Goal: Task Accomplishment & Management: Use online tool/utility

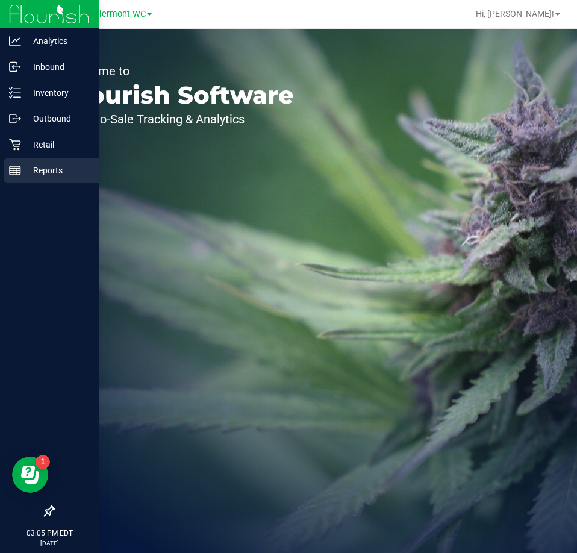
click at [11, 173] on line at bounding box center [15, 173] width 11 height 0
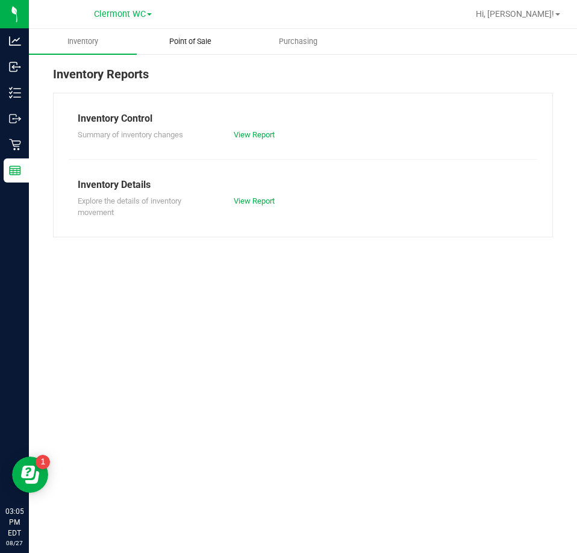
click at [192, 41] on span "Point of Sale" at bounding box center [190, 41] width 75 height 11
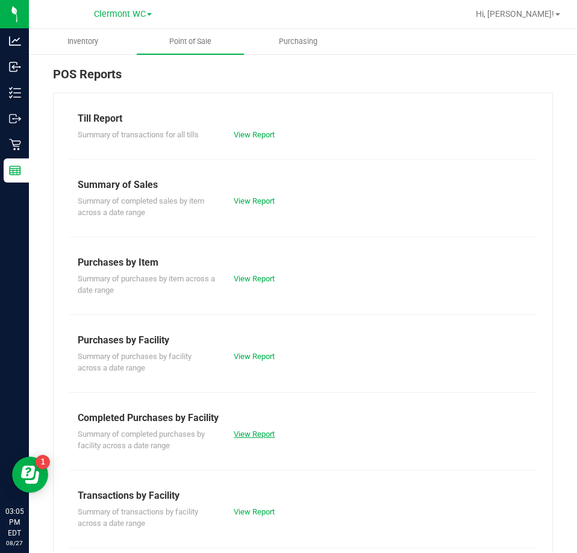
click at [262, 433] on link "View Report" at bounding box center [254, 434] width 41 height 9
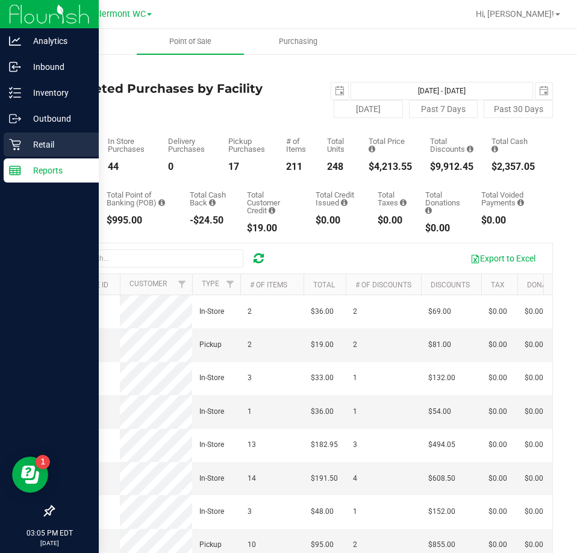
click at [16, 137] on div "Retail" at bounding box center [51, 145] width 95 height 24
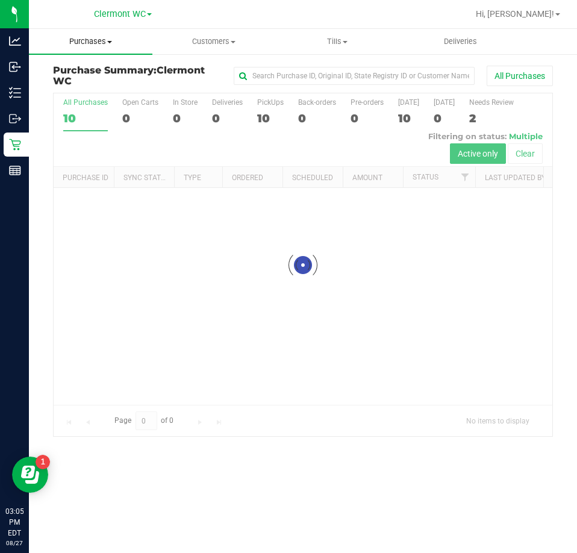
click at [92, 37] on span "Purchases" at bounding box center [91, 41] width 124 height 11
click at [84, 88] on span "Fulfillment" at bounding box center [66, 87] width 75 height 10
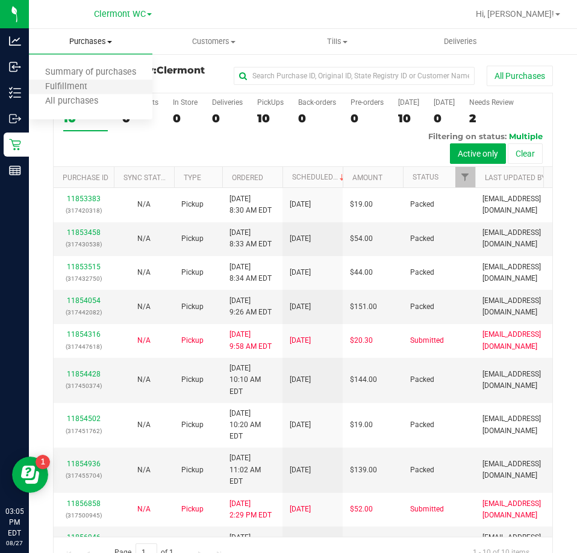
click at [107, 89] on li "Fulfillment" at bounding box center [91, 87] width 124 height 14
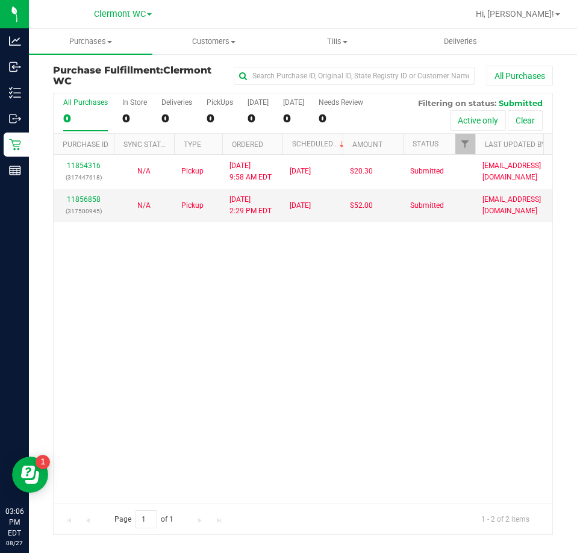
click at [357, 319] on div "11854316 (317447618) N/A Pickup 8/27/2025 9:58 AM EDT 8/27/2025 $20.30 Submitte…" at bounding box center [303, 329] width 499 height 348
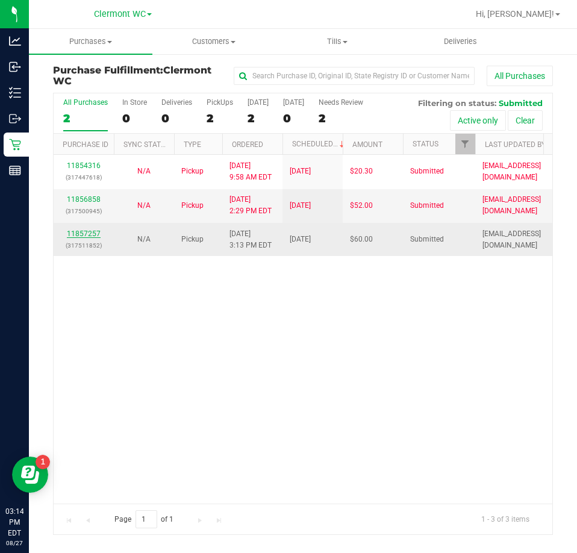
click at [82, 233] on link "11857257" at bounding box center [84, 234] width 34 height 8
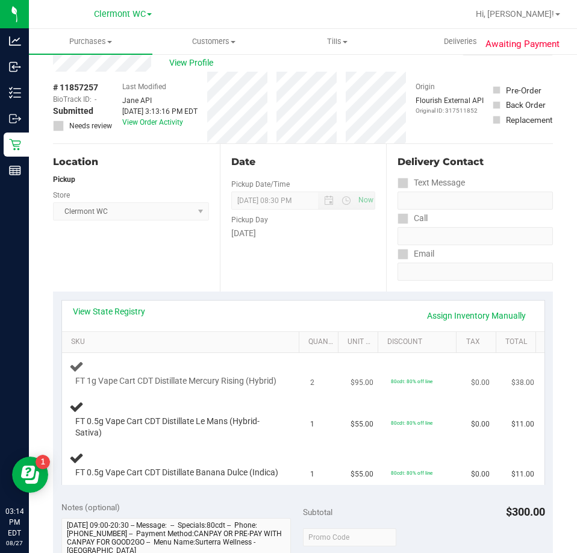
scroll to position [60, 0]
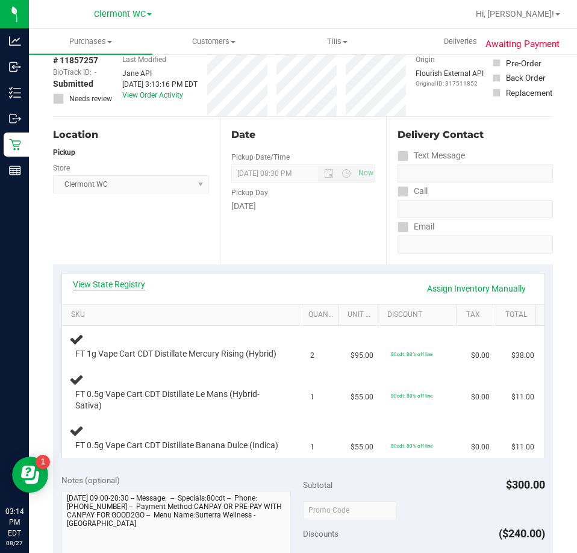
click at [133, 290] on link "View State Registry" at bounding box center [109, 284] width 72 height 12
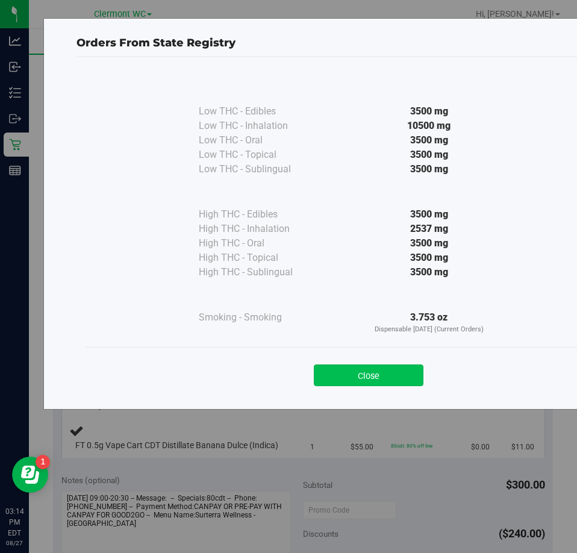
click at [360, 380] on button "Close" at bounding box center [369, 376] width 110 height 22
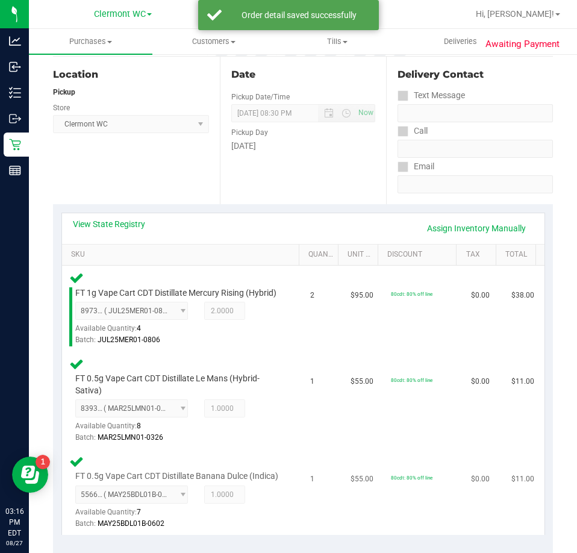
scroll to position [422, 0]
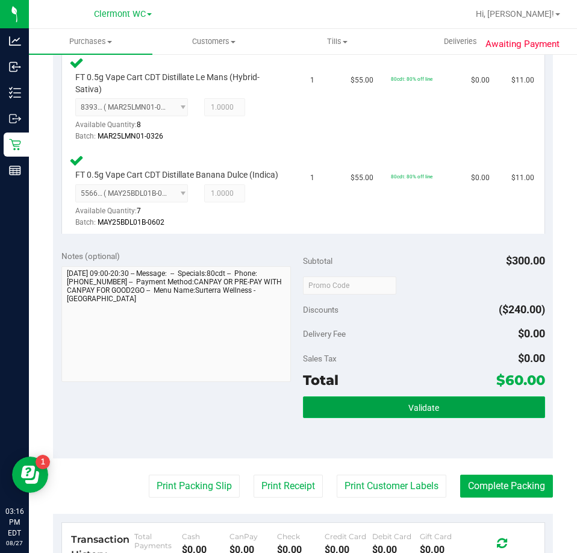
click at [382, 418] on button "Validate" at bounding box center [424, 408] width 242 height 22
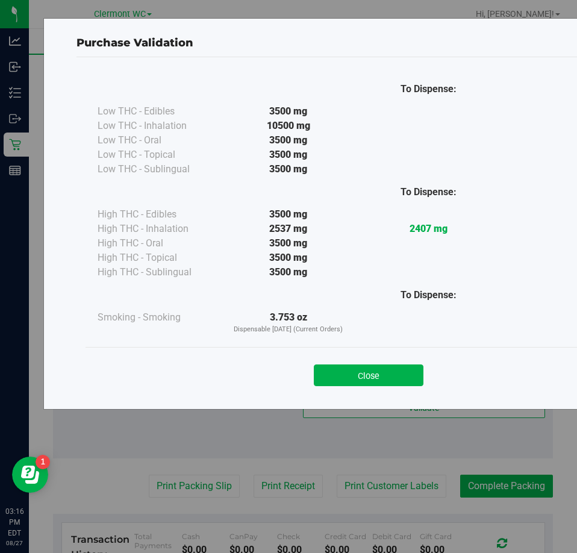
click at [395, 388] on div "Close" at bounding box center [369, 371] width 567 height 49
click at [395, 363] on div "Close" at bounding box center [369, 372] width 549 height 30
click at [390, 374] on button "Close" at bounding box center [369, 376] width 110 height 22
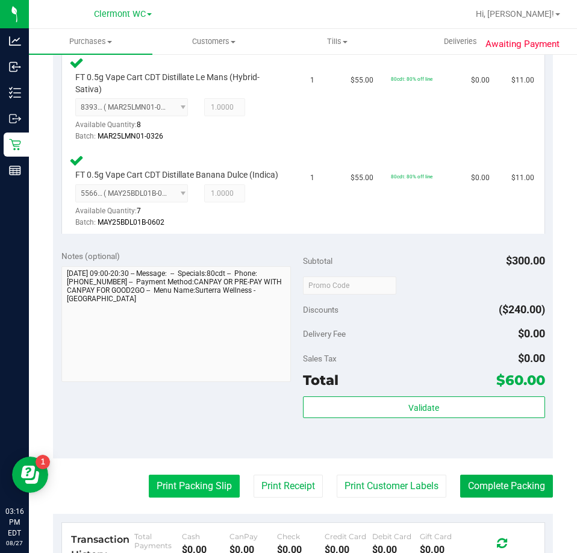
click at [197, 498] on button "Print Packing Slip" at bounding box center [194, 486] width 91 height 23
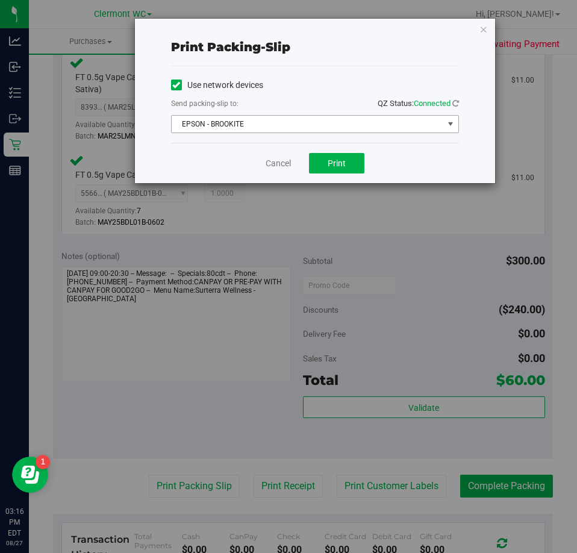
click at [340, 124] on span "EPSON - BROOKITE" at bounding box center [308, 124] width 272 height 17
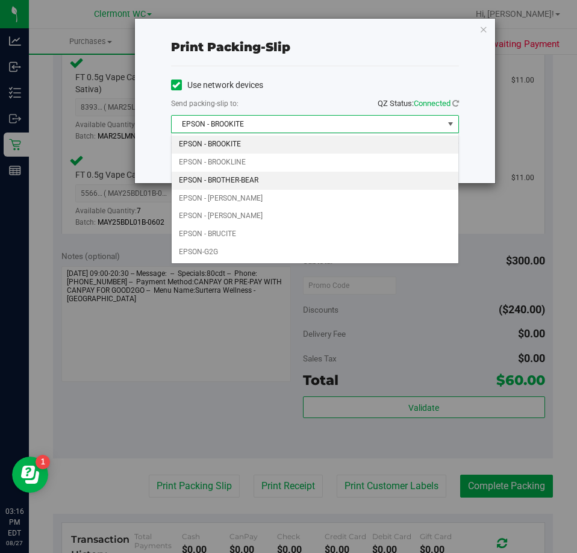
click at [278, 173] on li "EPSON - BROTHER-BEAR" at bounding box center [315, 181] width 287 height 18
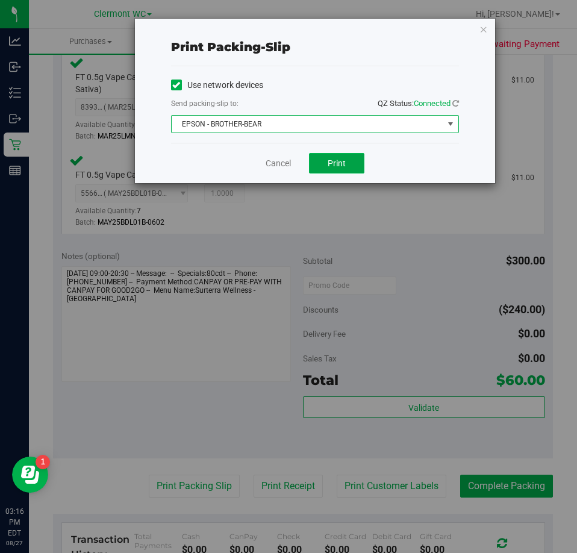
click at [337, 161] on span "Print" at bounding box center [337, 164] width 18 height 10
click at [268, 166] on link "Cancel" at bounding box center [278, 163] width 25 height 13
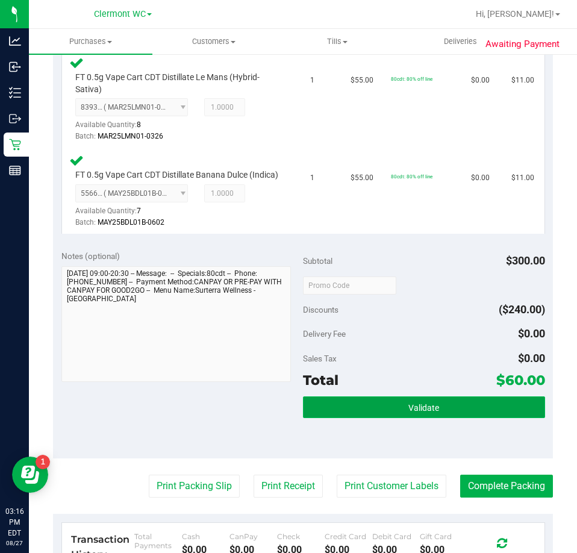
click at [359, 418] on button "Validate" at bounding box center [424, 408] width 242 height 22
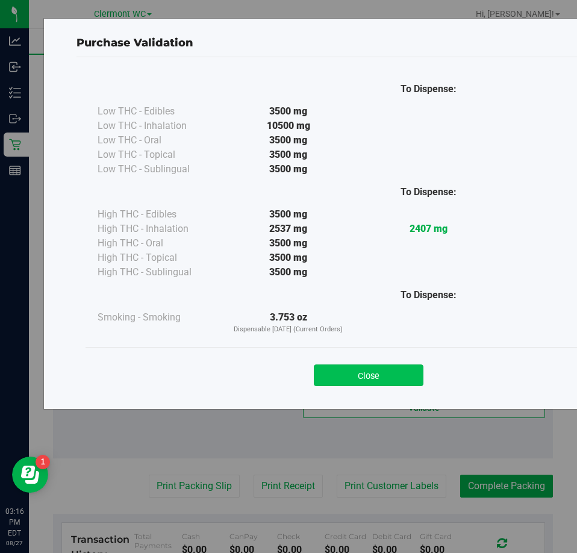
click at [360, 369] on button "Close" at bounding box center [369, 376] width 110 height 22
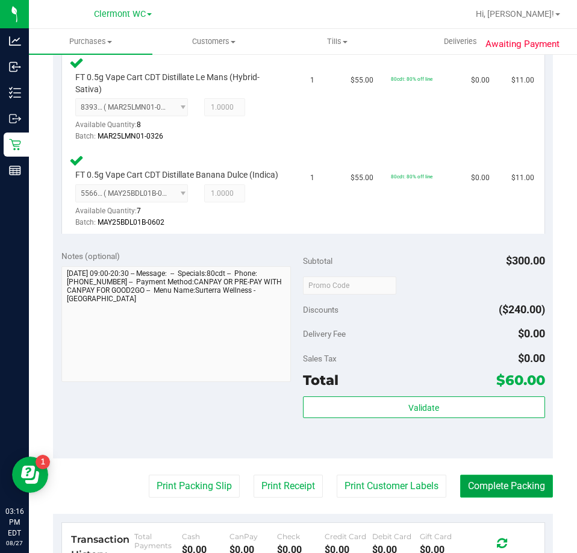
click at [486, 498] on button "Complete Packing" at bounding box center [507, 486] width 93 height 23
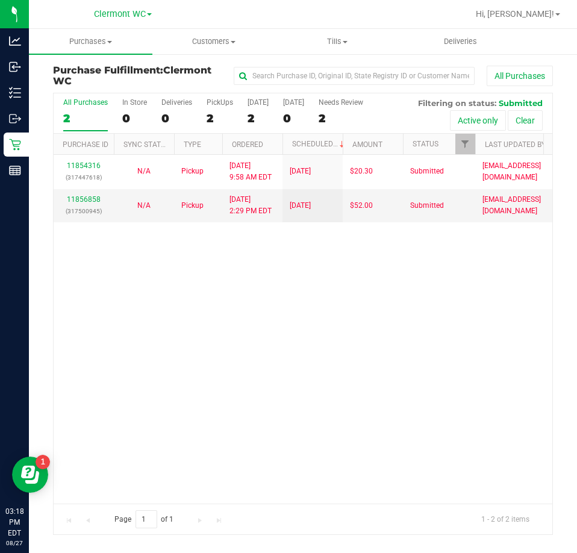
click at [430, 322] on div "11854316 (317447618) N/A Pickup 8/27/2025 9:58 AM EDT 8/27/2025 $20.30 Submitte…" at bounding box center [303, 329] width 499 height 348
click at [233, 415] on div "11854316 (317447618) N/A Pickup 8/27/2025 9:58 AM EDT 8/27/2025 $20.30 Submitte…" at bounding box center [303, 329] width 499 height 348
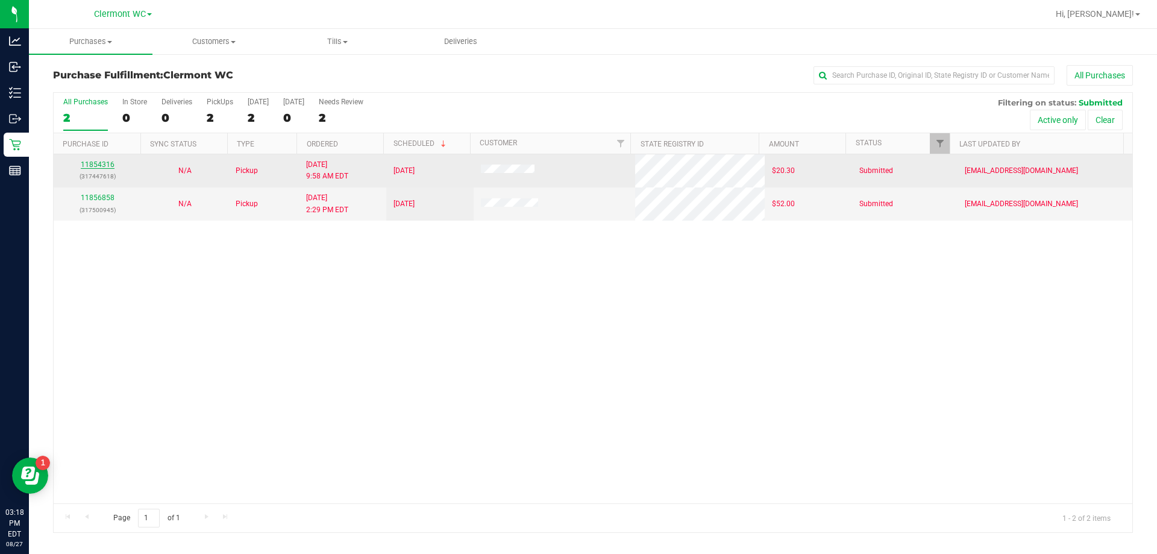
click at [108, 168] on link "11854316" at bounding box center [98, 164] width 34 height 8
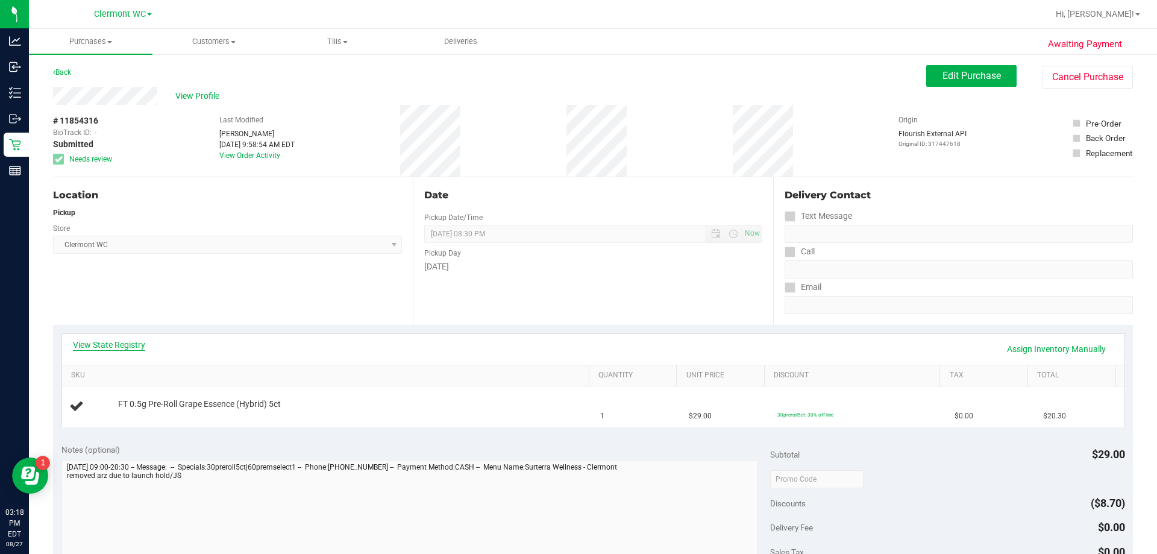
click at [133, 346] on link "View State Registry" at bounding box center [109, 345] width 72 height 12
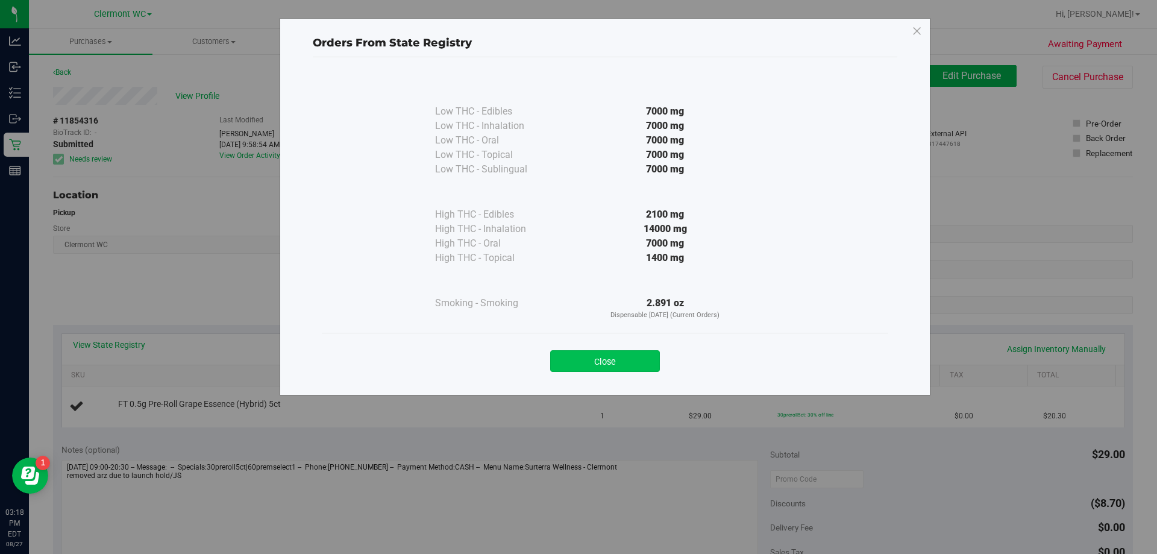
click at [577, 361] on button "Close" at bounding box center [605, 361] width 110 height 22
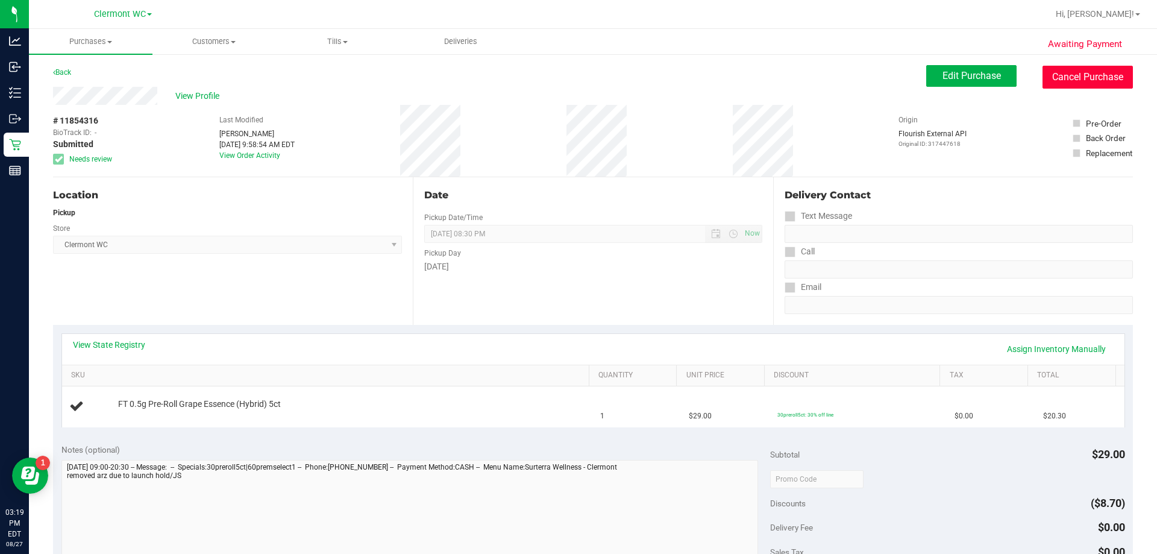
click at [577, 83] on button "Cancel Purchase" at bounding box center [1088, 77] width 90 height 23
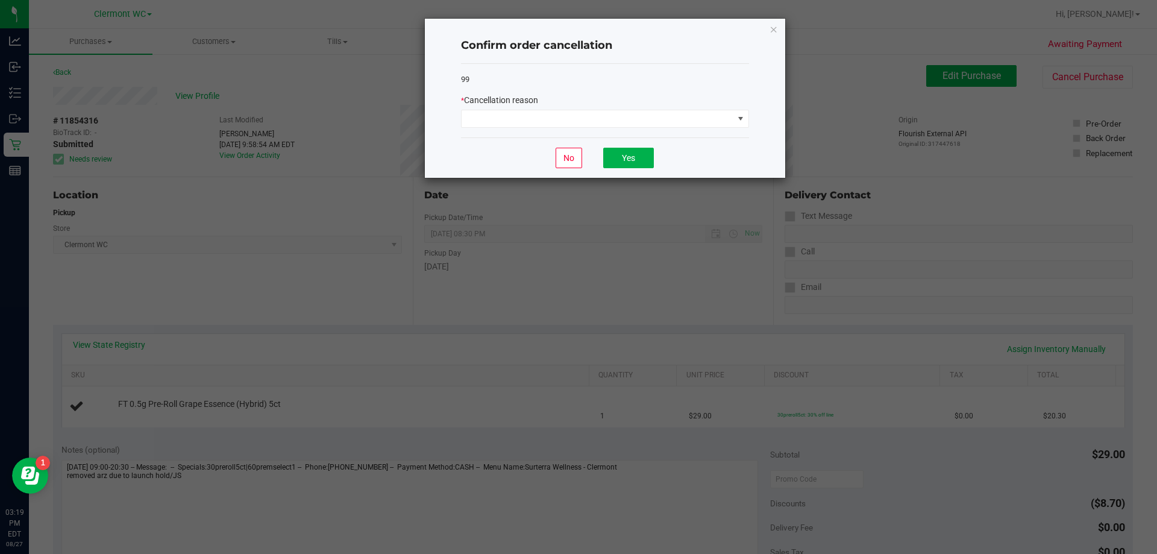
click at [577, 95] on div "* Cancellation reason" at bounding box center [605, 100] width 288 height 13
click at [577, 119] on span at bounding box center [598, 118] width 272 height 17
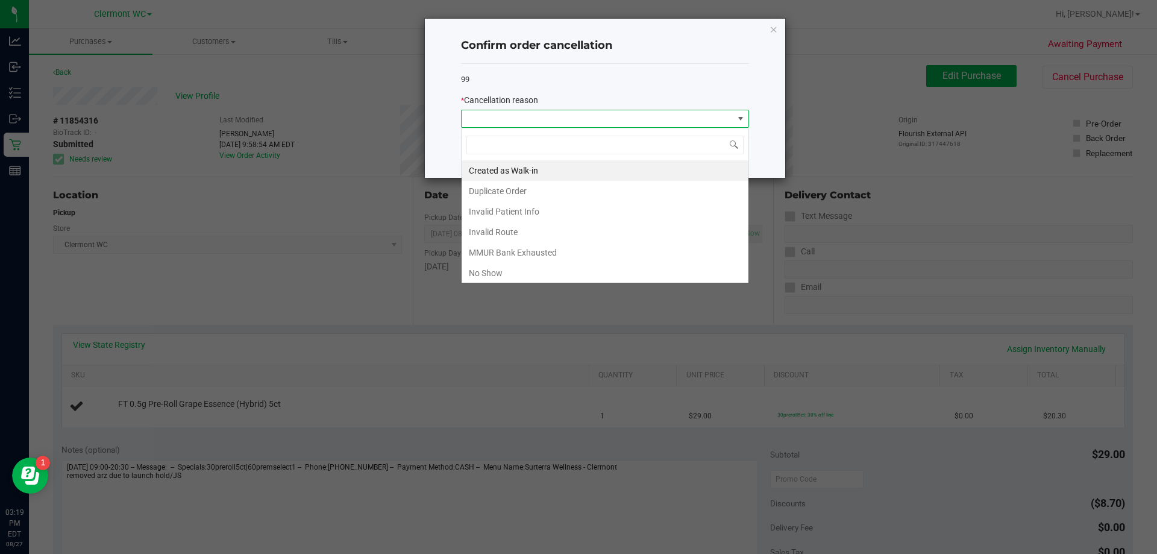
scroll to position [18, 288]
click at [567, 169] on li "Created as Walk-in" at bounding box center [605, 170] width 287 height 20
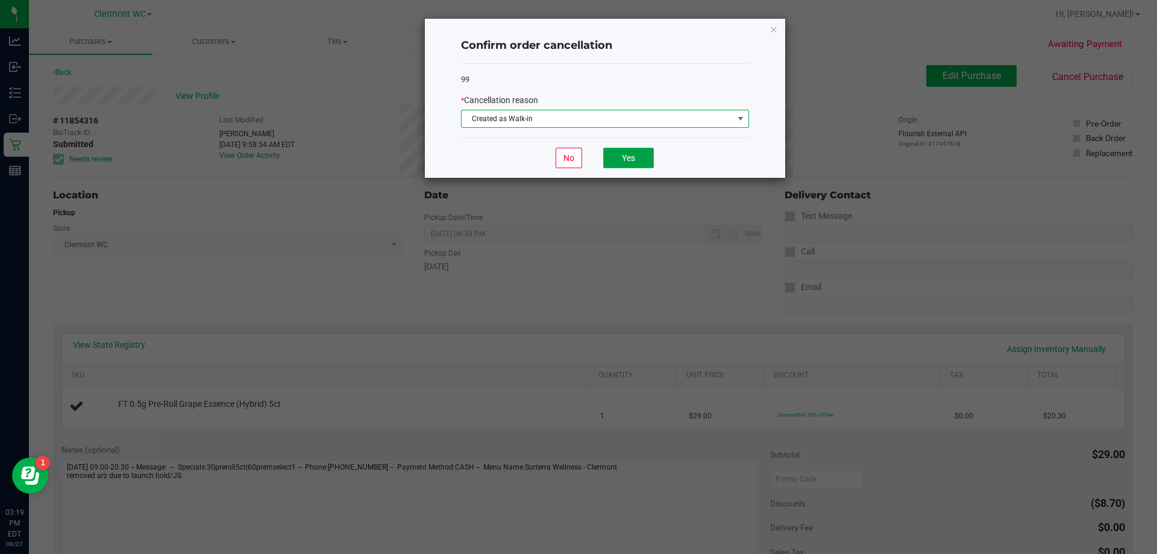
click at [577, 156] on button "Yes" at bounding box center [628, 158] width 51 height 20
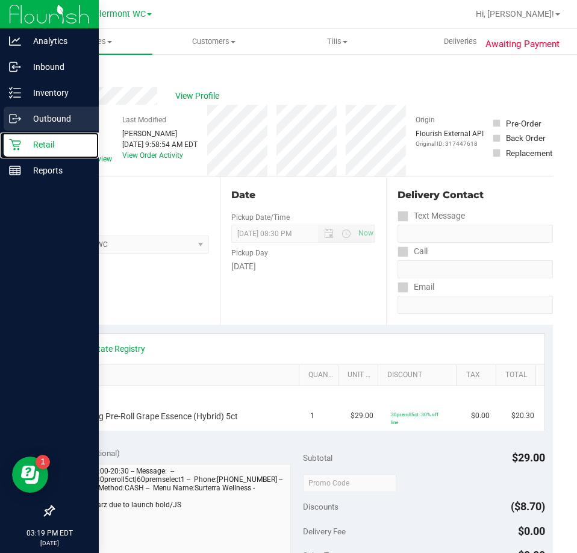
click at [8, 141] on div "Retail" at bounding box center [51, 145] width 95 height 24
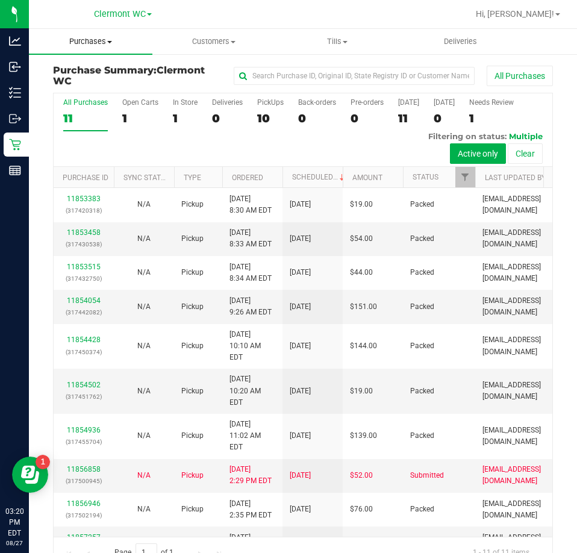
click at [84, 43] on span "Purchases" at bounding box center [91, 41] width 124 height 11
click at [87, 83] on span "Fulfillment" at bounding box center [66, 87] width 75 height 10
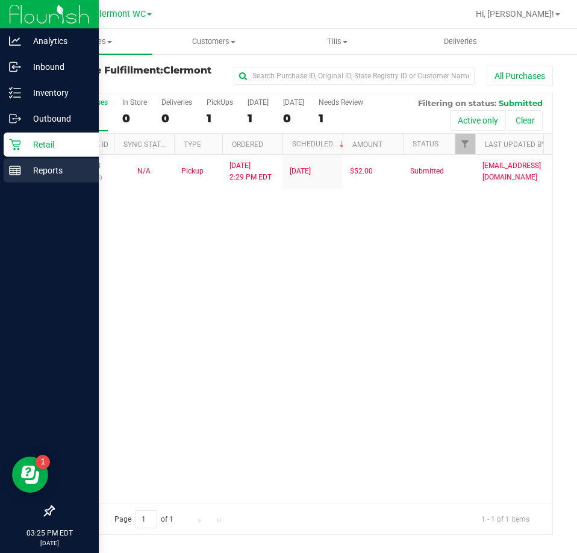
click at [16, 181] on div "Reports" at bounding box center [51, 171] width 95 height 24
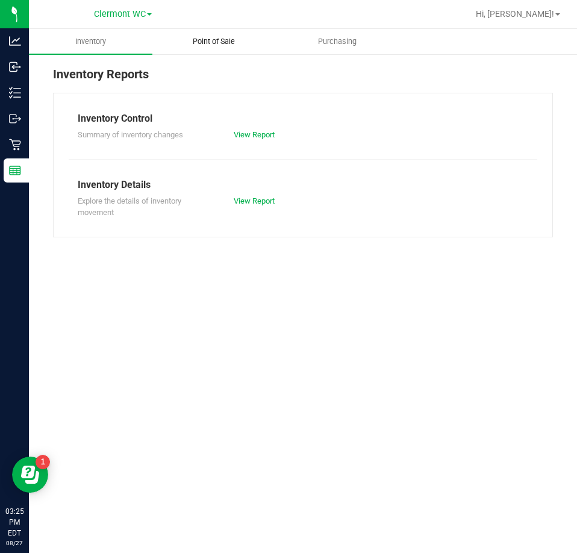
click at [200, 39] on span "Point of Sale" at bounding box center [214, 41] width 75 height 11
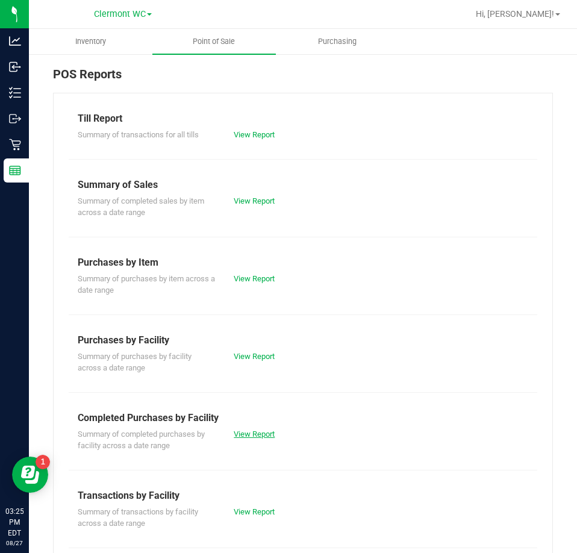
click at [258, 430] on link "View Report" at bounding box center [254, 434] width 41 height 9
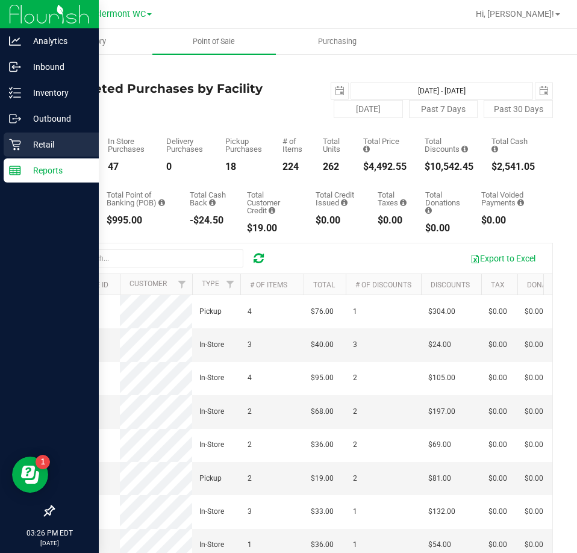
click at [23, 148] on p "Retail" at bounding box center [57, 144] width 72 height 14
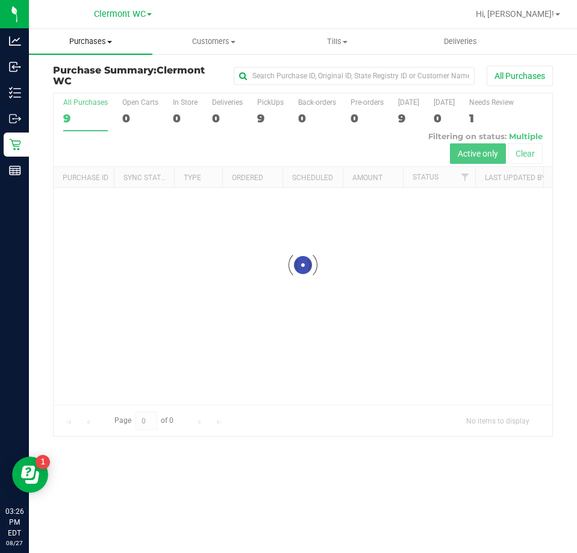
click at [96, 43] on span "Purchases" at bounding box center [91, 41] width 124 height 11
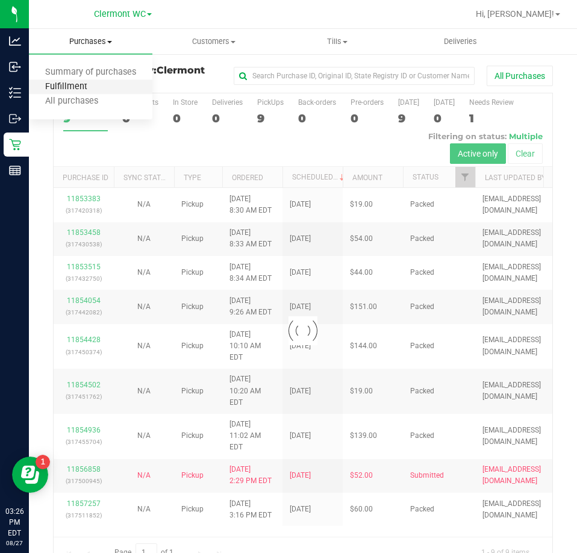
click at [84, 84] on span "Fulfillment" at bounding box center [66, 87] width 75 height 10
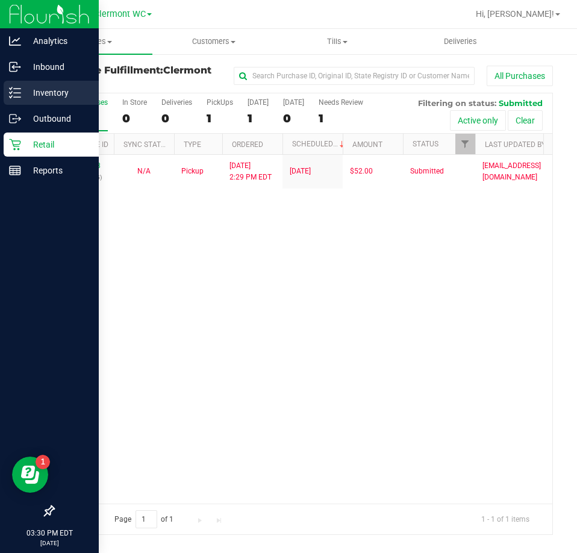
click at [22, 92] on p "Inventory" at bounding box center [57, 93] width 72 height 14
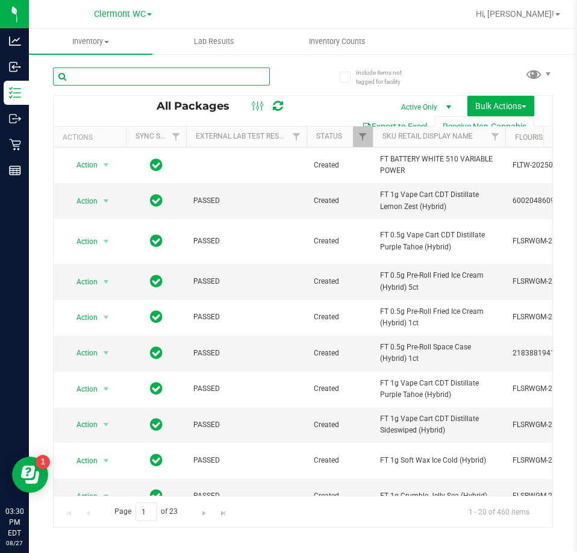
click at [199, 80] on input "text" at bounding box center [161, 77] width 217 height 18
type input "lmz"
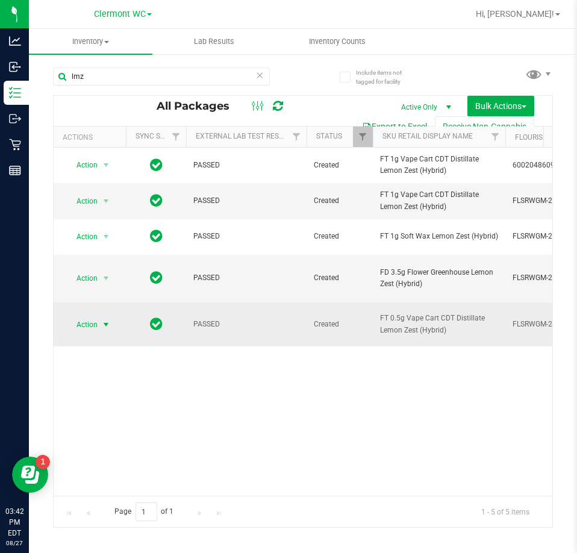
click at [86, 333] on span "Action" at bounding box center [82, 324] width 33 height 17
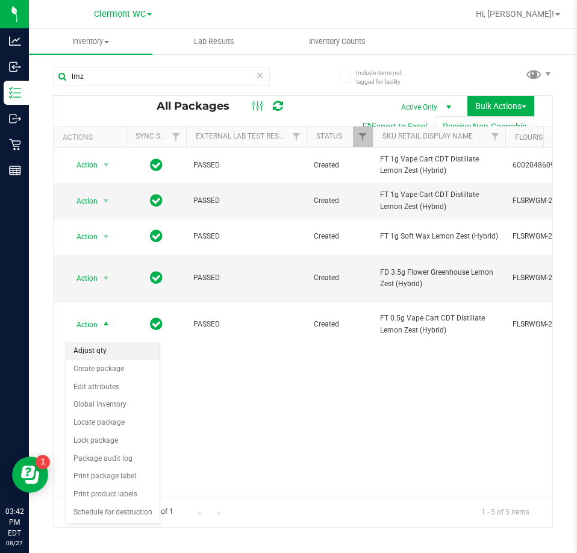
click at [124, 345] on li "Adjust qty" at bounding box center [112, 351] width 93 height 18
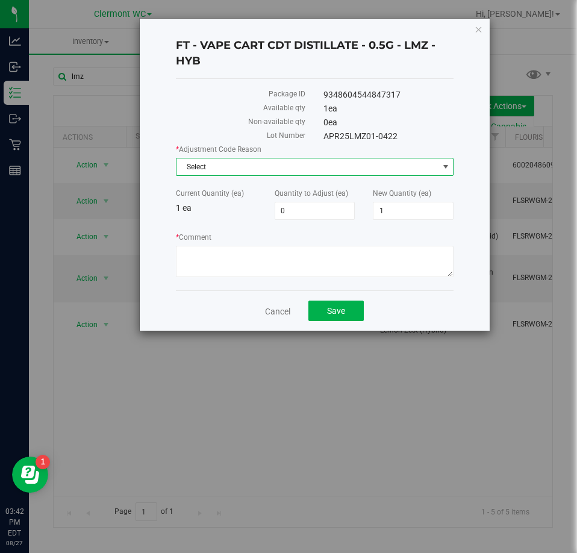
click at [300, 169] on span "Select" at bounding box center [308, 167] width 262 height 17
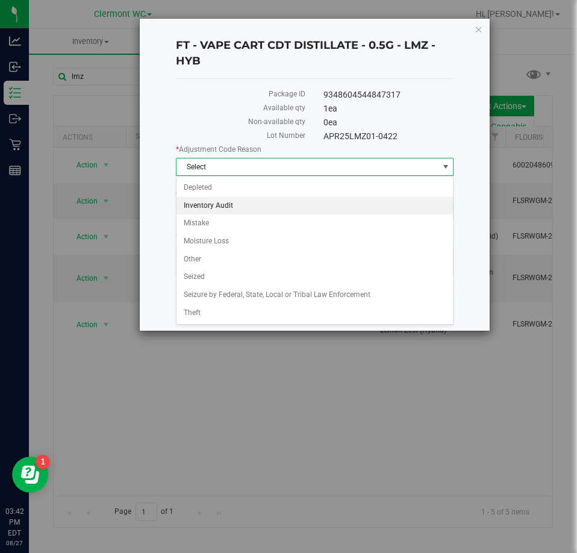
click at [272, 214] on li "Inventory Audit" at bounding box center [315, 206] width 277 height 18
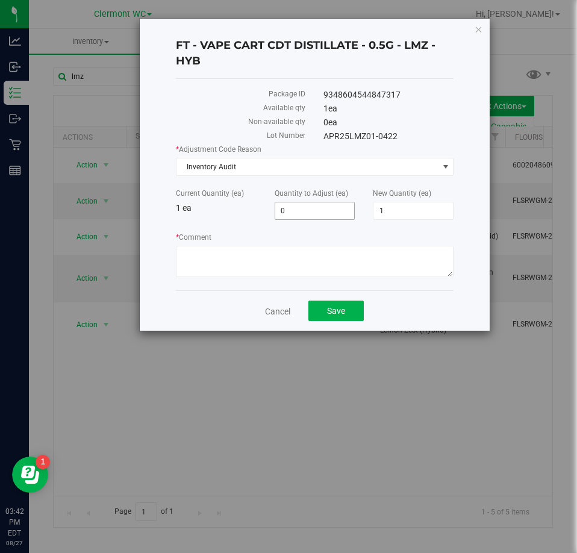
click at [294, 206] on span "0 0" at bounding box center [315, 211] width 81 height 18
type input "-1"
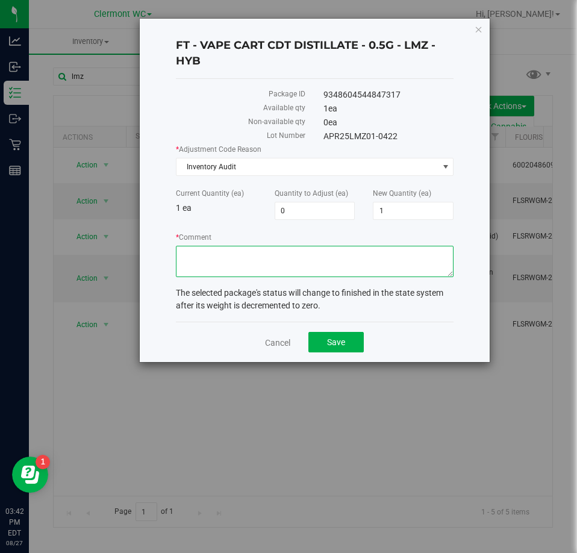
type input "-1"
type input "0"
click at [271, 260] on textarea "* Comment" at bounding box center [315, 261] width 278 height 31
type textarea "wrong product sold"
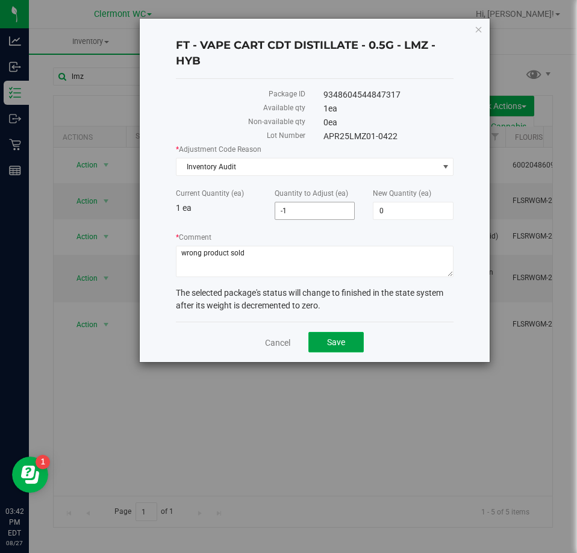
click at [342, 347] on span "Save" at bounding box center [336, 343] width 18 height 10
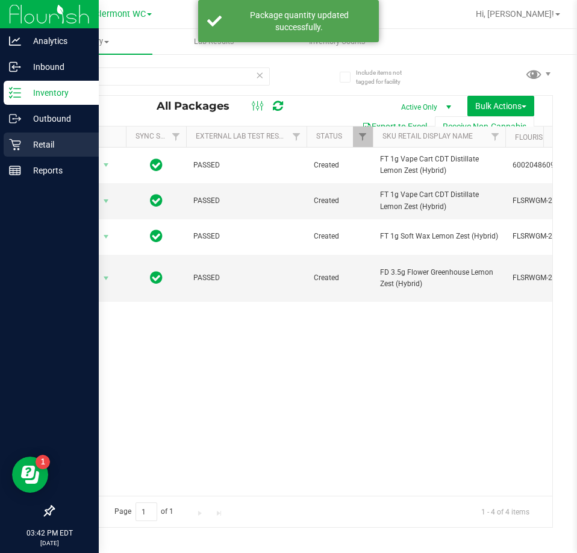
click at [14, 146] on icon at bounding box center [14, 144] width 11 height 11
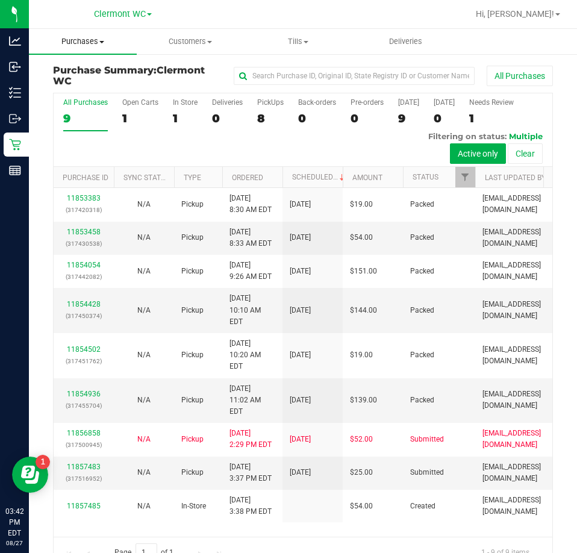
click at [86, 42] on span "Purchases" at bounding box center [83, 41] width 108 height 11
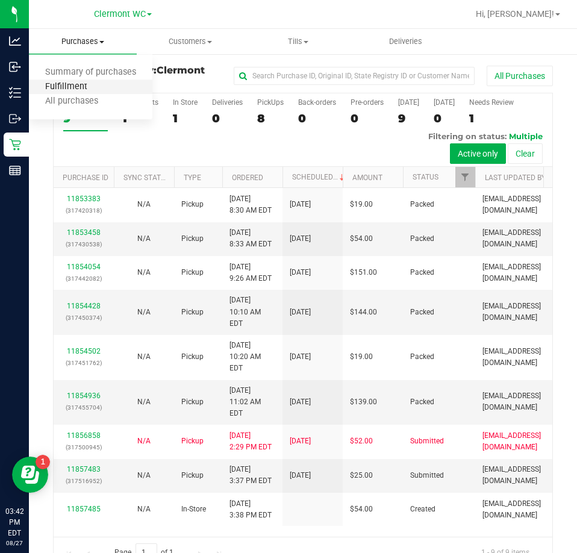
click at [83, 92] on span "Fulfillment" at bounding box center [66, 87] width 75 height 10
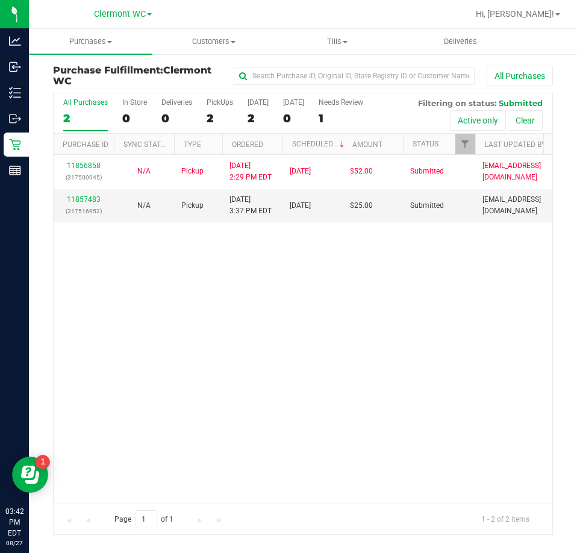
click at [205, 342] on div "11856858 (317500945) N/A Pickup 8/27/2025 2:29 PM EDT 8/27/2025 $52.00 Submitte…" at bounding box center [303, 329] width 499 height 348
click at [99, 197] on link "11857483" at bounding box center [84, 199] width 34 height 8
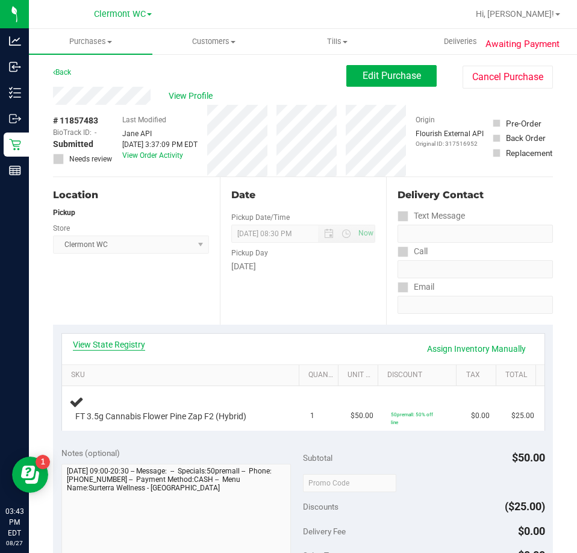
click at [126, 344] on link "View State Registry" at bounding box center [109, 345] width 72 height 12
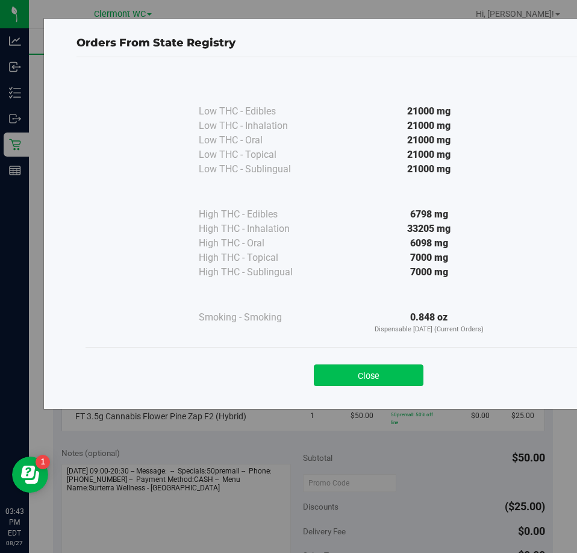
click at [364, 383] on button "Close" at bounding box center [369, 376] width 110 height 22
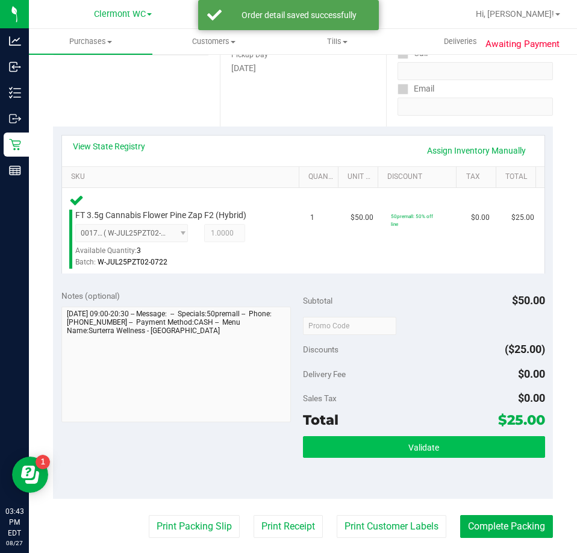
scroll to position [301, 0]
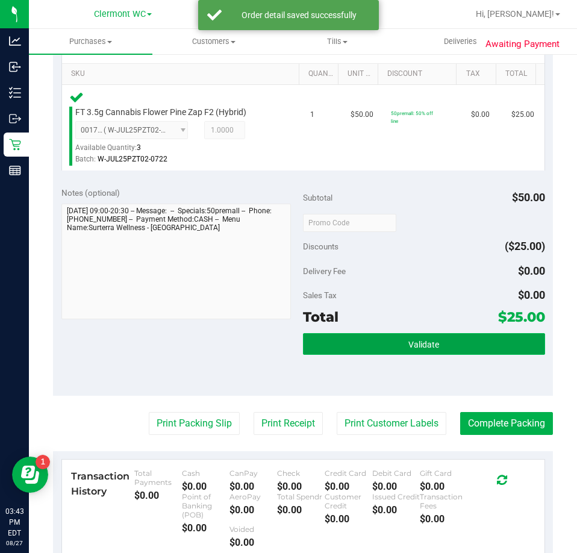
click at [394, 350] on button "Validate" at bounding box center [424, 344] width 242 height 22
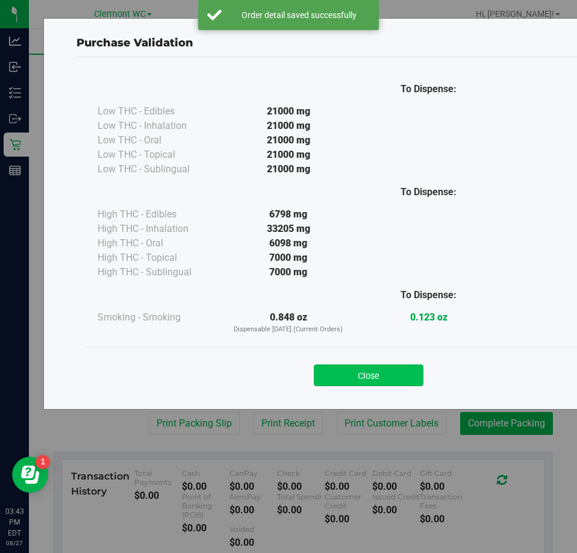
click at [353, 374] on button "Close" at bounding box center [369, 376] width 110 height 22
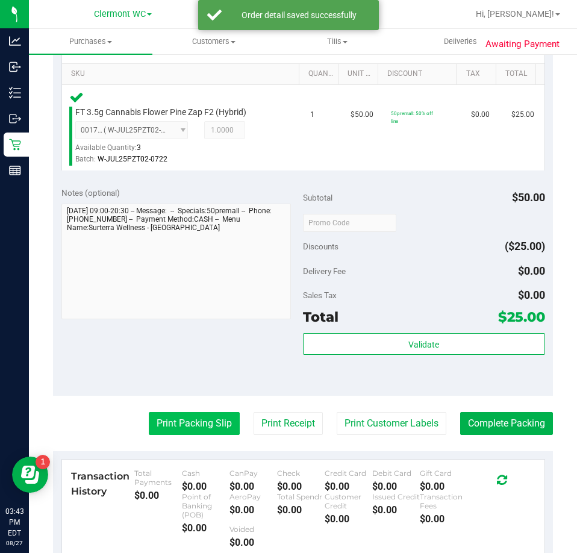
click at [195, 435] on button "Print Packing Slip" at bounding box center [194, 423] width 91 height 23
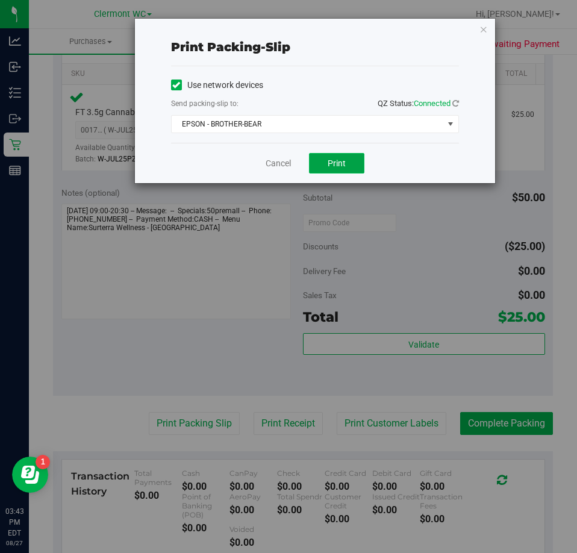
click at [349, 163] on button "Print" at bounding box center [336, 163] width 55 height 20
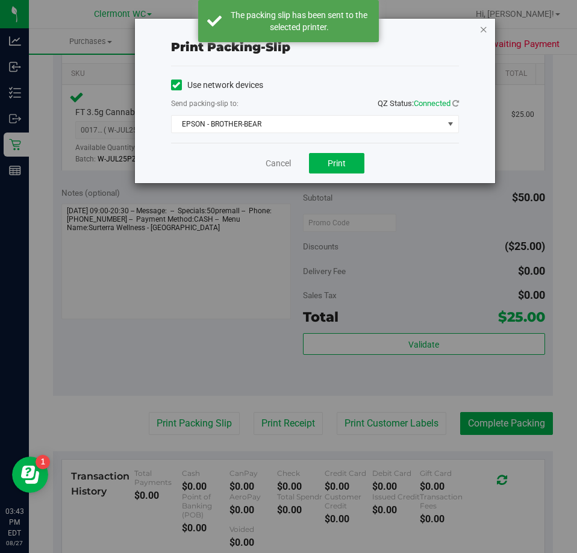
click at [485, 31] on icon "button" at bounding box center [484, 29] width 8 height 14
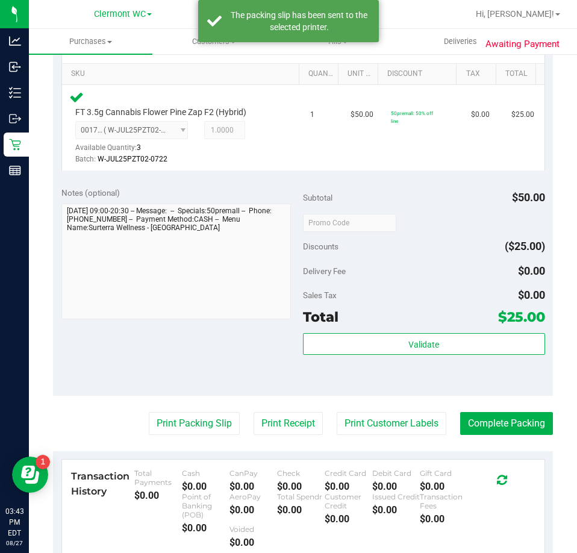
click at [472, 329] on div "Subtotal $50.00 Discounts ($25.00) Delivery Fee $0.00 Sales Tax $0.00 Total $25…" at bounding box center [424, 287] width 242 height 201
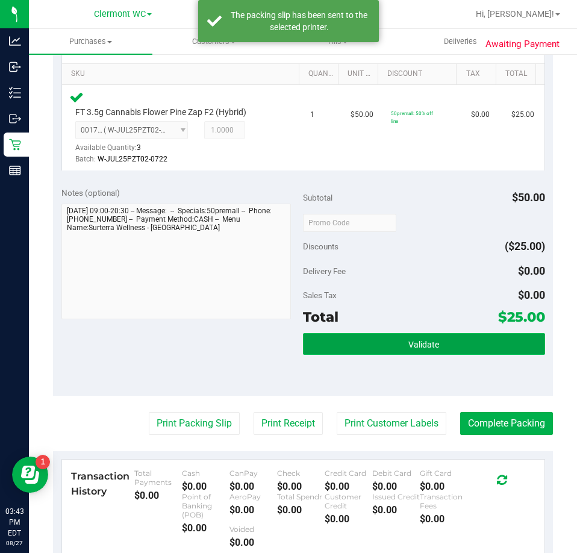
click at [470, 336] on button "Validate" at bounding box center [424, 344] width 242 height 22
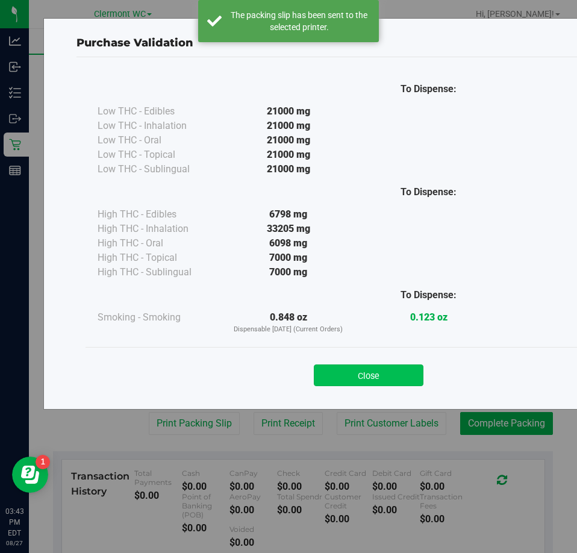
click at [395, 375] on button "Close" at bounding box center [369, 376] width 110 height 22
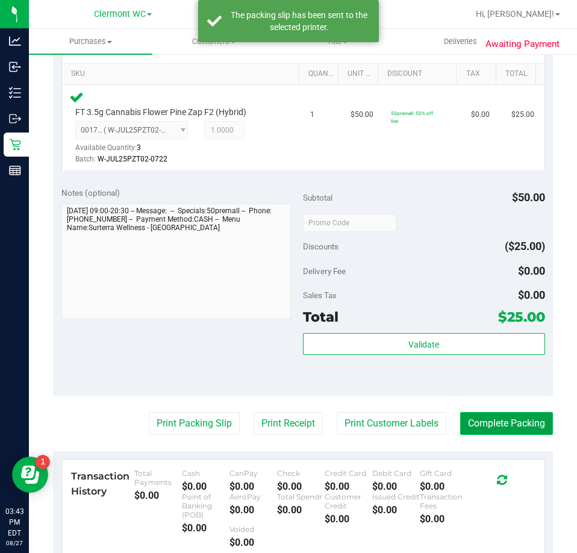
click at [467, 421] on button "Complete Packing" at bounding box center [507, 423] width 93 height 23
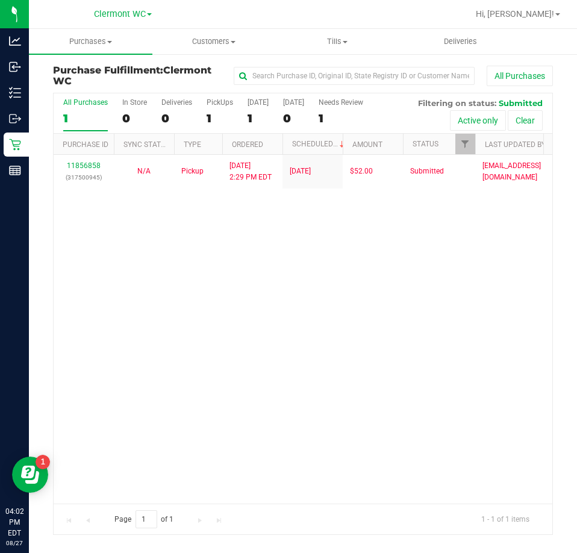
click at [394, 324] on div "11856858 (317500945) N/A Pickup [DATE] 2:29 PM EDT 8/27/2025 $52.00 Submitted […" at bounding box center [303, 329] width 499 height 348
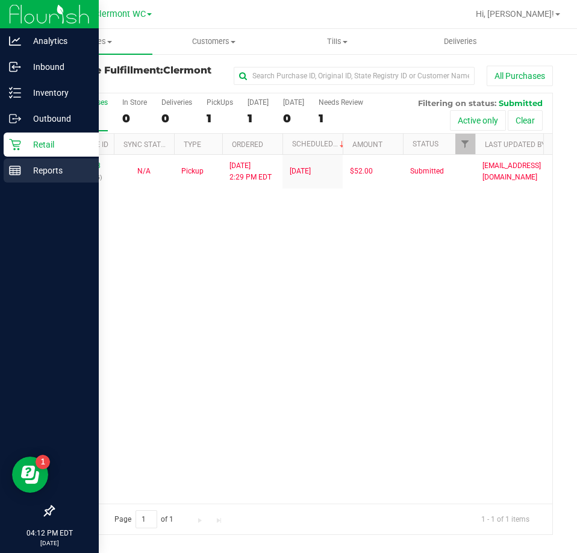
click at [20, 180] on div "Reports" at bounding box center [51, 171] width 95 height 24
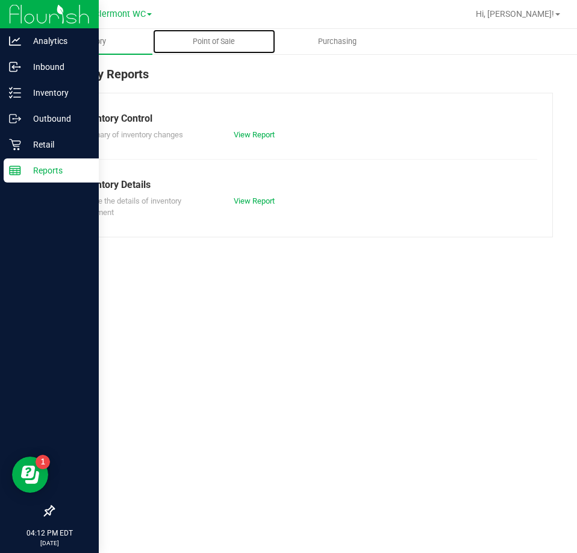
click at [222, 46] on span "Point of Sale" at bounding box center [214, 41] width 75 height 11
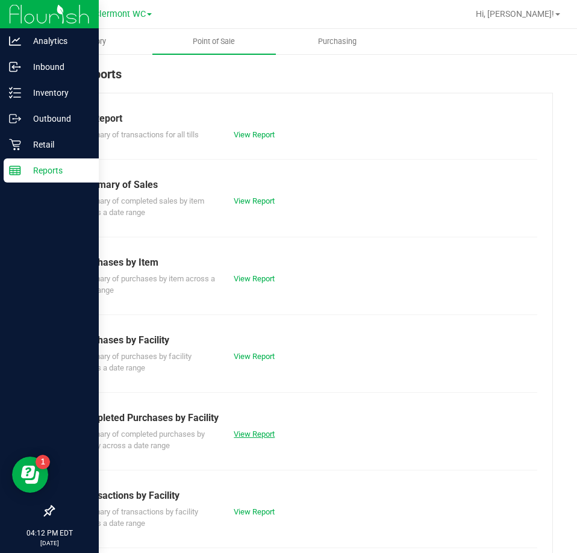
click at [245, 437] on link "View Report" at bounding box center [254, 434] width 41 height 9
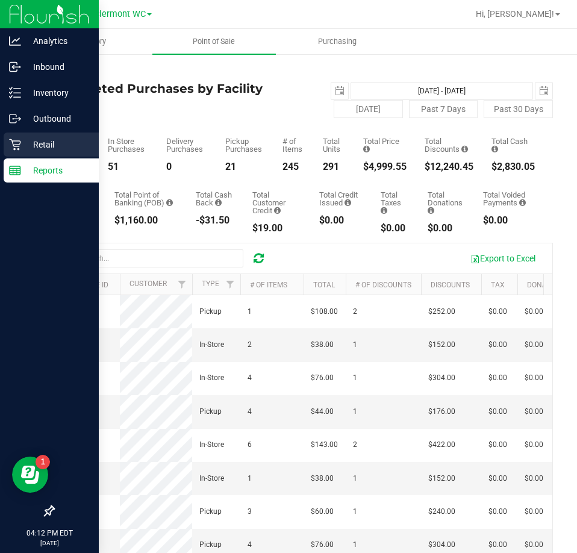
click at [15, 146] on icon at bounding box center [15, 145] width 12 height 12
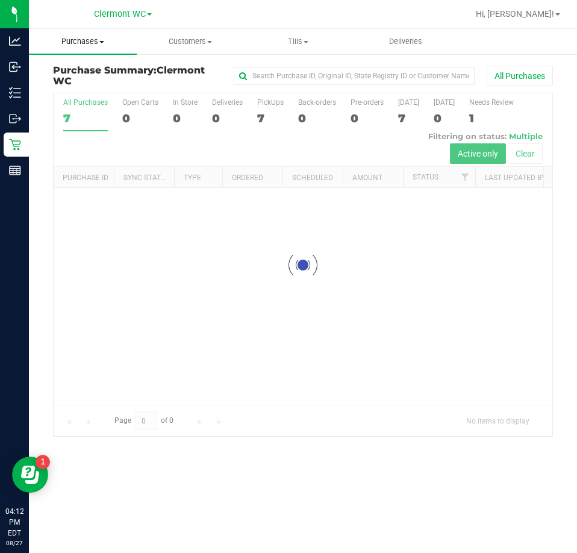
click at [84, 43] on span "Purchases" at bounding box center [83, 41] width 108 height 11
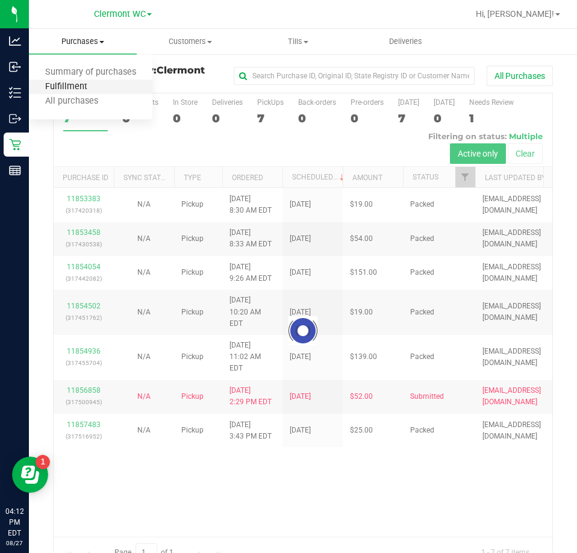
click at [84, 85] on span "Fulfillment" at bounding box center [66, 87] width 75 height 10
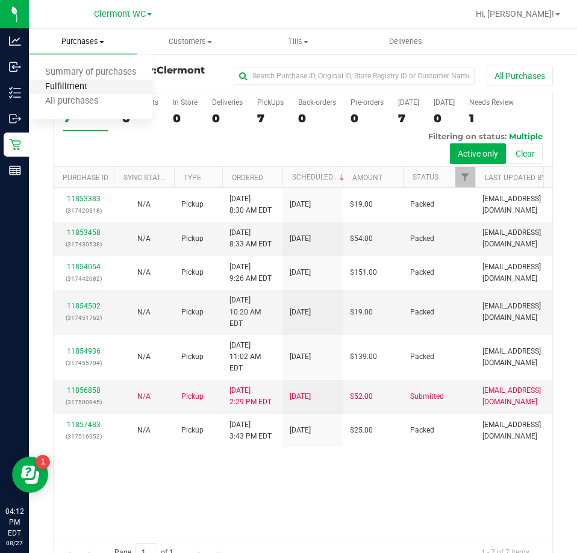
click at [59, 91] on span "Fulfillment" at bounding box center [66, 87] width 75 height 10
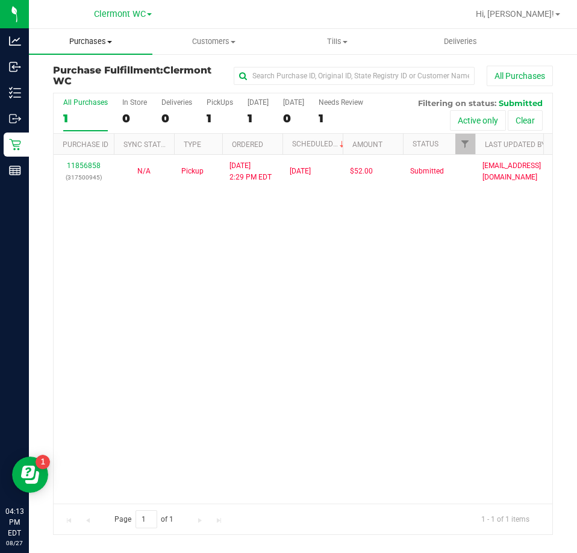
click at [100, 43] on span "Purchases" at bounding box center [91, 41] width 124 height 11
click at [113, 72] on span "Summary of purchases" at bounding box center [91, 73] width 124 height 10
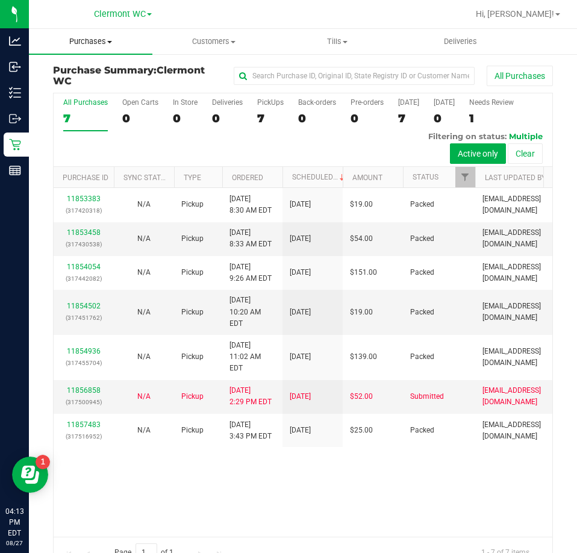
click at [97, 38] on span "Purchases" at bounding box center [91, 41] width 124 height 11
click at [95, 90] on span "Fulfillment" at bounding box center [66, 87] width 75 height 10
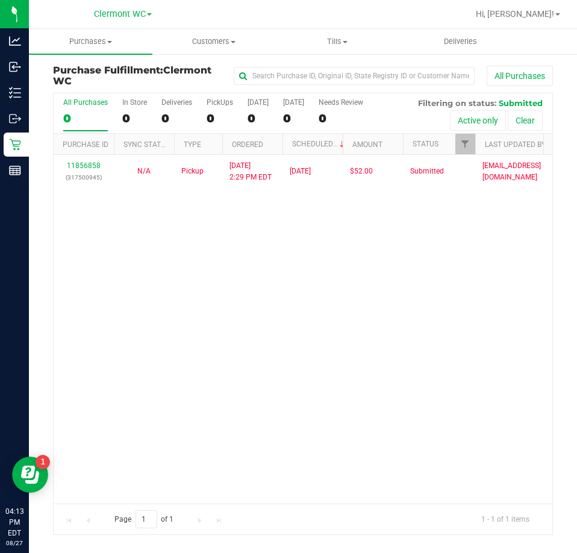
click at [344, 351] on div "11856858 (317500945) N/A Pickup 8/27/2025 2:29 PM EDT 8/27/2025 $52.00 Submitte…" at bounding box center [303, 329] width 499 height 348
click at [315, 324] on div "11856858 (317500945) N/A Pickup 8/27/2025 2:29 PM EDT 8/27/2025 $52.00 Submitte…" at bounding box center [303, 329] width 499 height 348
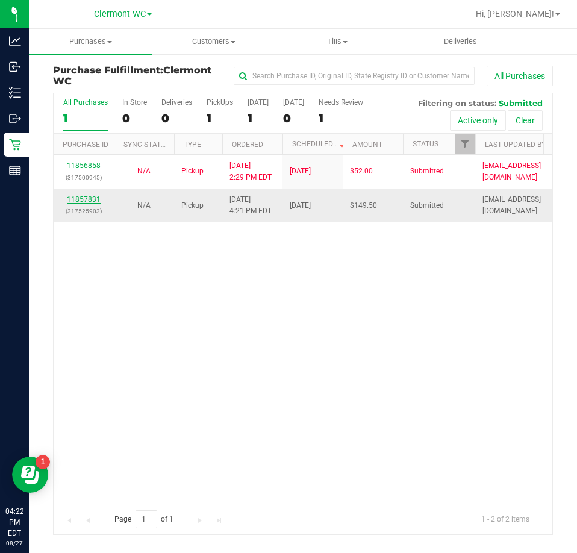
click at [83, 201] on link "11857831" at bounding box center [84, 199] width 34 height 8
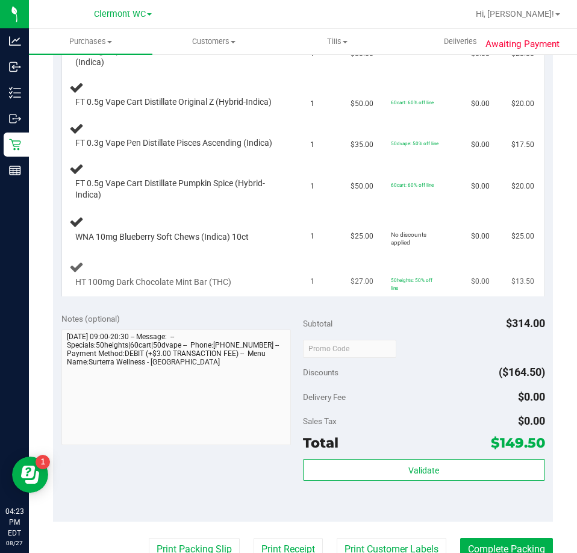
scroll to position [580, 0]
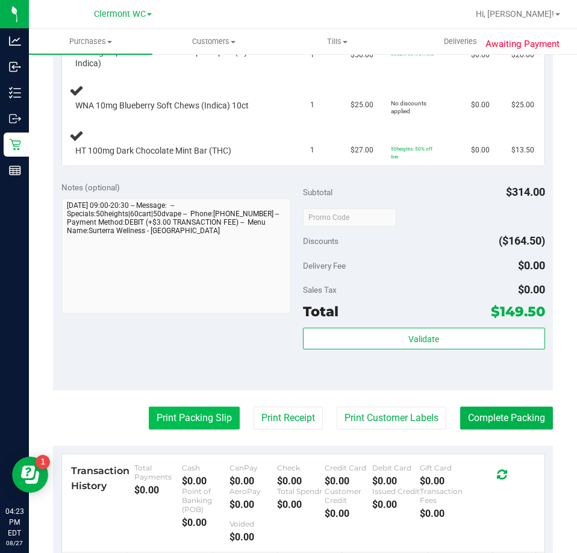
click at [203, 430] on button "Print Packing Slip" at bounding box center [194, 418] width 91 height 23
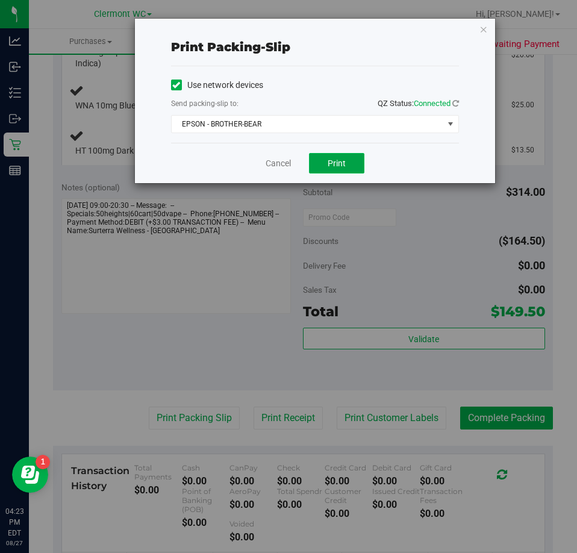
click at [340, 166] on span "Print" at bounding box center [337, 164] width 18 height 10
click at [263, 131] on span "EPSON - BROTHER-BEAR" at bounding box center [308, 124] width 272 height 17
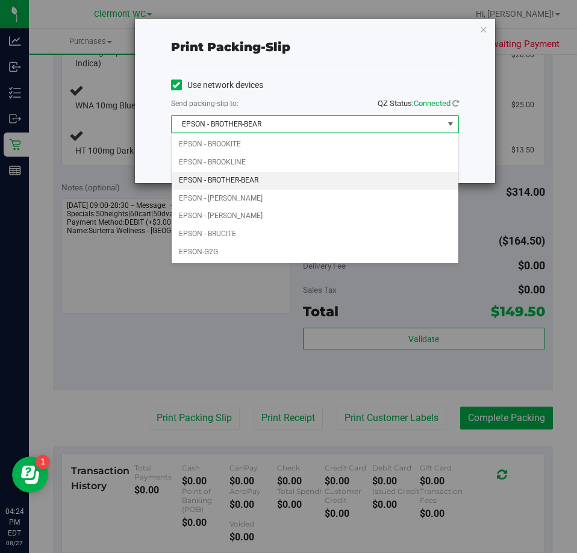
click at [106, 398] on div "Print packing-slip Use network devices Send packing-slip to: QZ Status: Connect…" at bounding box center [293, 276] width 587 height 553
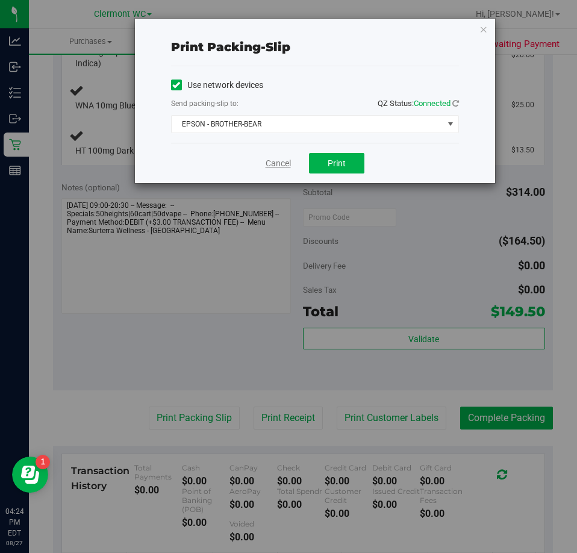
click at [278, 165] on link "Cancel" at bounding box center [278, 163] width 25 height 13
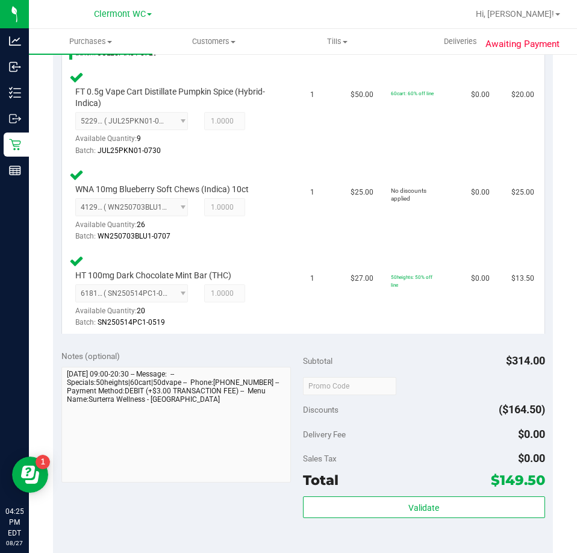
scroll to position [942, 0]
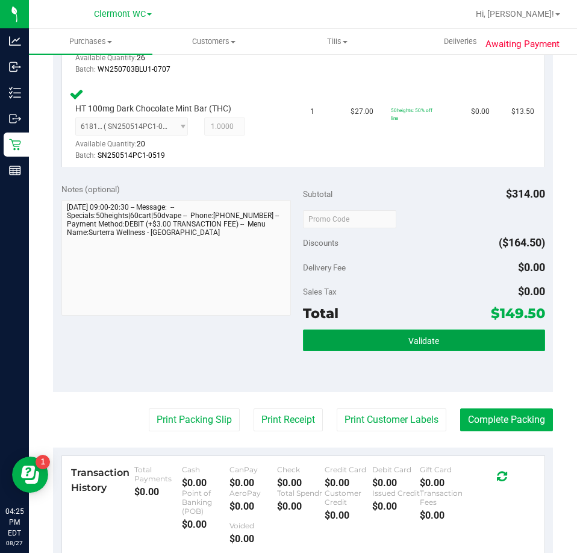
click at [400, 351] on button "Validate" at bounding box center [424, 341] width 242 height 22
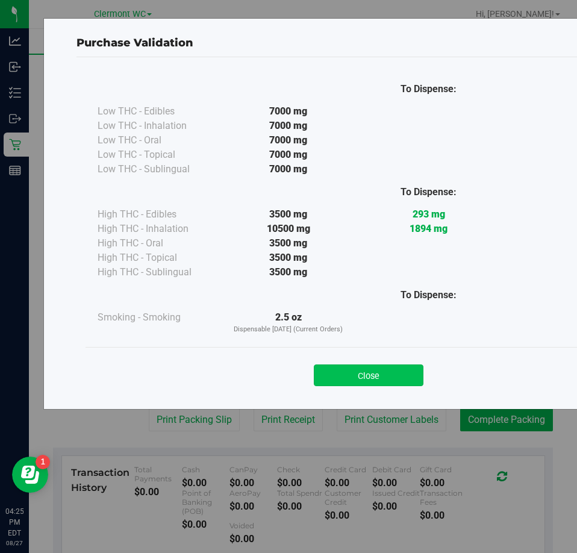
click at [367, 374] on button "Close" at bounding box center [369, 376] width 110 height 22
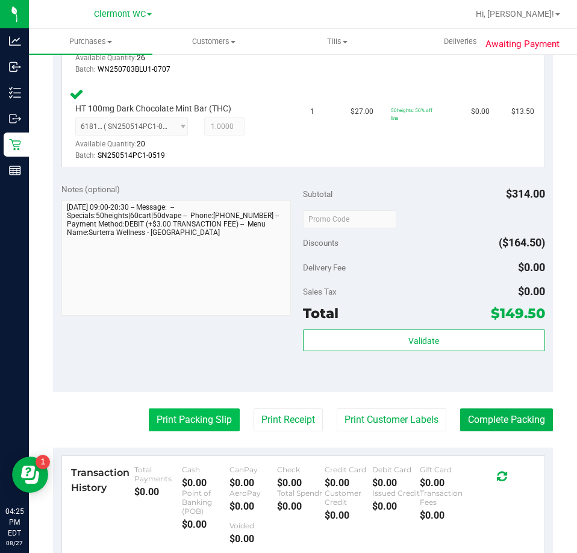
click at [192, 432] on button "Print Packing Slip" at bounding box center [194, 420] width 91 height 23
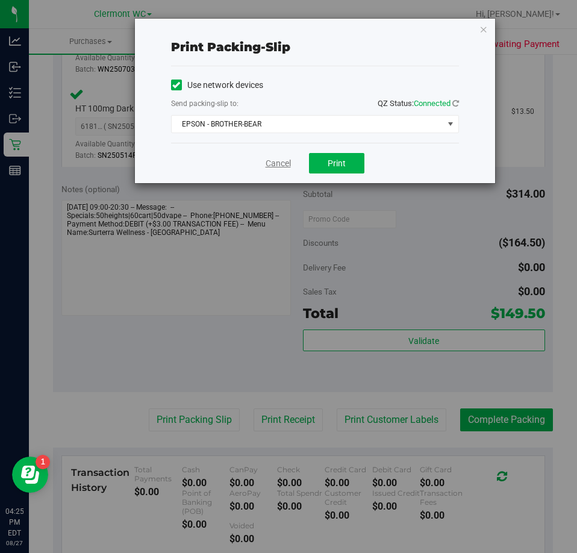
click at [269, 160] on link "Cancel" at bounding box center [278, 163] width 25 height 13
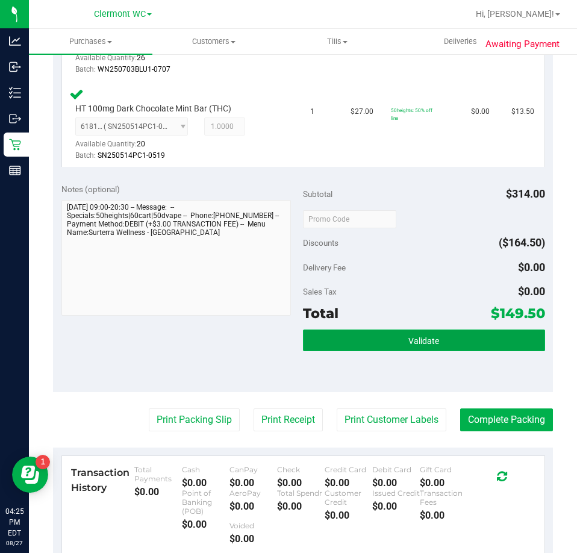
click at [405, 351] on button "Validate" at bounding box center [424, 341] width 242 height 22
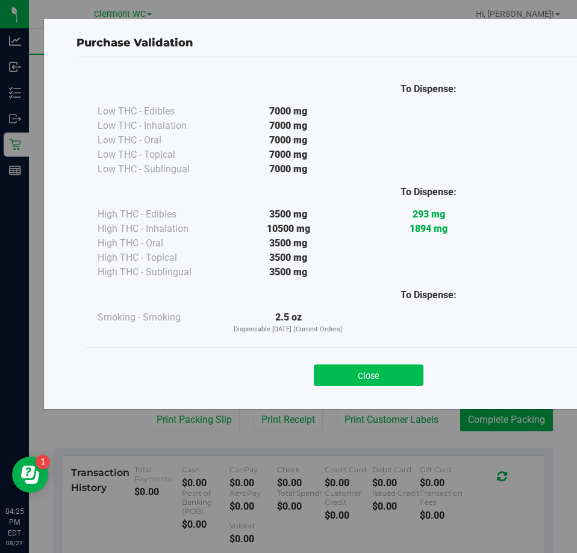
click at [361, 379] on button "Close" at bounding box center [369, 376] width 110 height 22
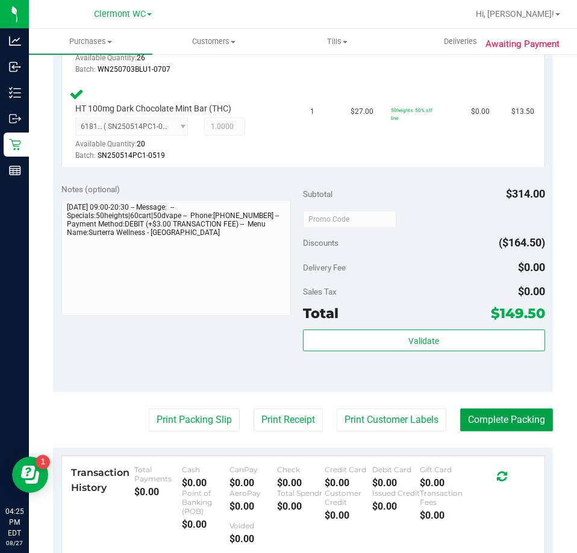
click at [495, 432] on button "Complete Packing" at bounding box center [507, 420] width 93 height 23
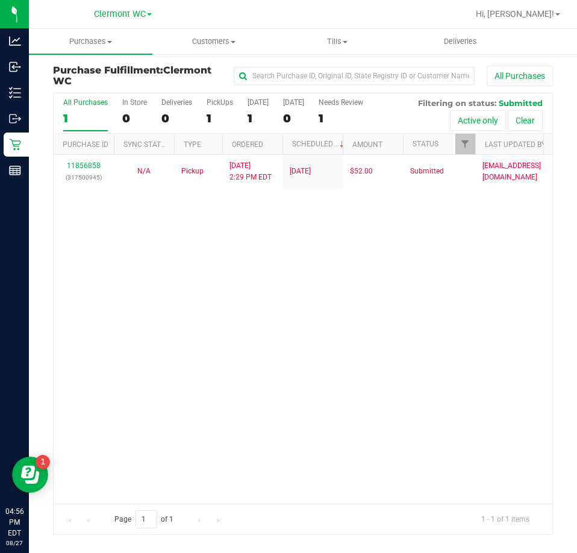
click at [355, 392] on div "11856858 (317500945) N/A Pickup 8/27/2025 2:29 PM EDT 8/27/2025 $52.00 Submitte…" at bounding box center [303, 329] width 499 height 348
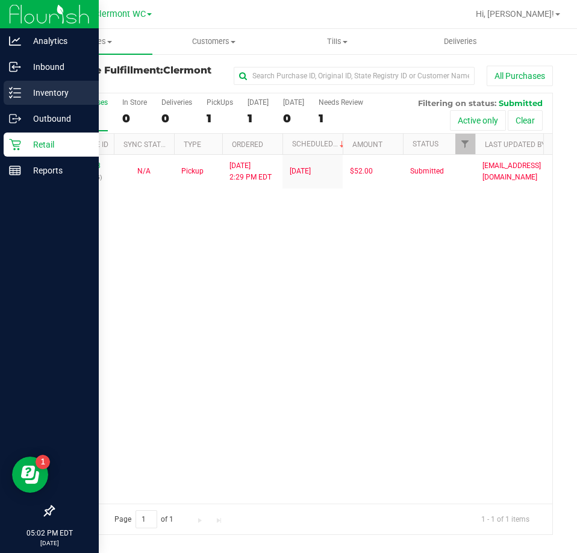
click at [22, 86] on p "Inventory" at bounding box center [57, 93] width 72 height 14
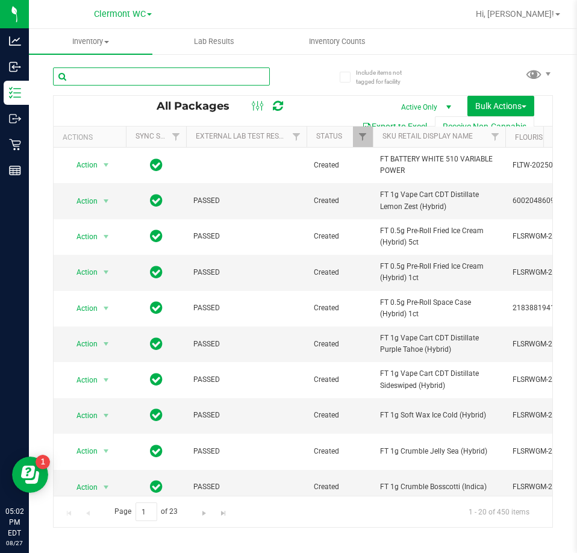
click at [151, 77] on input "text" at bounding box center [161, 77] width 217 height 18
type input "MER"
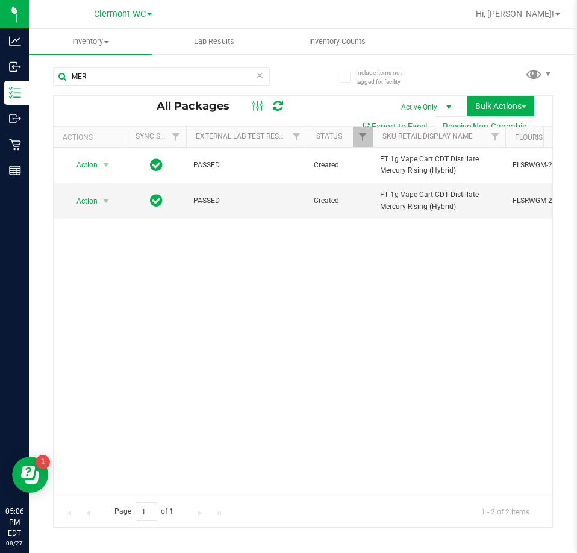
click at [429, 448] on div "Action Action Adjust qty Create package Edit attributes Global inventory Locate…" at bounding box center [303, 322] width 499 height 348
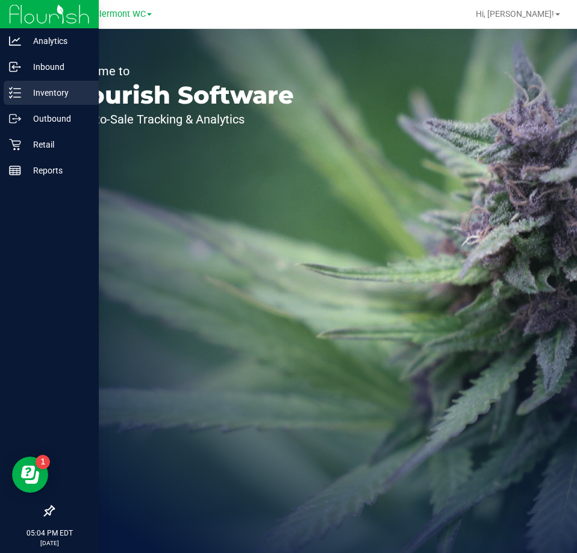
click at [26, 89] on p "Inventory" at bounding box center [57, 93] width 72 height 14
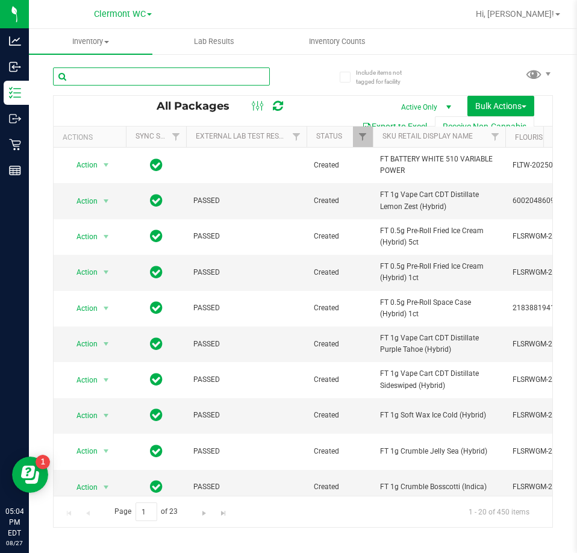
click at [131, 77] on input "text" at bounding box center [161, 77] width 217 height 18
type input "t19"
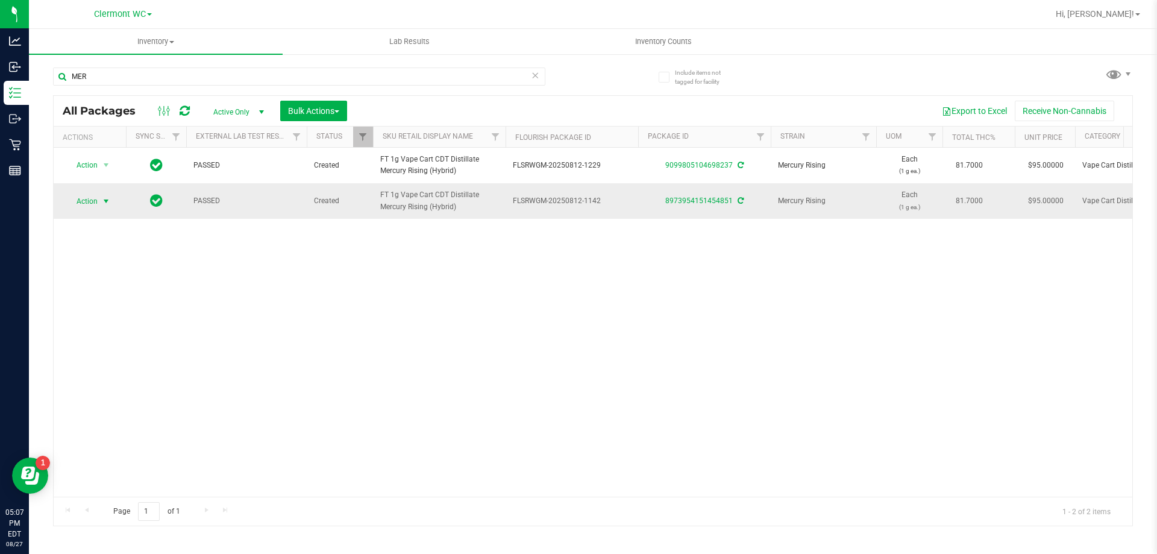
click at [98, 210] on span "Action" at bounding box center [82, 201] width 33 height 17
click at [109, 324] on li "Lock package" at bounding box center [112, 324] width 93 height 18
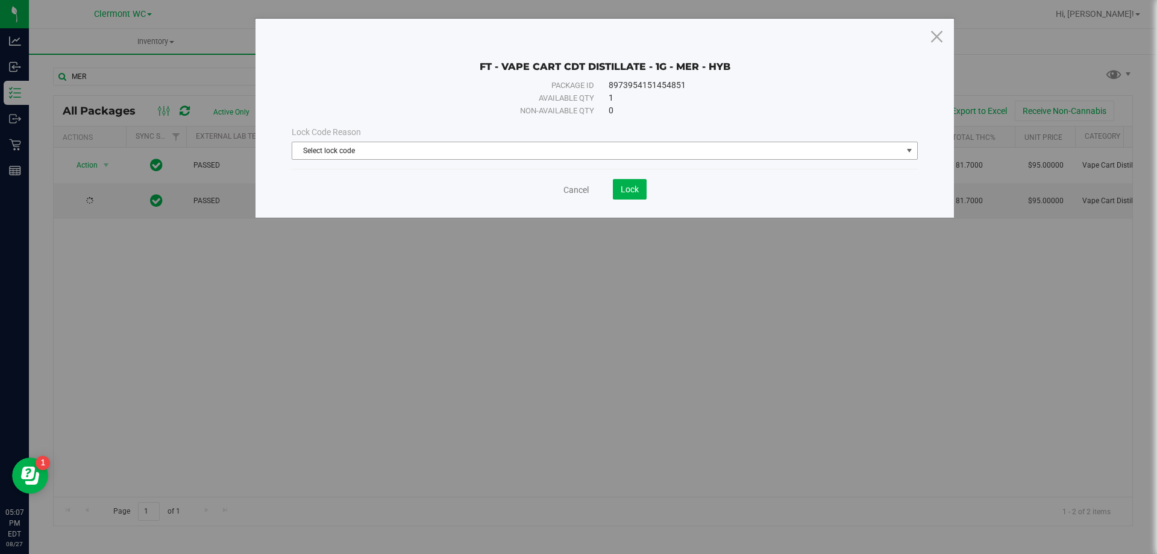
click at [430, 154] on span "Select lock code" at bounding box center [597, 150] width 610 height 17
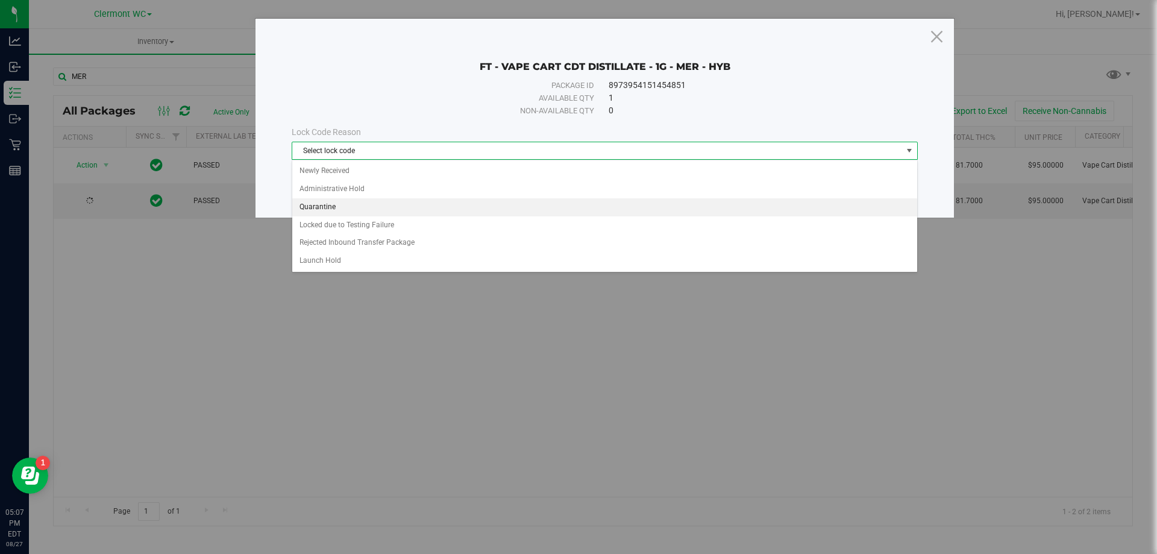
click at [392, 207] on li "Quarantine" at bounding box center [604, 207] width 625 height 18
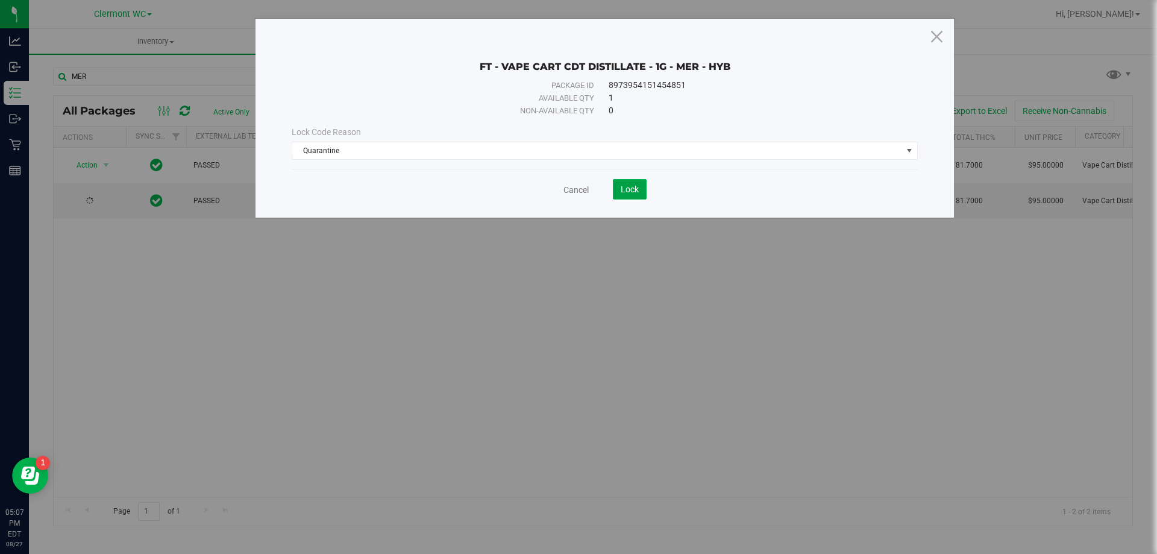
click at [577, 197] on button "Lock" at bounding box center [630, 189] width 34 height 20
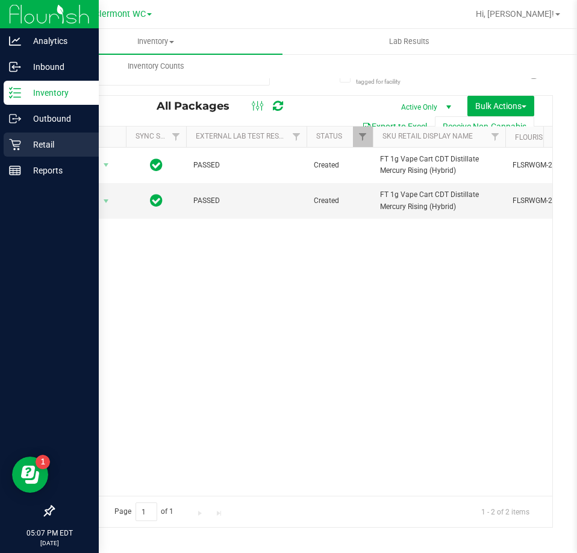
click at [16, 143] on icon at bounding box center [15, 145] width 12 height 12
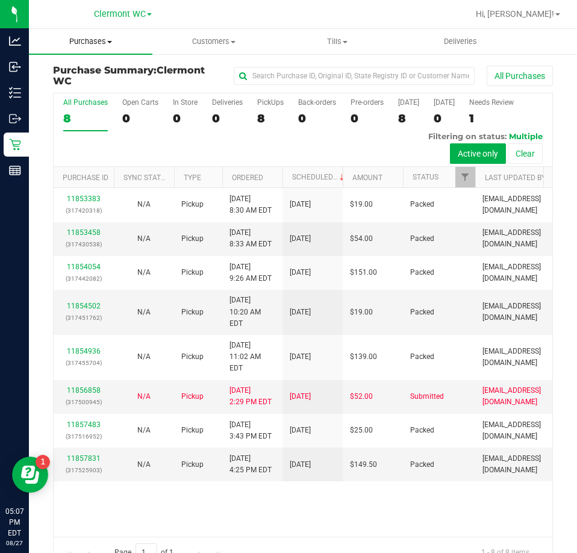
click at [85, 41] on span "Purchases" at bounding box center [91, 41] width 124 height 11
click at [53, 100] on span "All purchases" at bounding box center [72, 101] width 86 height 10
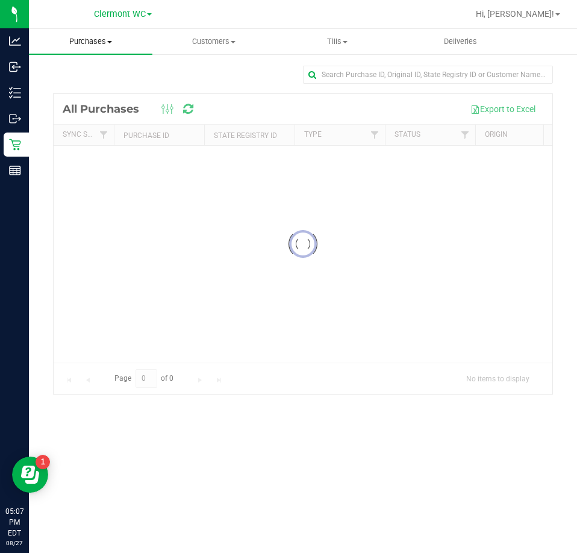
click at [80, 49] on uib-tab-heading "Purchases Summary of purchases Fulfillment All purchases" at bounding box center [91, 41] width 124 height 25
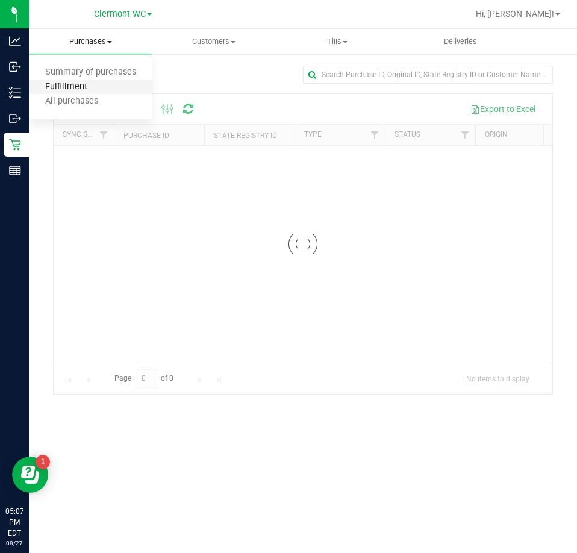
click at [57, 92] on span "Fulfillment" at bounding box center [66, 87] width 75 height 10
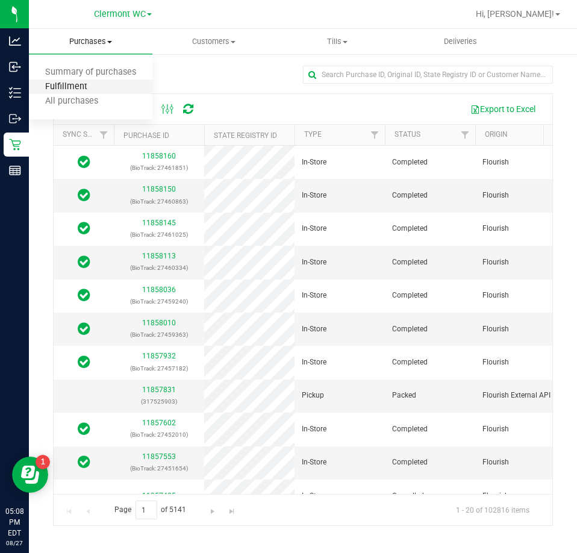
click at [58, 86] on span "Fulfillment" at bounding box center [66, 87] width 75 height 10
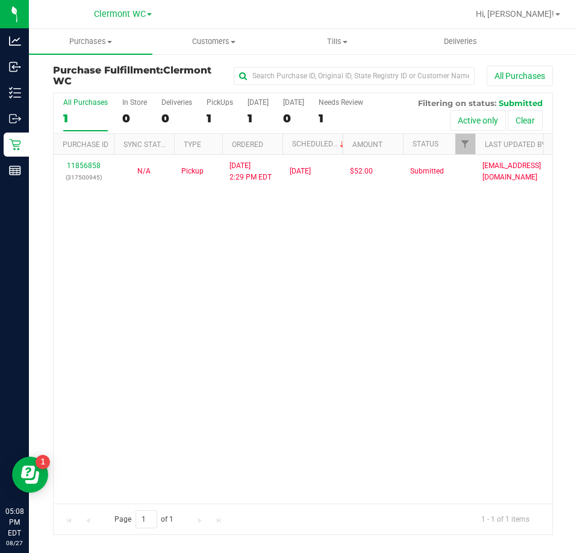
click at [299, 363] on div "11856858 (317500945) N/A Pickup [DATE] 2:29 PM EDT 8/27/2025 $52.00 Submitted […" at bounding box center [303, 329] width 499 height 348
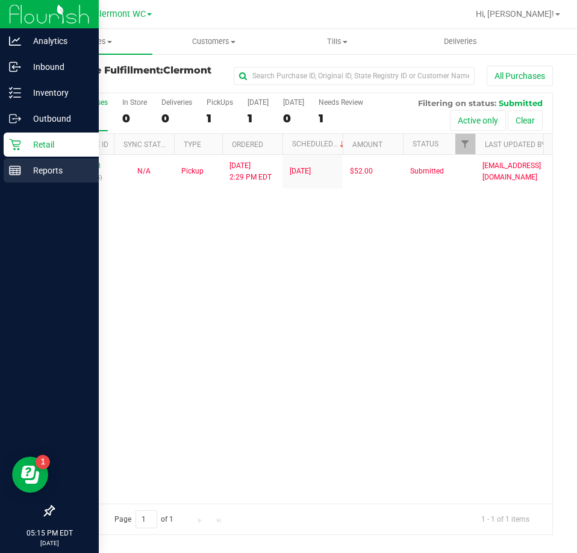
click at [7, 181] on div "Reports" at bounding box center [51, 171] width 95 height 24
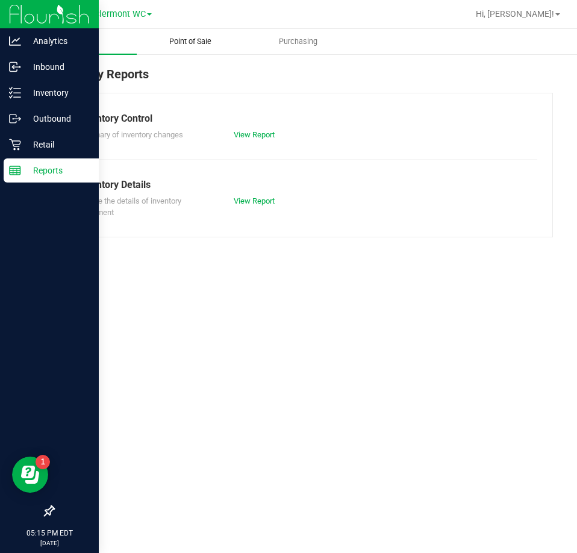
click at [195, 51] on uib-tab-heading "Point of Sale" at bounding box center [190, 42] width 107 height 24
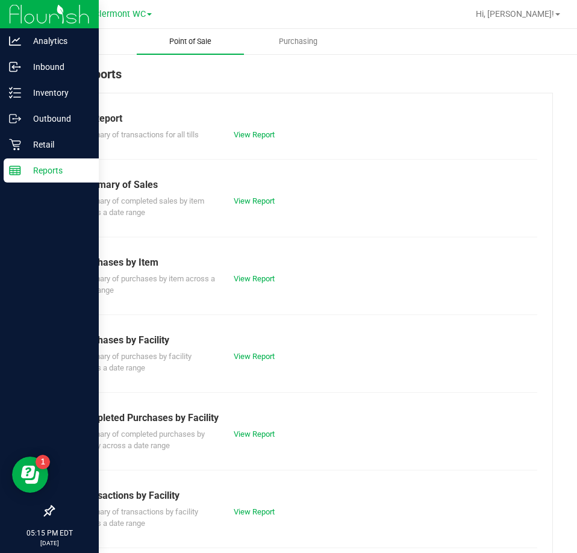
click at [264, 435] on link "View Report" at bounding box center [254, 434] width 41 height 9
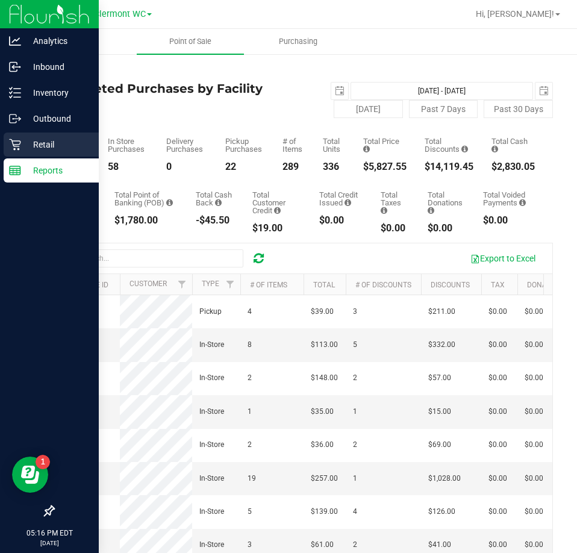
click at [28, 145] on p "Retail" at bounding box center [57, 144] width 72 height 14
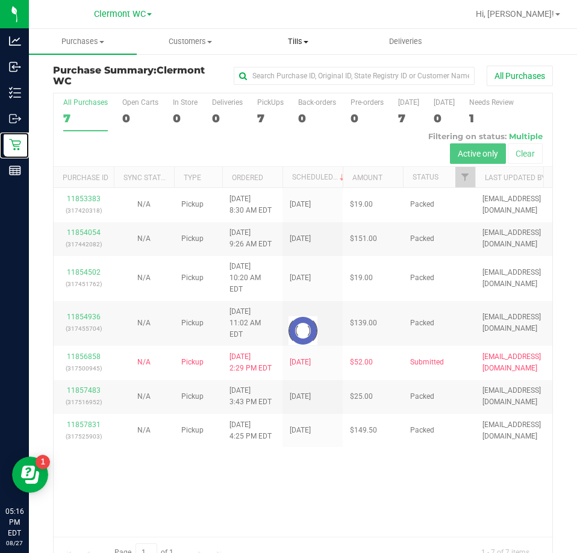
click at [266, 30] on uib-tab-heading "Tills Manage tills Reconcile e-payments" at bounding box center [298, 42] width 107 height 24
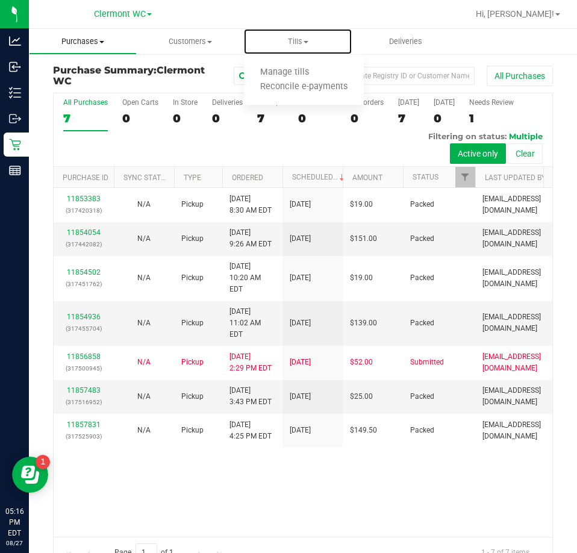
click at [90, 33] on uib-tab-heading "Purchases Summary of purchases Fulfillment All purchases" at bounding box center [83, 42] width 107 height 24
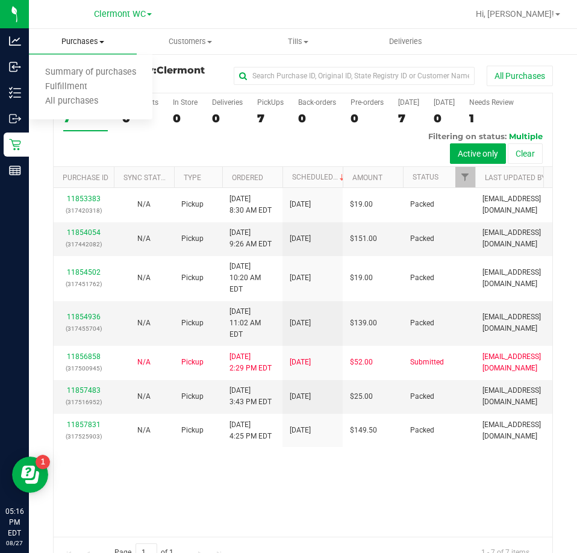
click at [68, 86] on span "Fulfillment" at bounding box center [66, 87] width 75 height 10
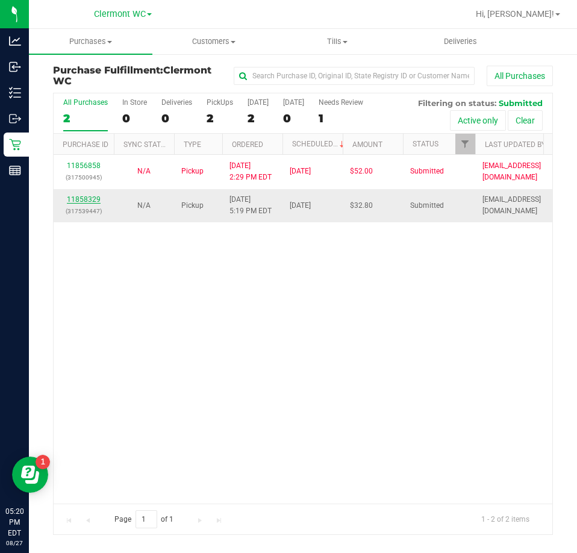
click at [77, 203] on link "11858329" at bounding box center [84, 199] width 34 height 8
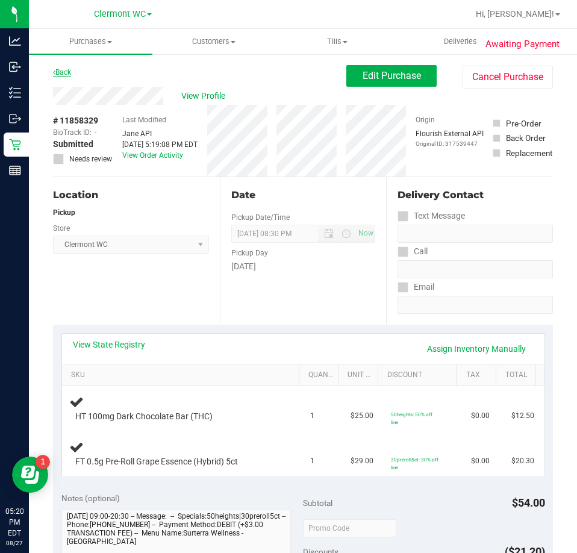
click at [62, 75] on link "Back" at bounding box center [62, 72] width 18 height 8
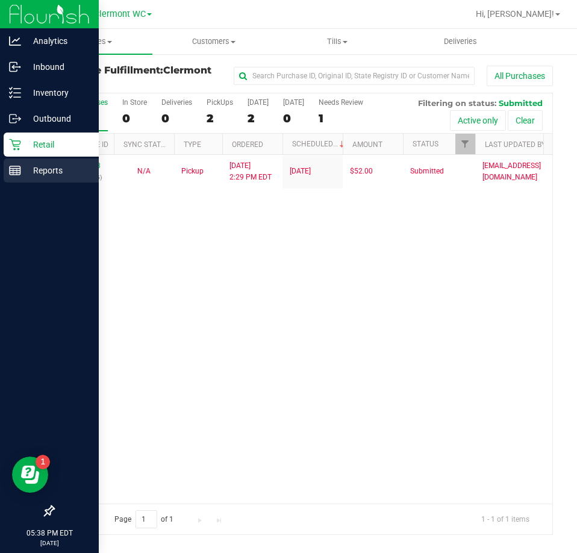
click at [17, 183] on link "Reports" at bounding box center [49, 172] width 99 height 26
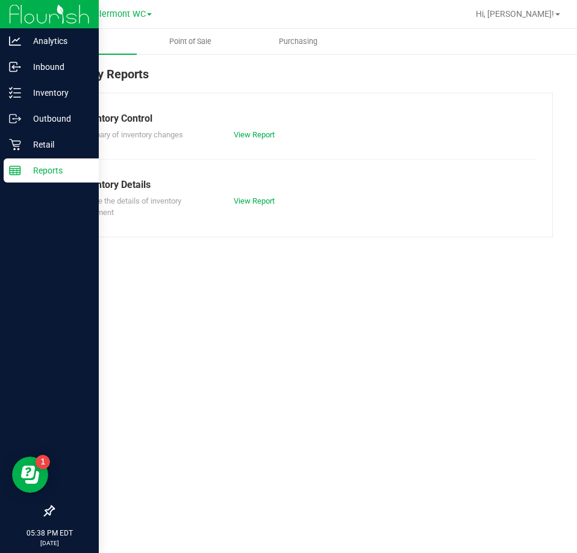
click at [187, 43] on span "Point of Sale" at bounding box center [190, 41] width 75 height 11
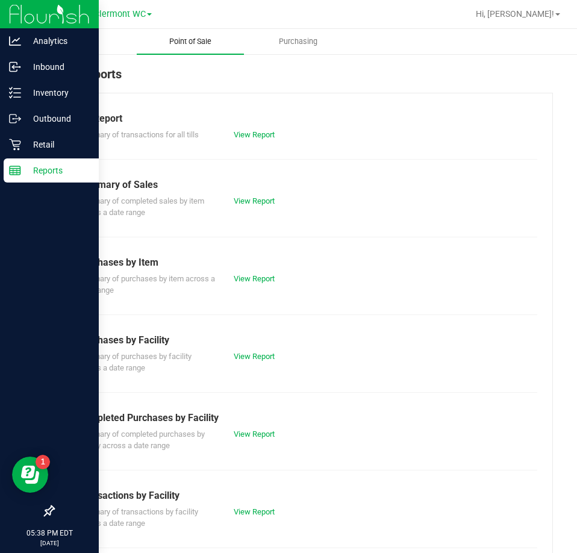
click at [248, 433] on link "View Report" at bounding box center [254, 434] width 41 height 9
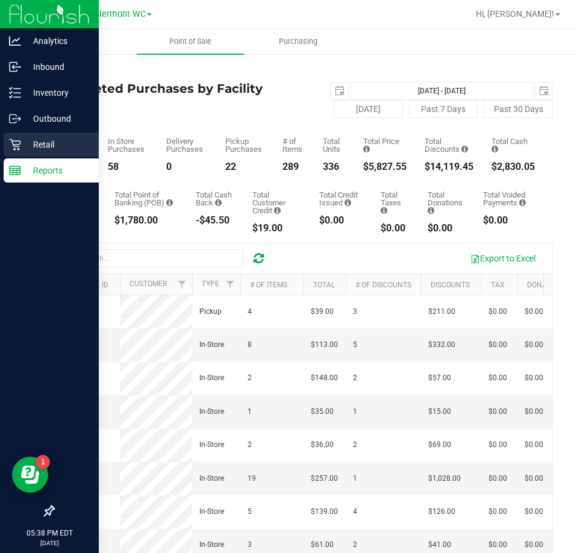
click at [17, 148] on icon at bounding box center [15, 145] width 12 height 12
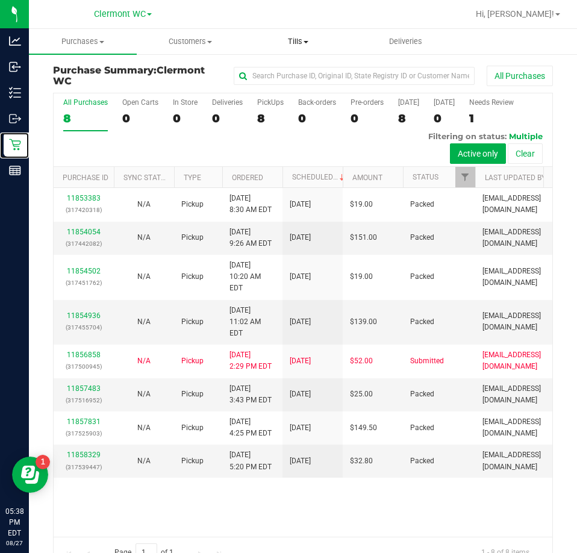
click at [260, 33] on uib-tab-heading "Tills Manage tills Reconcile e-payments" at bounding box center [298, 42] width 107 height 24
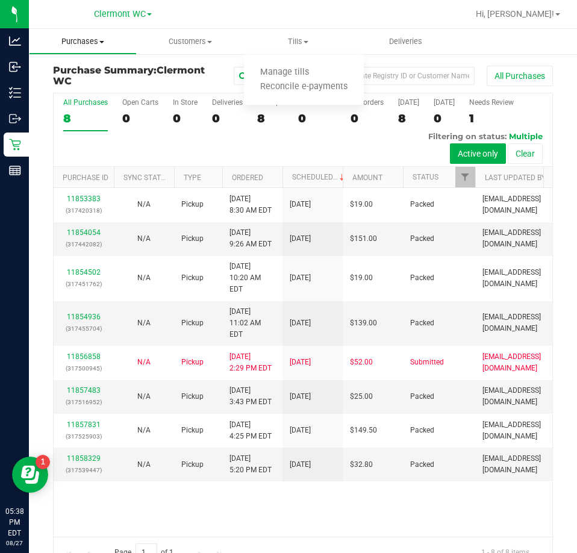
click at [84, 42] on span "Purchases" at bounding box center [83, 41] width 107 height 11
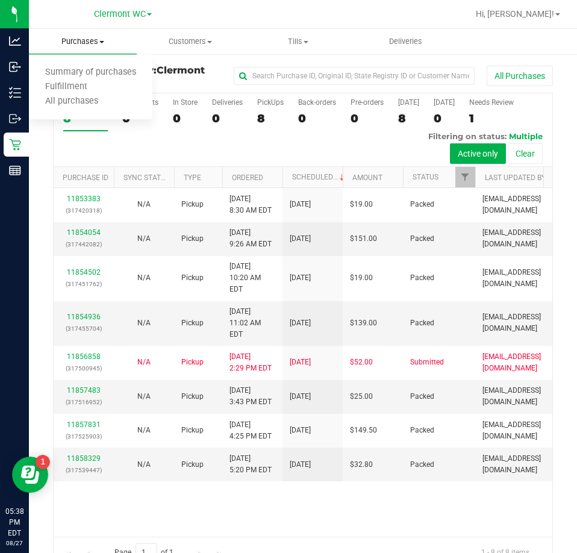
click at [56, 90] on span "Fulfillment" at bounding box center [66, 87] width 75 height 10
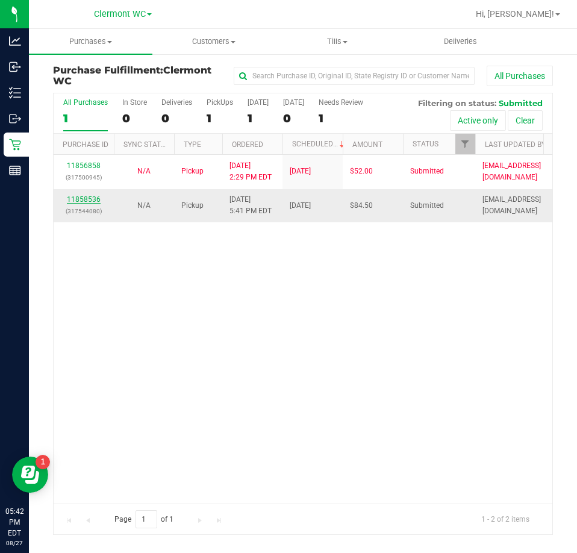
click at [84, 201] on link "11858536" at bounding box center [84, 199] width 34 height 8
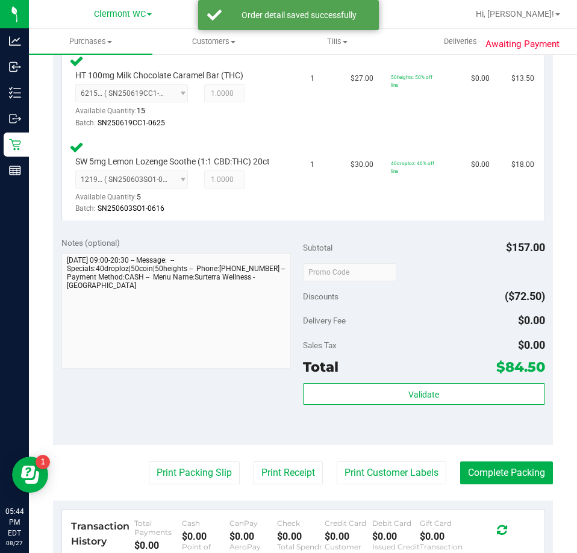
scroll to position [574, 0]
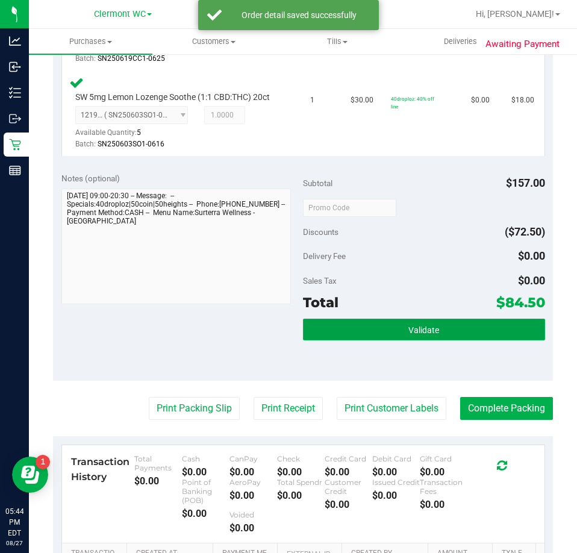
click at [391, 341] on button "Validate" at bounding box center [424, 330] width 242 height 22
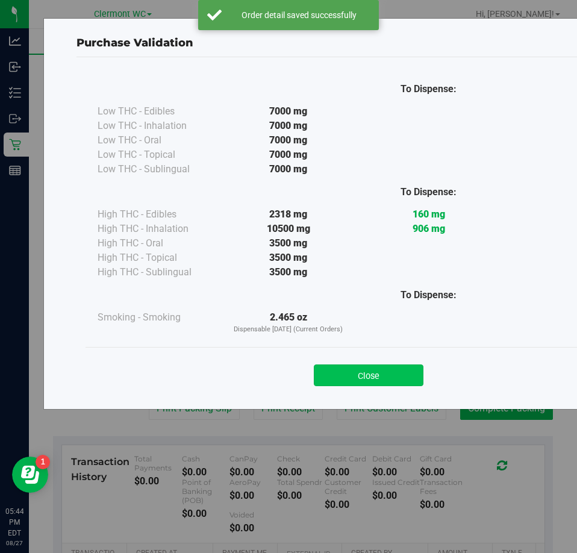
click at [376, 379] on button "Close" at bounding box center [369, 376] width 110 height 22
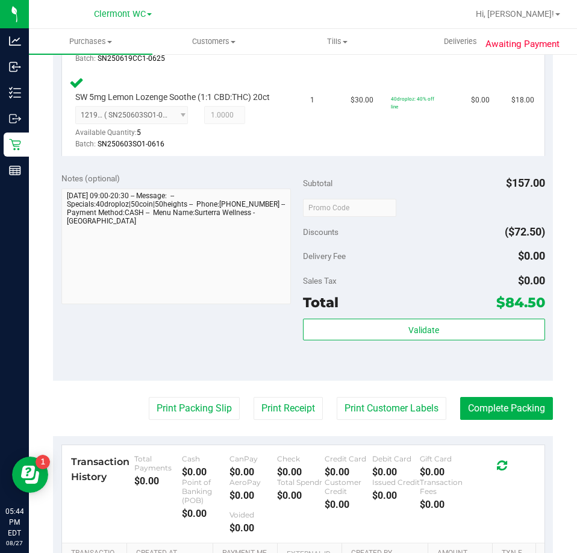
click at [183, 451] on purchase-details "Back Edit Purchase Cancel Purchase View Profile # 11858536 BioTrack ID: - Submi…" at bounding box center [303, 93] width 500 height 1204
click at [184, 420] on button "Print Packing Slip" at bounding box center [194, 408] width 91 height 23
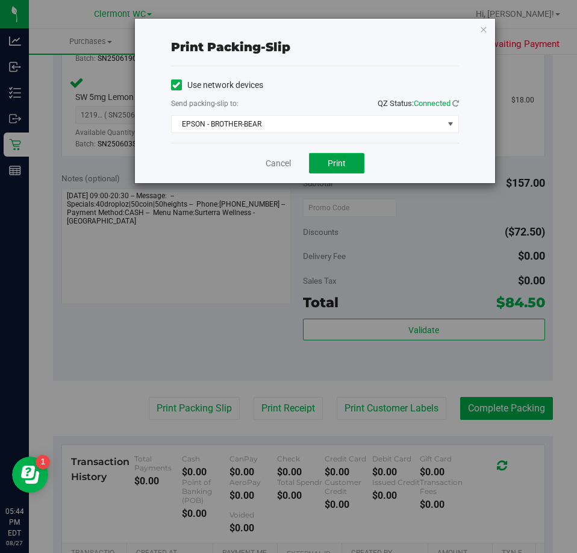
click at [342, 159] on span "Print" at bounding box center [337, 164] width 18 height 10
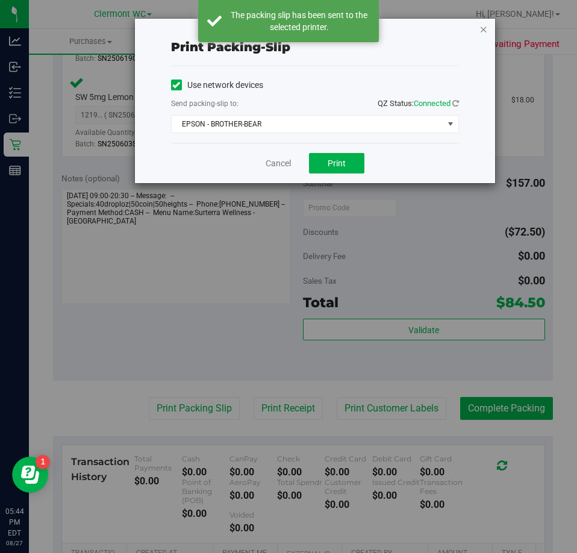
click at [482, 27] on icon "button" at bounding box center [484, 29] width 8 height 14
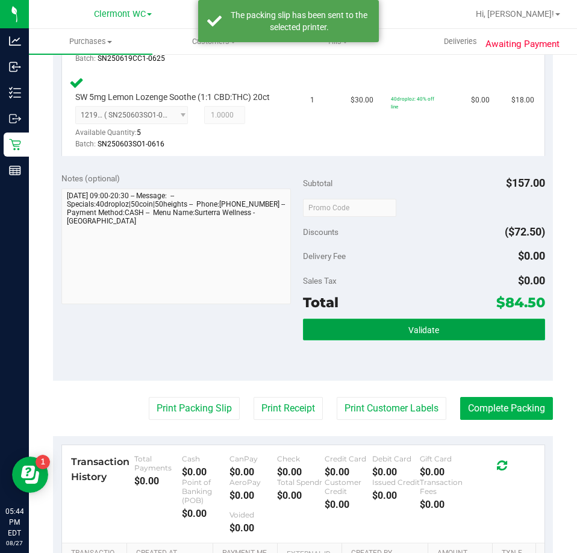
click at [437, 341] on button "Validate" at bounding box center [424, 330] width 242 height 22
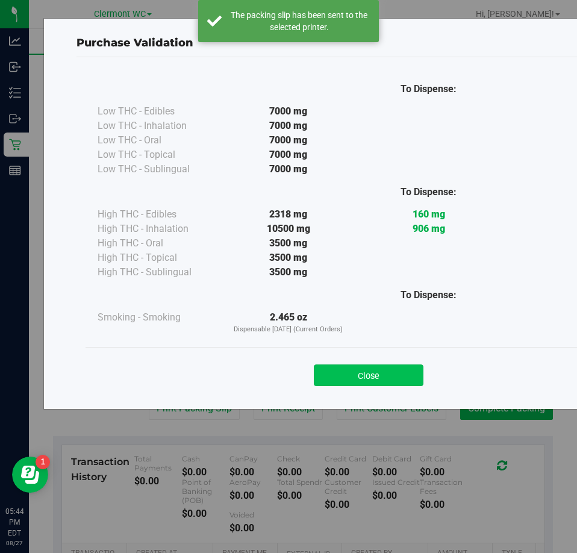
click at [376, 366] on button "Close" at bounding box center [369, 376] width 110 height 22
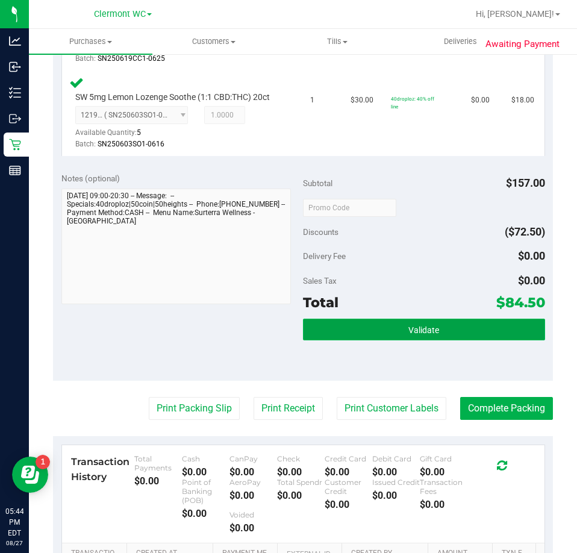
click at [414, 341] on button "Validate" at bounding box center [424, 330] width 242 height 22
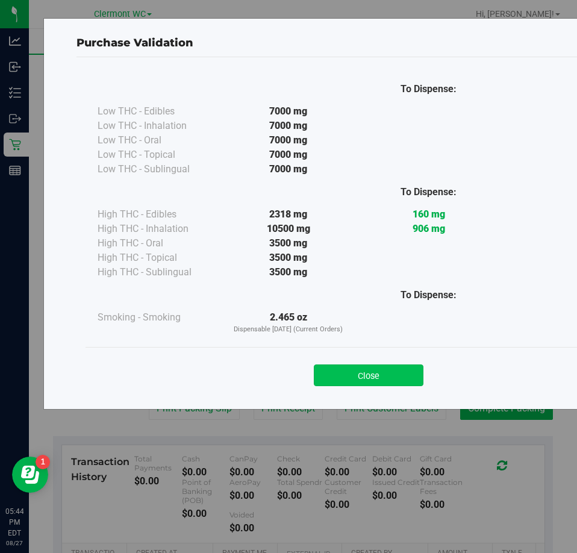
click at [368, 371] on button "Close" at bounding box center [369, 376] width 110 height 22
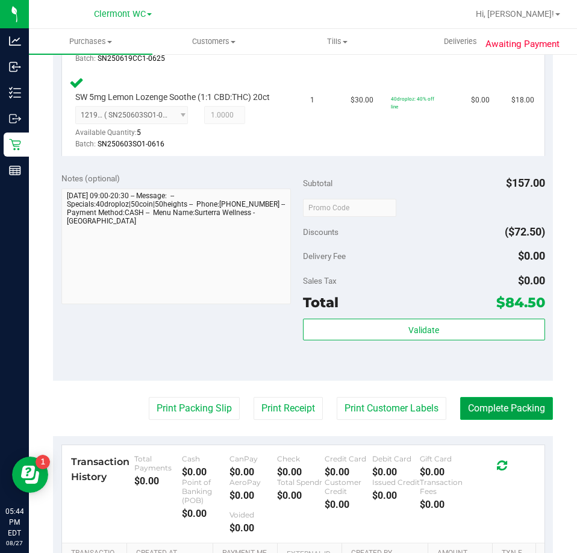
click at [494, 420] on button "Complete Packing" at bounding box center [507, 408] width 93 height 23
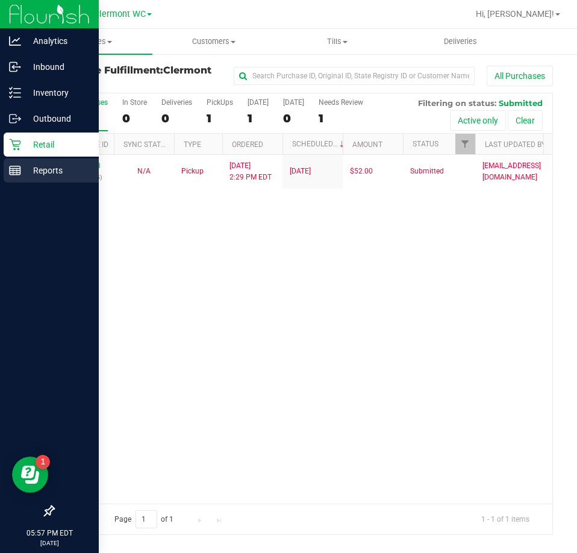
drag, startPoint x: 26, startPoint y: 166, endPoint x: 38, endPoint y: 161, distance: 13.0
click at [26, 166] on p "Reports" at bounding box center [57, 170] width 72 height 14
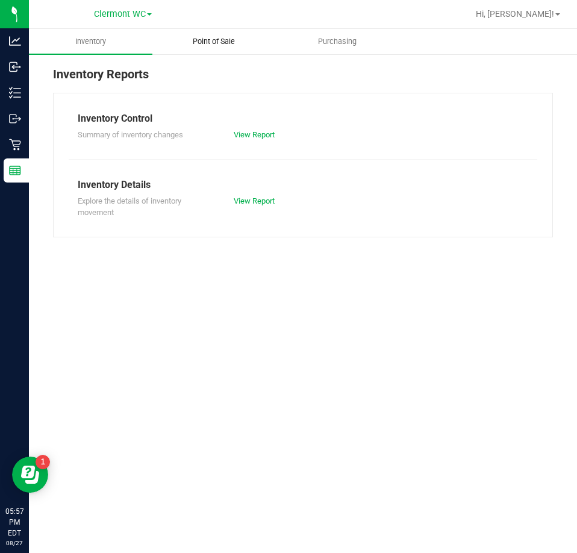
click at [209, 47] on uib-tab-heading "Point of Sale" at bounding box center [214, 42] width 122 height 24
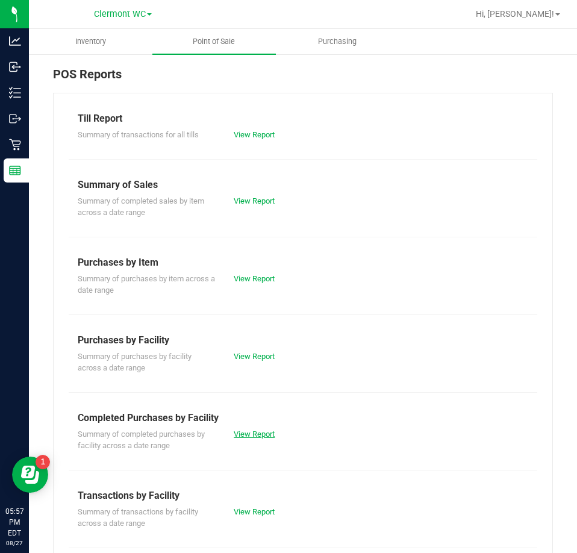
click at [241, 431] on link "View Report" at bounding box center [254, 434] width 41 height 9
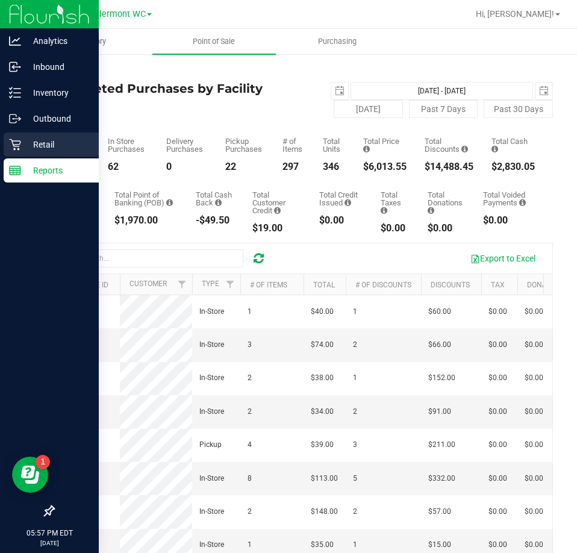
click at [8, 152] on div "Retail" at bounding box center [51, 145] width 95 height 24
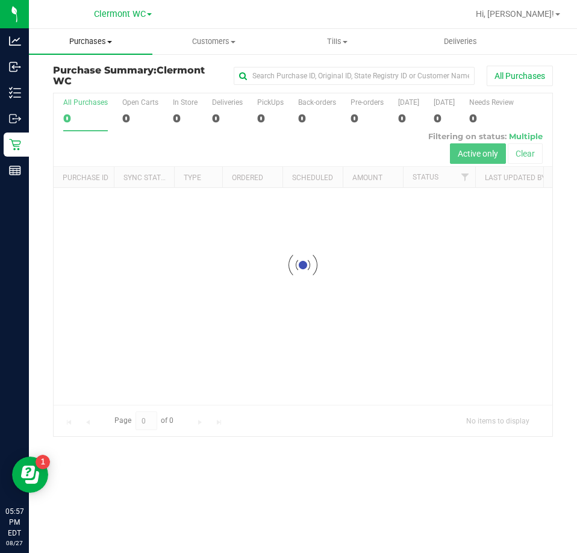
click at [109, 48] on uib-tab-heading "Purchases Summary of purchases Fulfillment All purchases" at bounding box center [91, 41] width 124 height 25
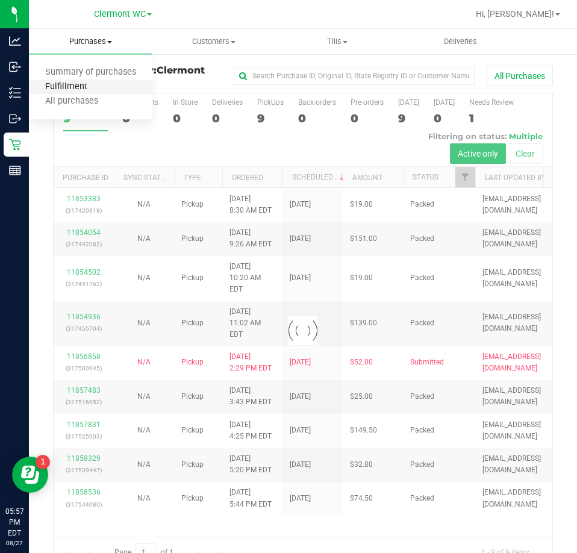
click at [78, 89] on span "Fulfillment" at bounding box center [66, 87] width 75 height 10
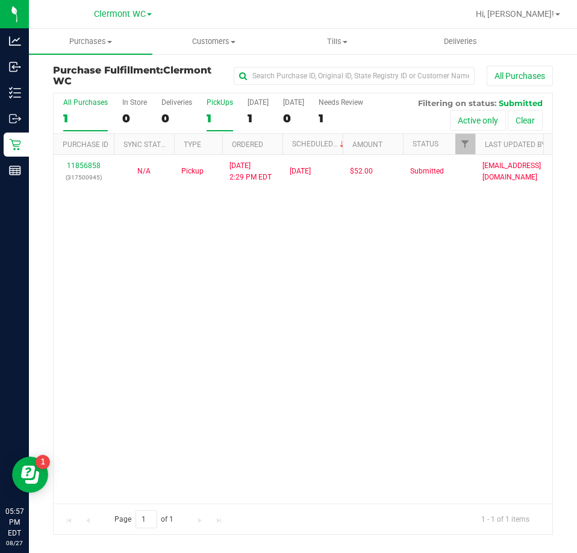
click at [211, 116] on div "1" at bounding box center [220, 119] width 27 height 14
click at [0, 0] on input "PickUps 1" at bounding box center [0, 0] width 0 height 0
click at [280, 385] on div "11856858 (317500945) N/A Pickup 8/27/2025 2:29 PM EDT 8/27/2025 $52.00 Submitte…" at bounding box center [303, 329] width 499 height 348
click at [99, 43] on span "Purchases" at bounding box center [91, 41] width 124 height 11
click at [96, 75] on span "Summary of purchases" at bounding box center [91, 73] width 124 height 10
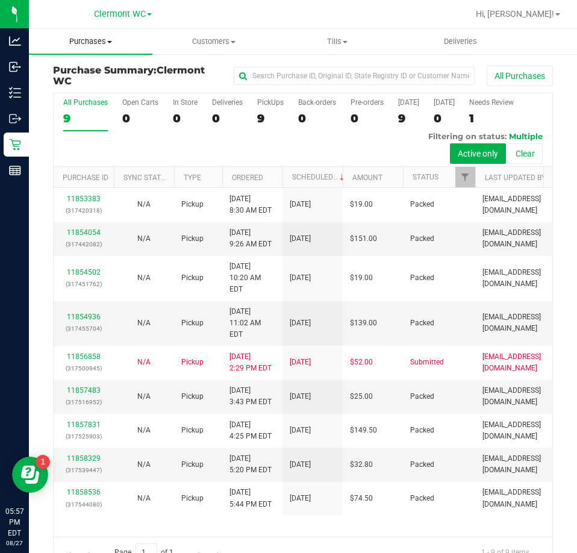
click at [78, 41] on span "Purchases" at bounding box center [91, 41] width 124 height 11
click at [99, 92] on span "Fulfillment" at bounding box center [66, 87] width 75 height 10
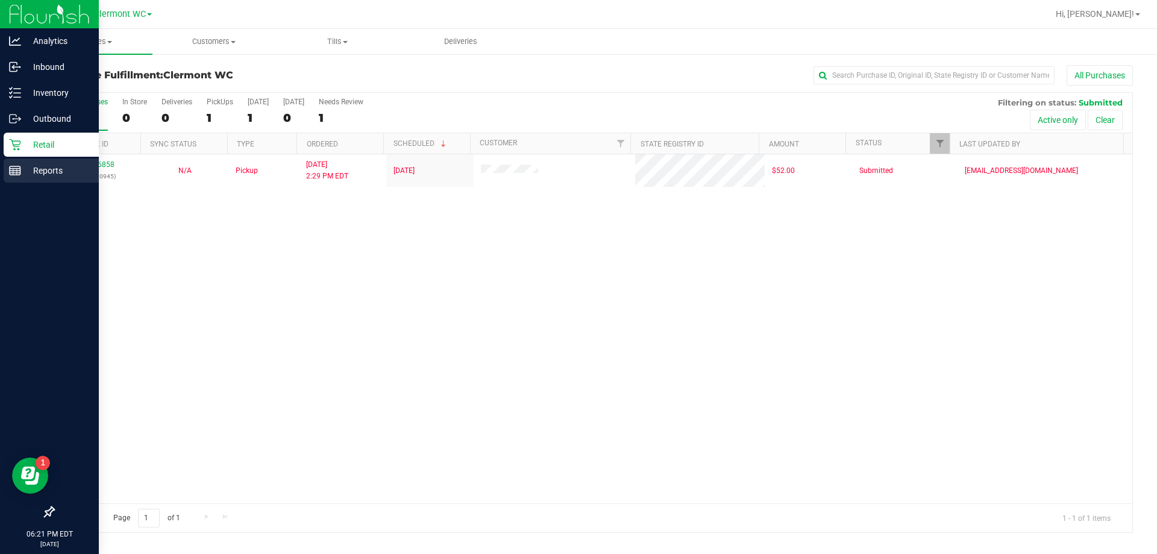
click at [1, 183] on link "Reports" at bounding box center [49, 172] width 99 height 26
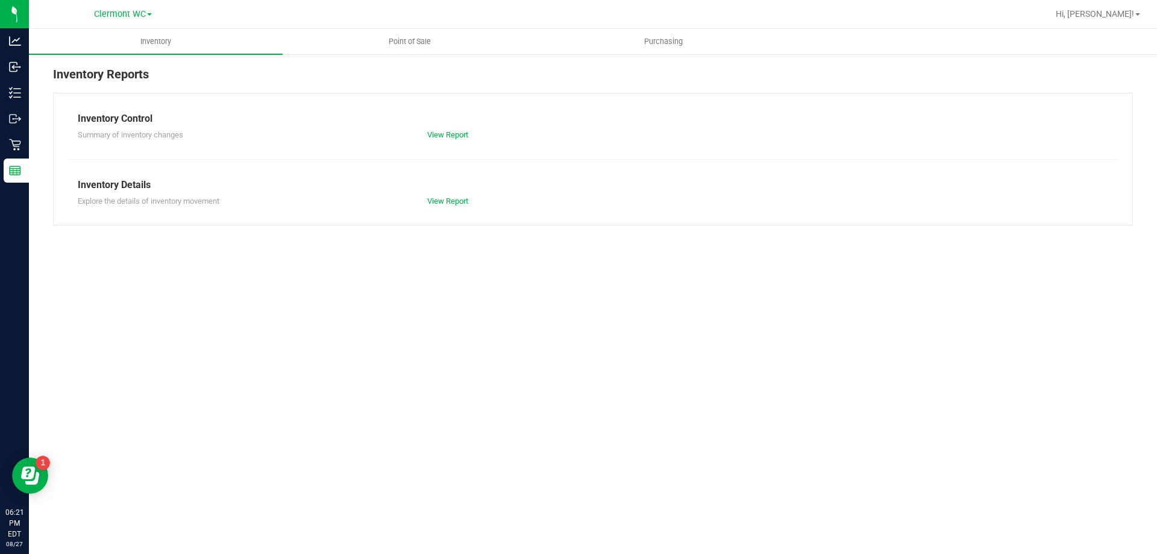
click at [447, 140] on div "View Report" at bounding box center [505, 135] width 175 height 12
click at [448, 135] on link "View Report" at bounding box center [447, 134] width 41 height 9
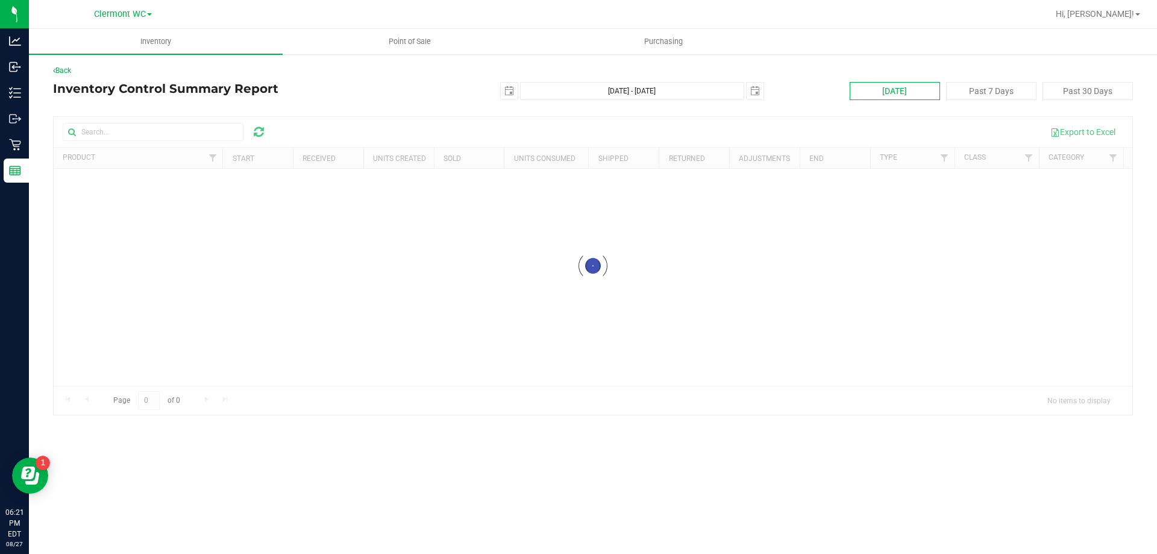
click at [577, 92] on button "[DATE]" at bounding box center [895, 91] width 90 height 18
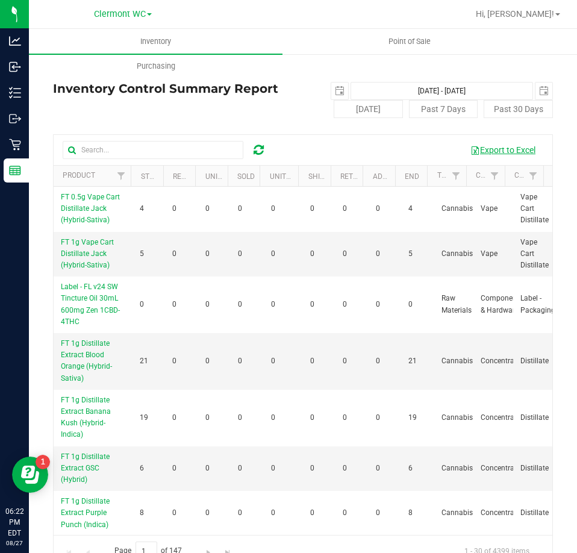
click at [489, 148] on button "Export to Excel" at bounding box center [503, 150] width 81 height 20
click at [169, 153] on input "text" at bounding box center [153, 150] width 181 height 18
type input "F"
click at [183, 151] on input "CDT" at bounding box center [153, 150] width 181 height 18
type input "CDT"
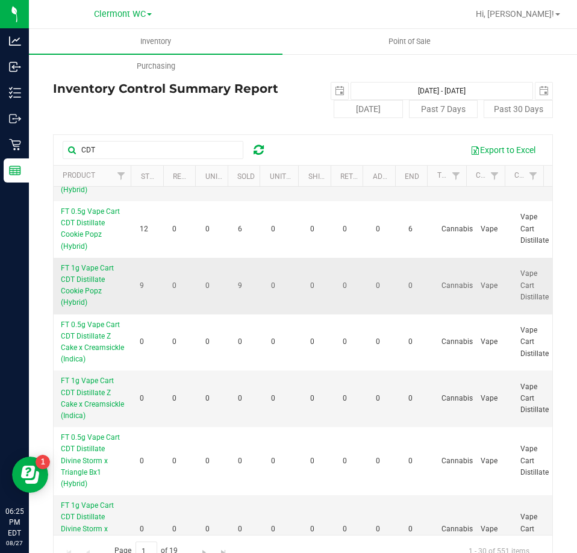
scroll to position [1145, 0]
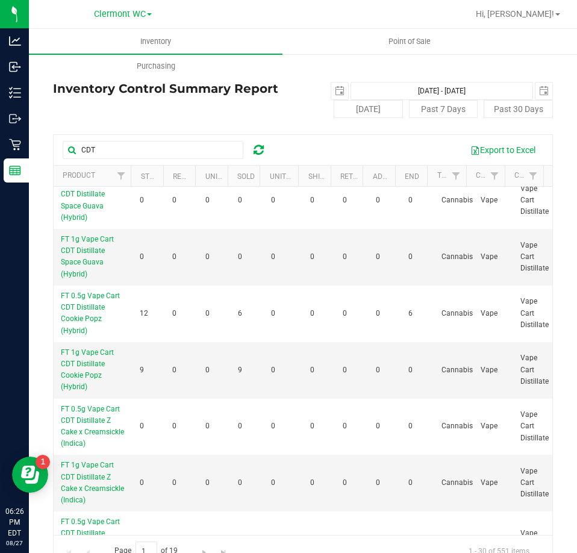
click at [186, 121] on div "Back Inventory Control Summary Report [DATE] - [DATE] [DATE] [DATE] Past 7 Days…" at bounding box center [303, 316] width 500 height 502
click at [393, 108] on button "[DATE]" at bounding box center [368, 109] width 69 height 18
type input "[DATE]"
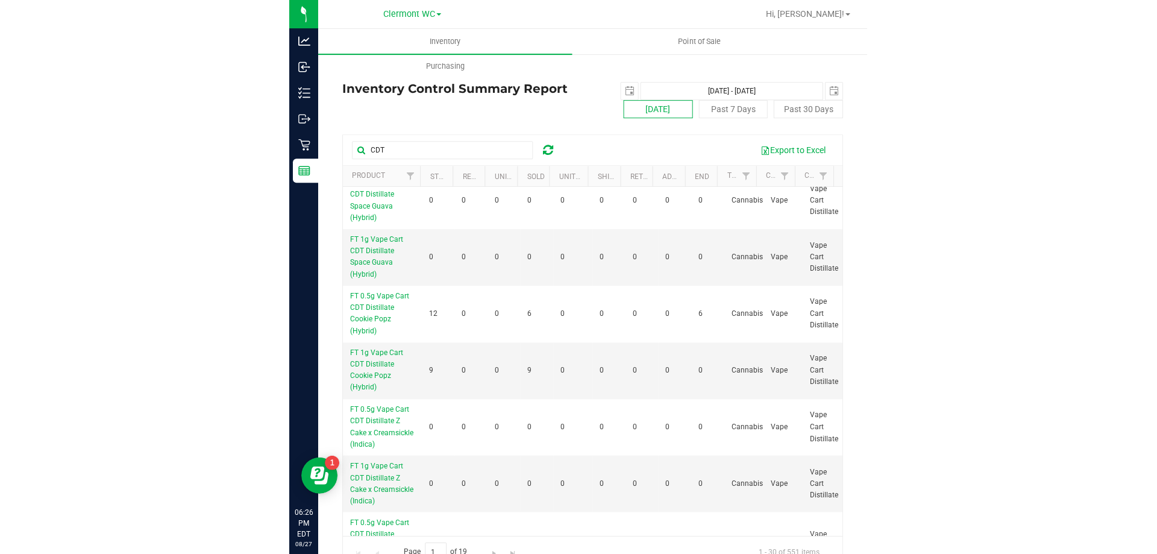
scroll to position [0, 0]
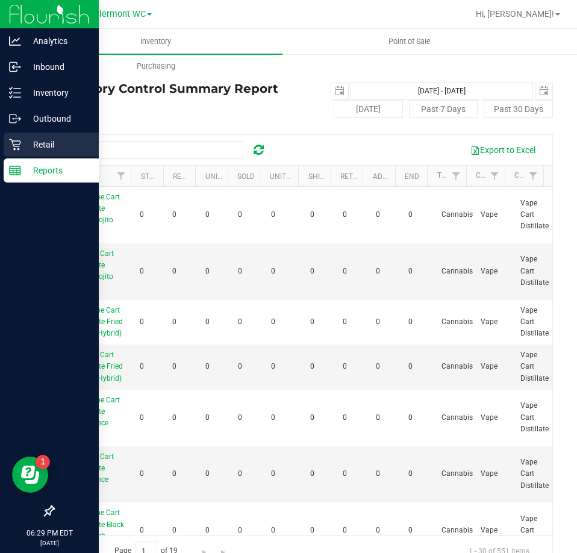
click at [13, 143] on icon at bounding box center [15, 145] width 12 height 12
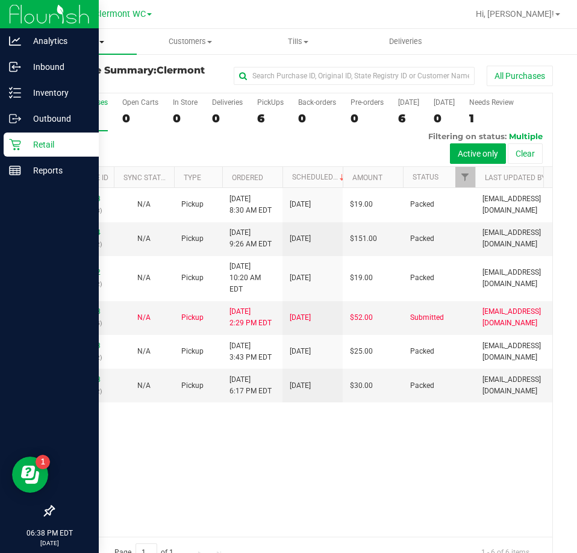
click at [92, 46] on span "Purchases" at bounding box center [83, 41] width 108 height 11
click at [82, 85] on span "Fulfillment" at bounding box center [66, 87] width 75 height 10
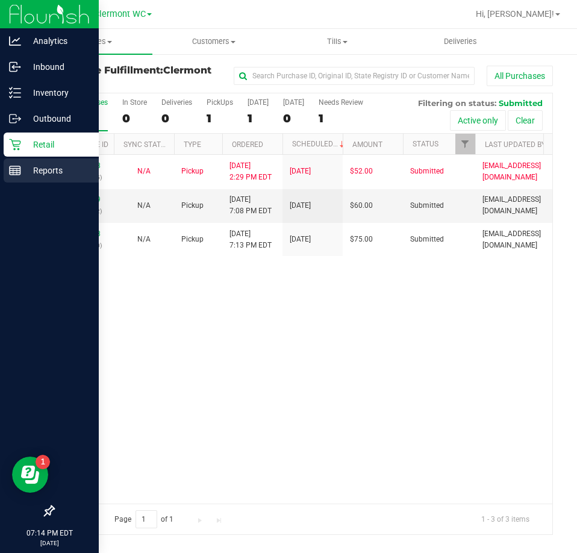
click at [9, 162] on div "Reports" at bounding box center [51, 171] width 95 height 24
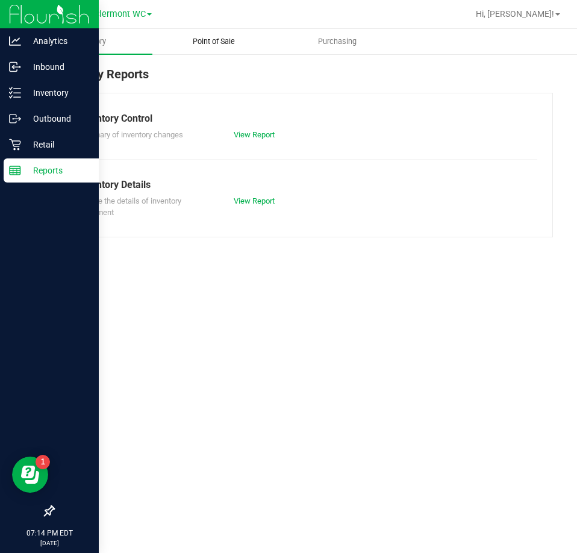
click at [241, 45] on span "Point of Sale" at bounding box center [214, 41] width 75 height 11
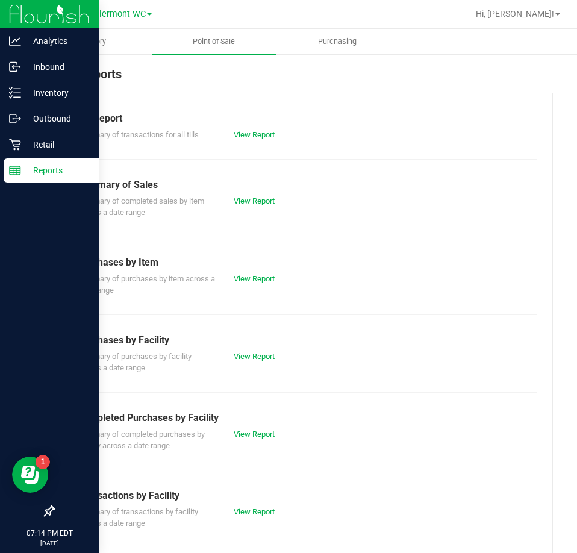
click at [263, 427] on div "Summary of completed purchases by facility across a date range View Report" at bounding box center [303, 439] width 469 height 27
click at [258, 435] on link "View Report" at bounding box center [254, 434] width 41 height 9
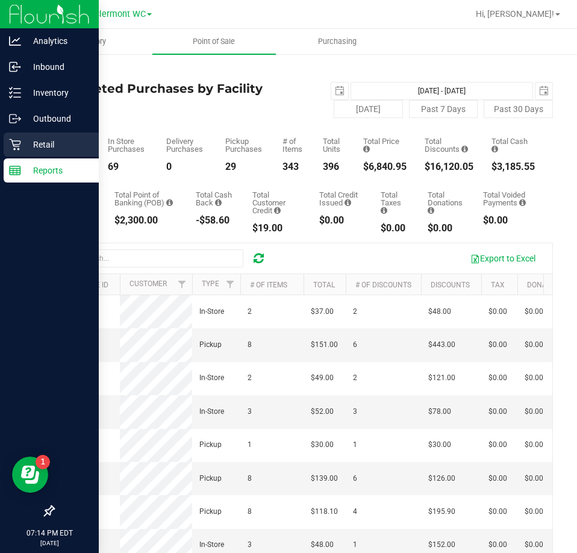
click at [24, 145] on p "Retail" at bounding box center [57, 144] width 72 height 14
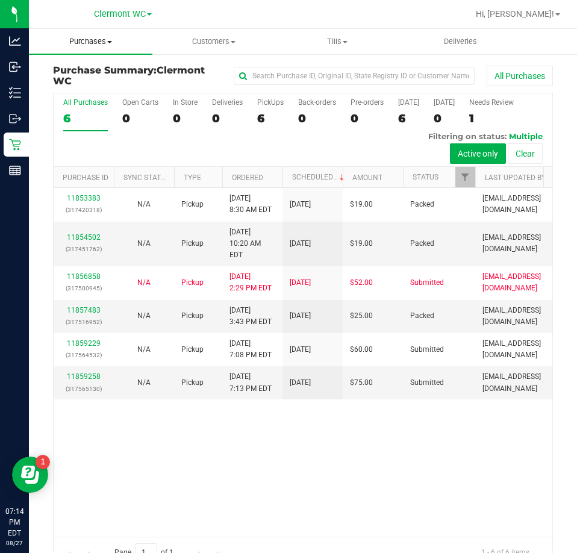
click at [98, 39] on span "Purchases" at bounding box center [91, 41] width 124 height 11
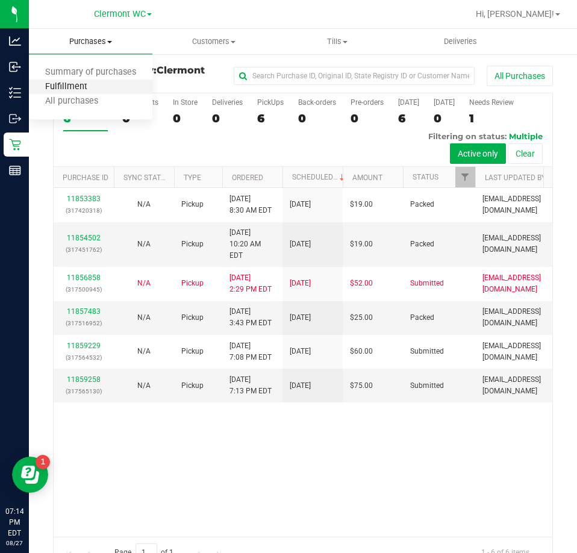
click at [81, 83] on span "Fulfillment" at bounding box center [66, 87] width 75 height 10
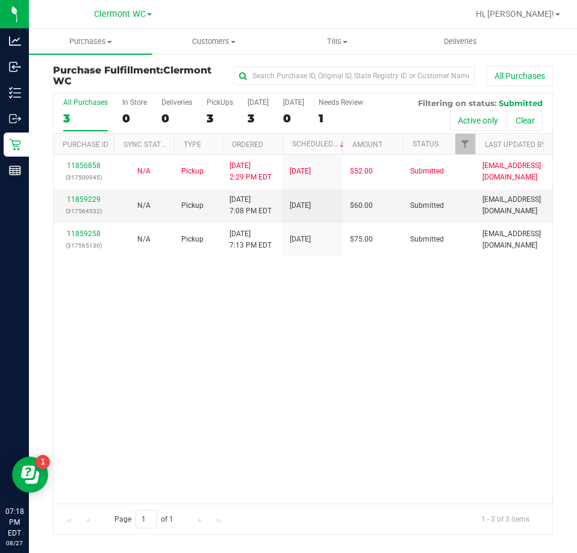
click at [386, 385] on div "11856858 (317500945) N/A Pickup 8/27/2025 2:29 PM EDT 8/27/2025 $52.00 Submitte…" at bounding box center [303, 329] width 499 height 348
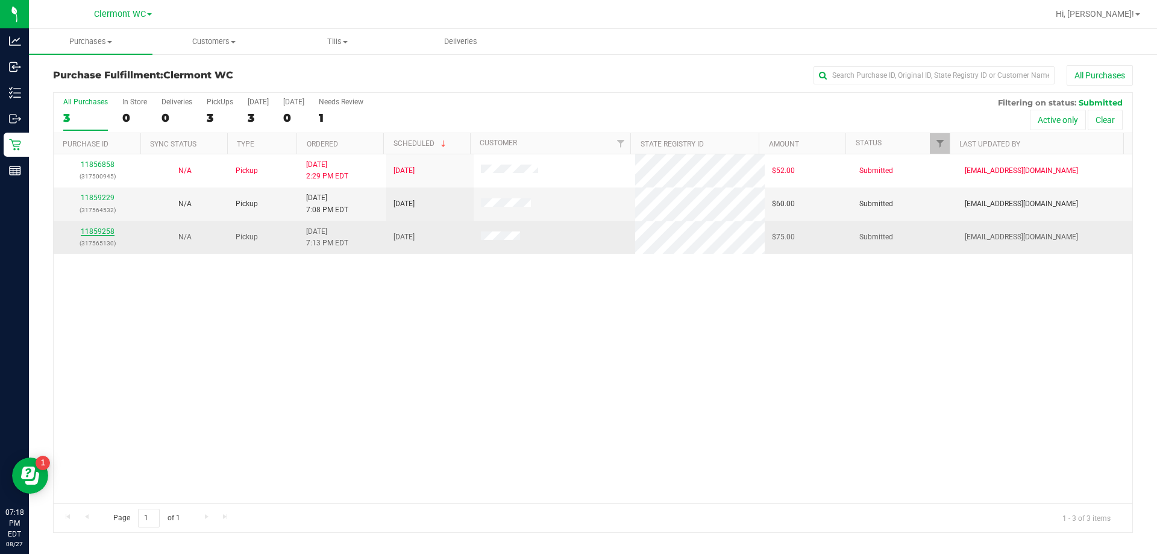
click at [101, 231] on link "11859258" at bounding box center [98, 231] width 34 height 8
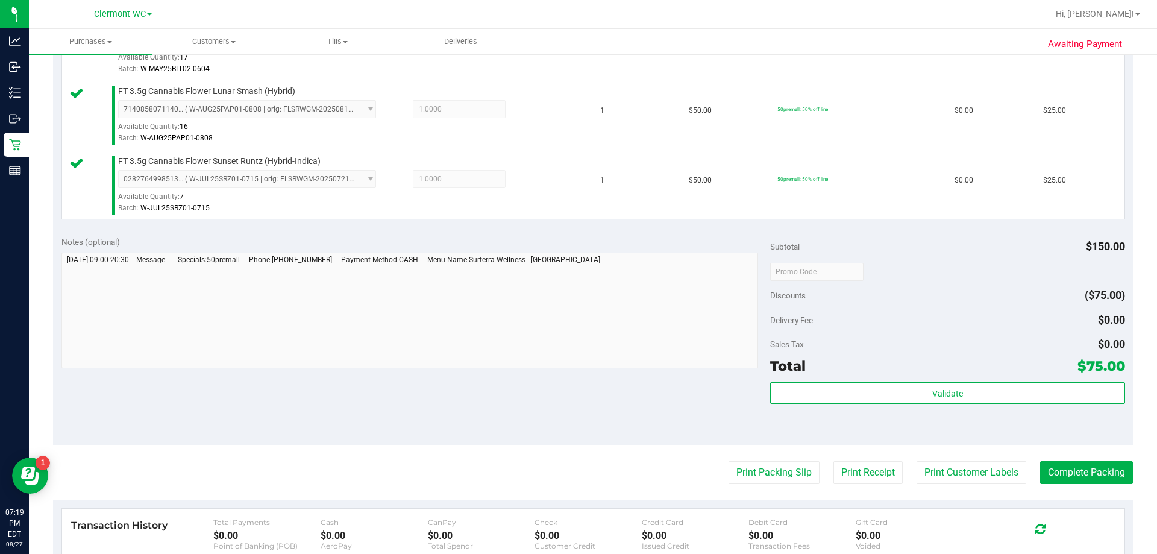
scroll to position [422, 0]
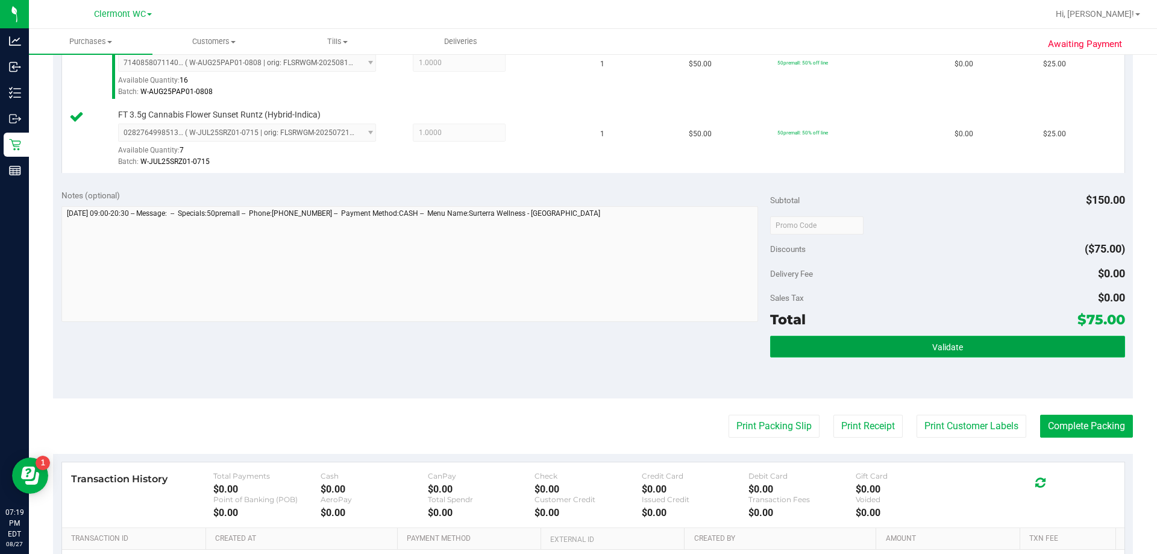
click at [577, 348] on button "Validate" at bounding box center [947, 347] width 354 height 22
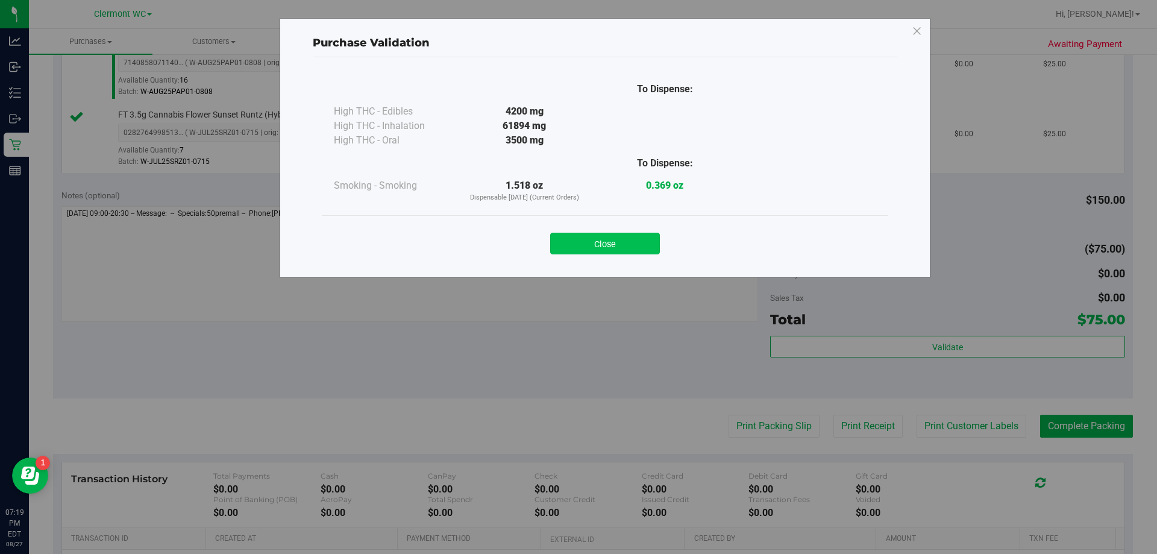
click at [577, 242] on button "Close" at bounding box center [605, 244] width 110 height 22
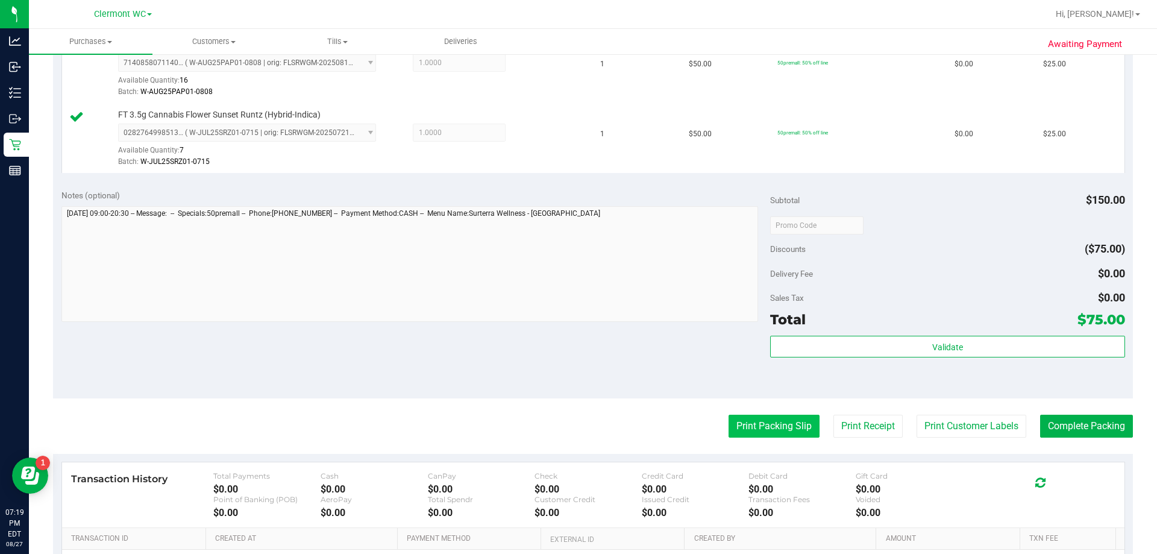
click at [577, 430] on button "Print Packing Slip" at bounding box center [774, 426] width 91 height 23
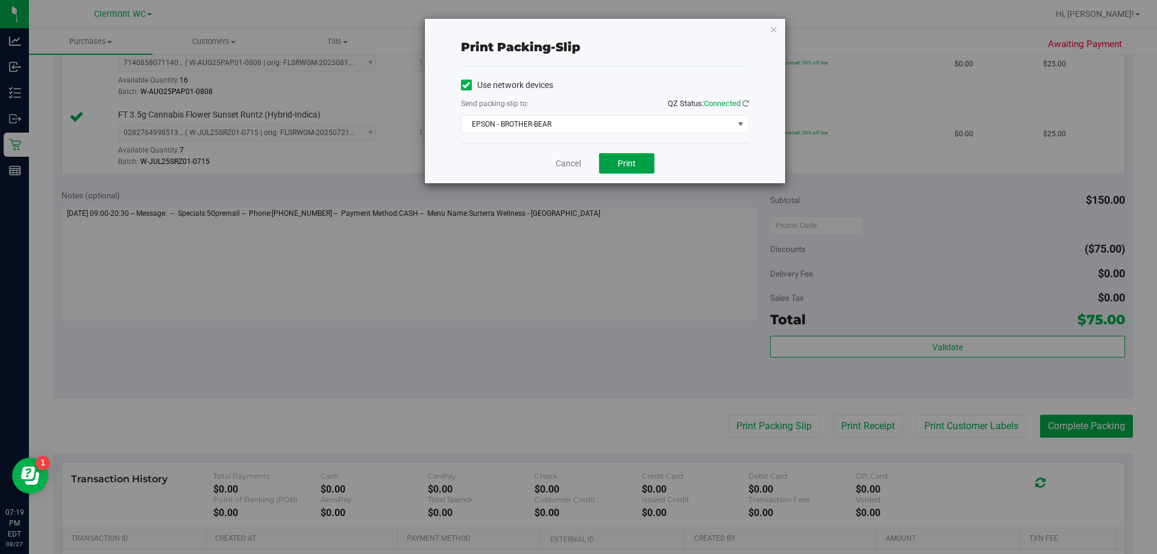
click at [577, 159] on span "Print" at bounding box center [627, 164] width 18 height 10
click at [573, 164] on link "Cancel" at bounding box center [568, 163] width 25 height 13
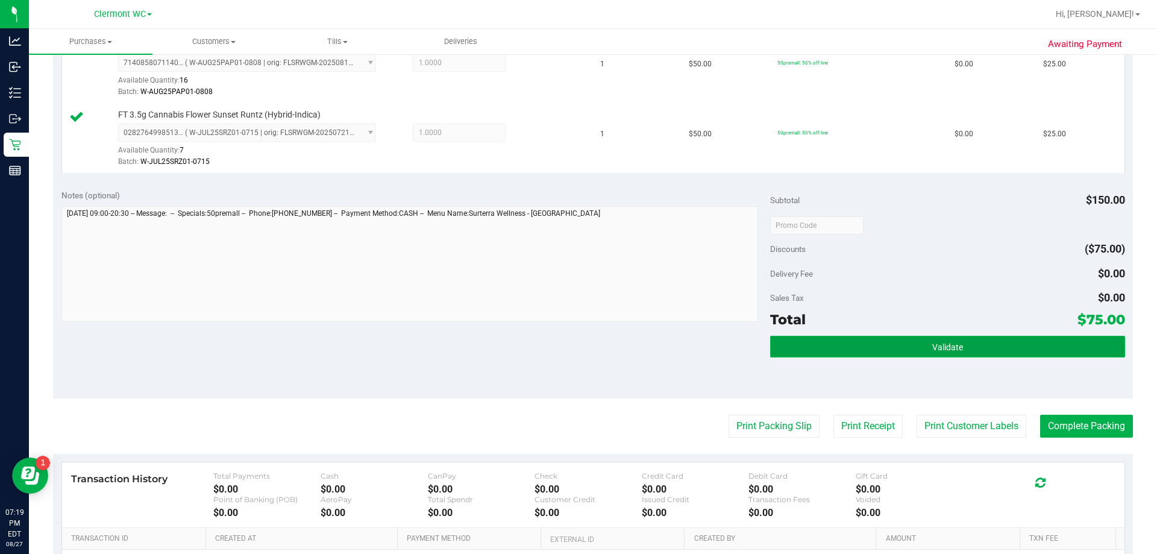
click at [577, 357] on button "Validate" at bounding box center [947, 347] width 354 height 22
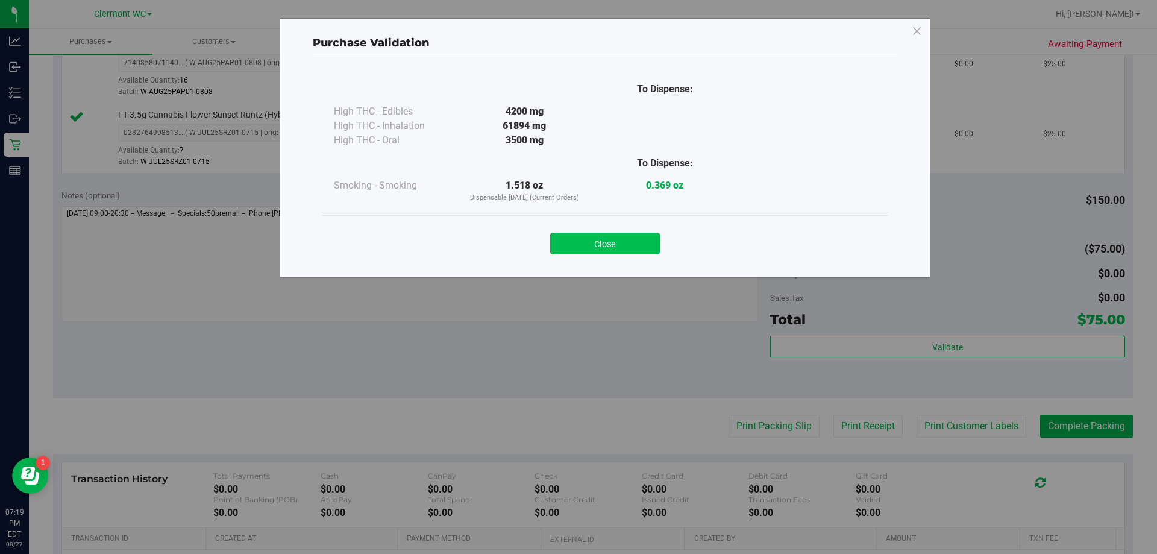
click at [577, 239] on button "Close" at bounding box center [605, 244] width 110 height 22
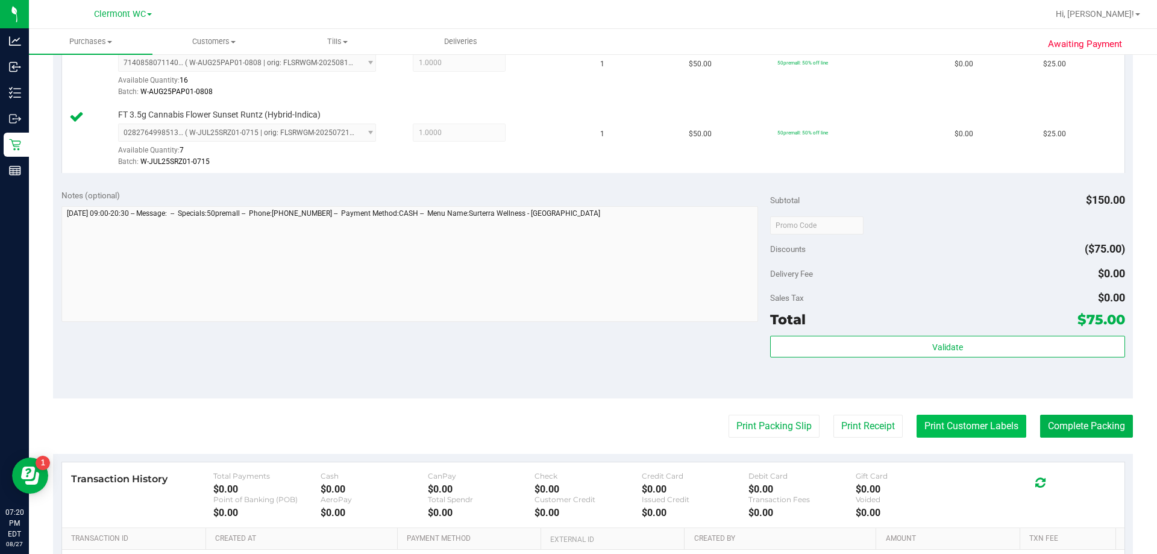
click at [577, 428] on button "Print Customer Labels" at bounding box center [972, 426] width 110 height 23
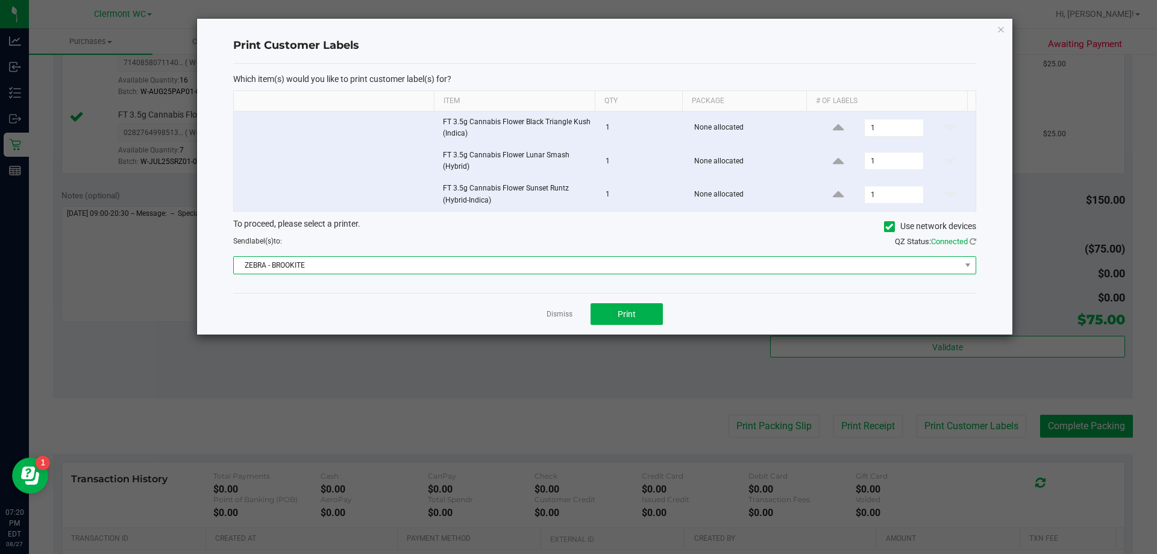
click at [577, 264] on span "ZEBRA - BROOKITE" at bounding box center [597, 265] width 727 height 17
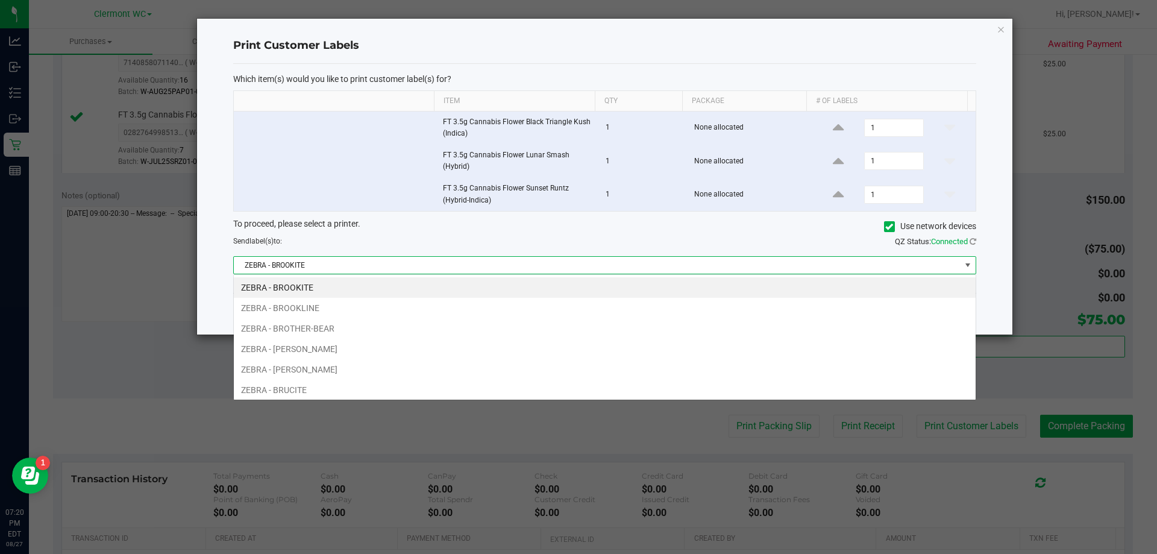
scroll to position [18, 743]
click at [363, 330] on li "ZEBRA - BROTHER-BEAR" at bounding box center [605, 328] width 742 height 20
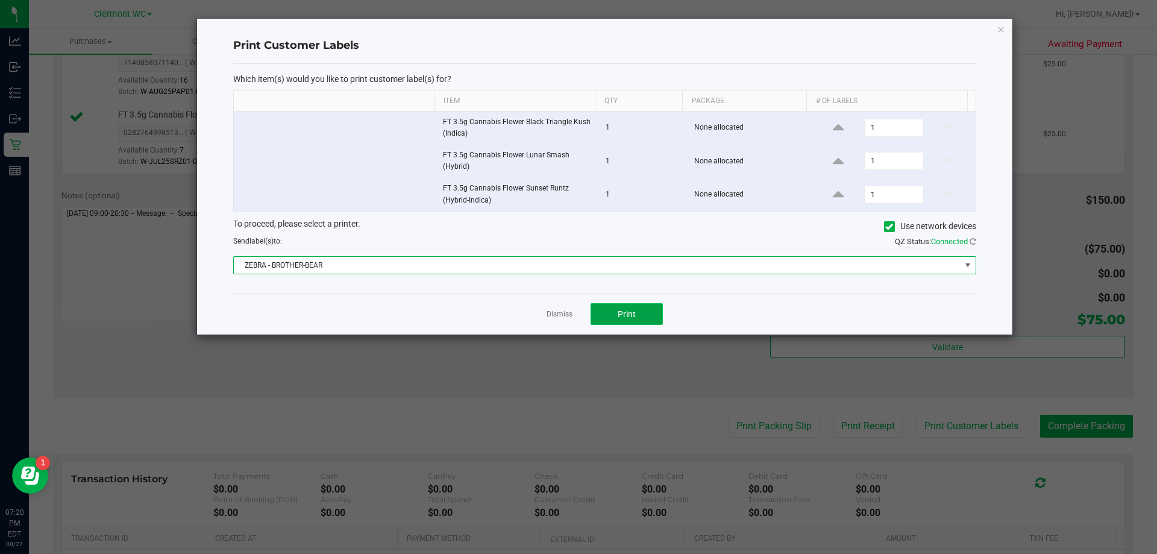
click at [577, 307] on button "Print" at bounding box center [627, 314] width 72 height 22
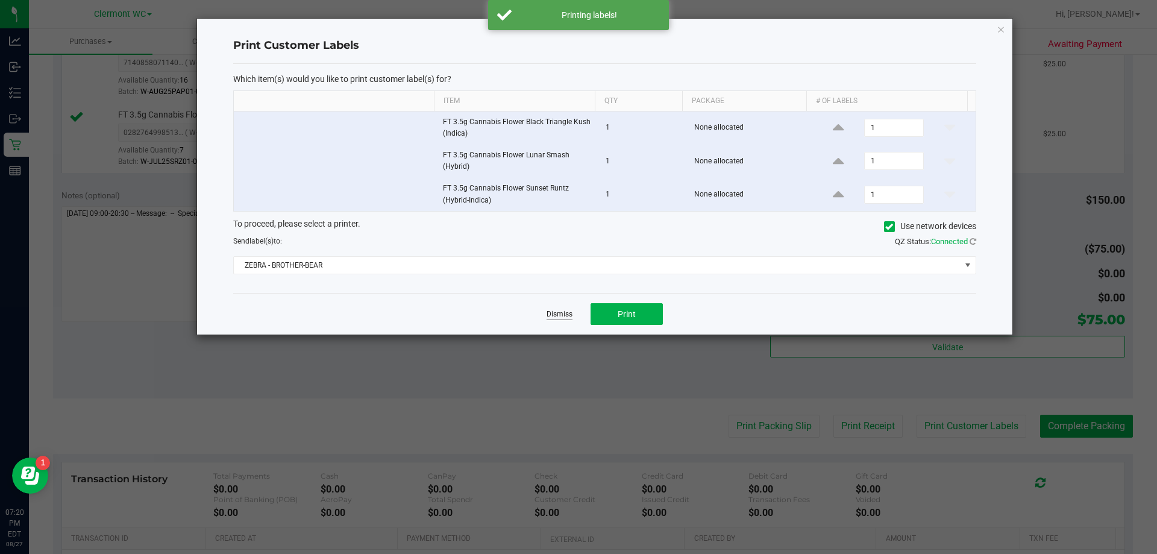
click at [561, 312] on link "Dismiss" at bounding box center [560, 314] width 26 height 10
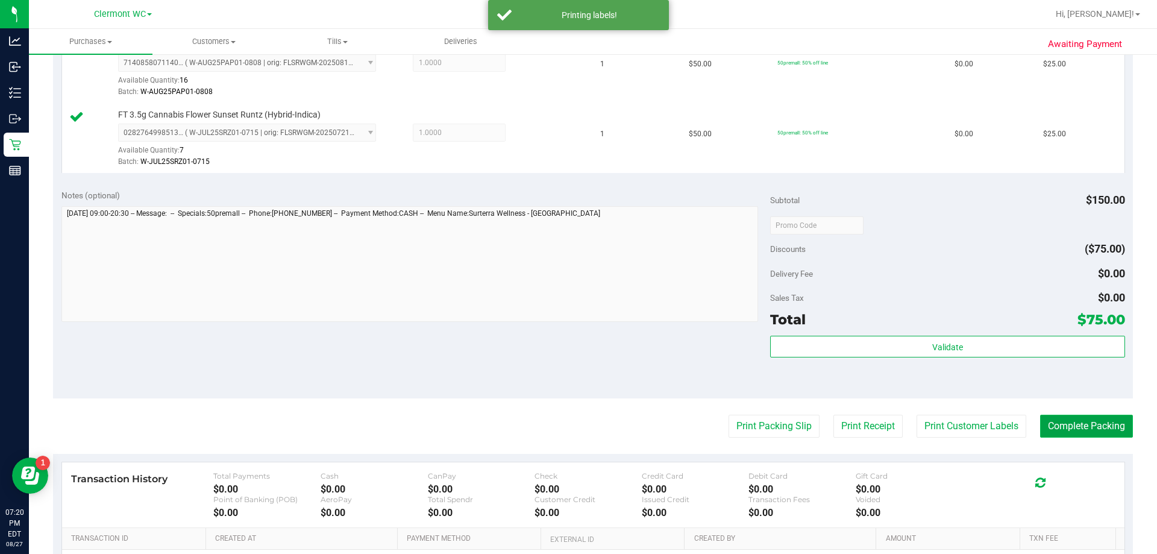
click at [577, 430] on button "Complete Packing" at bounding box center [1086, 426] width 93 height 23
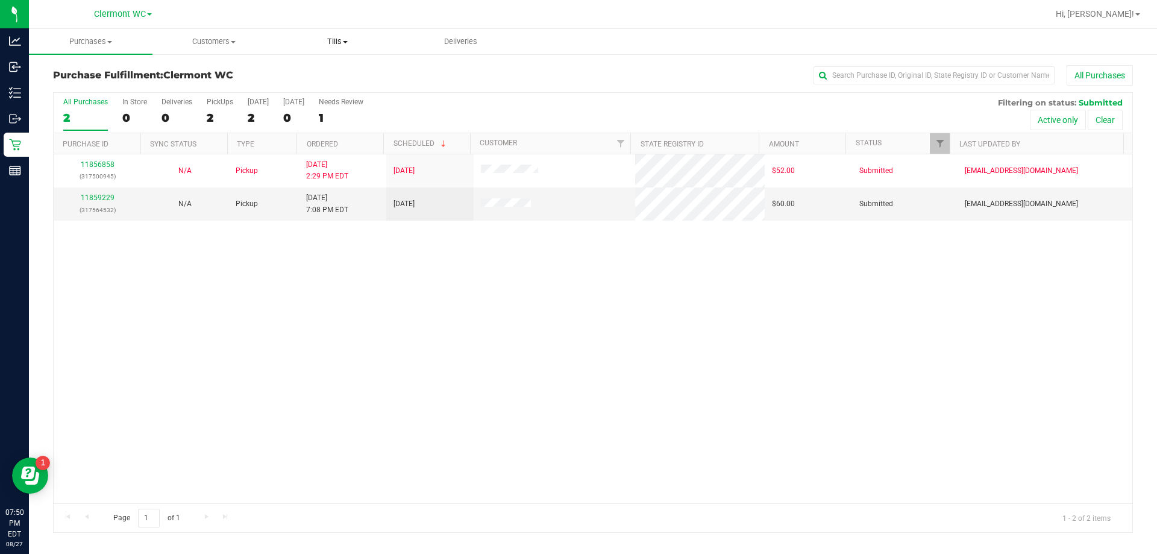
click at [338, 41] on span "Tills" at bounding box center [338, 41] width 122 height 11
click at [331, 68] on span "Manage tills" at bounding box center [316, 73] width 81 height 10
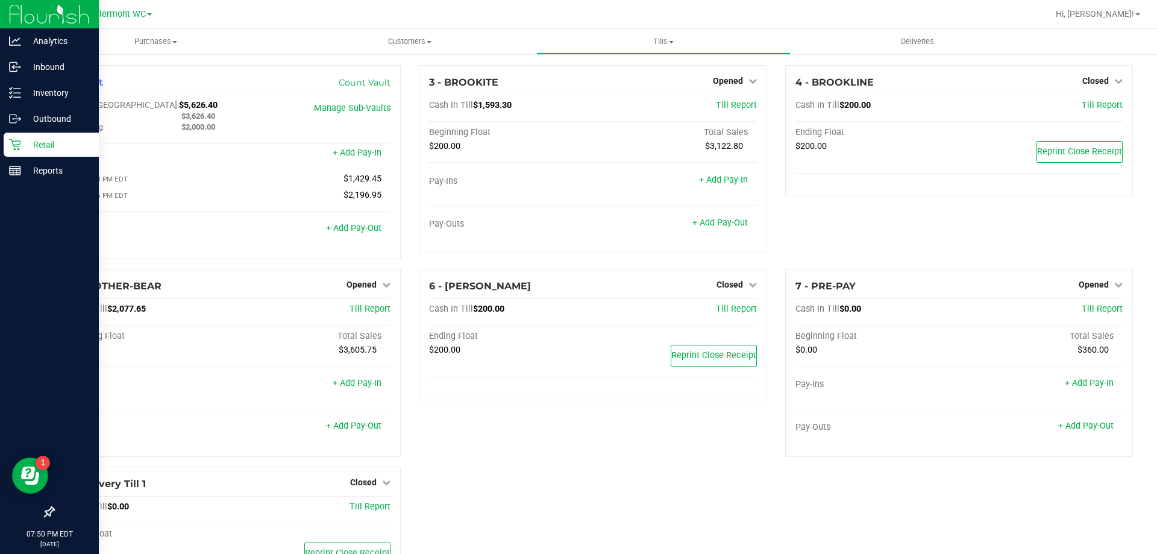
click at [17, 153] on div "Retail" at bounding box center [51, 145] width 95 height 24
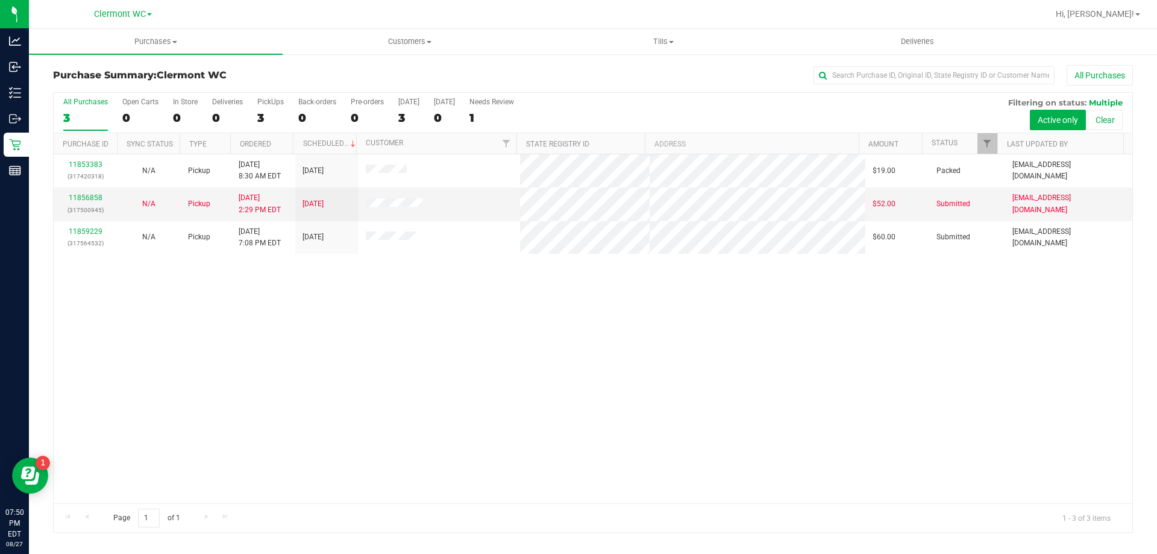
click at [398, 435] on div "11853383 (317420318) N/A Pickup 8/27/2025 8:30 AM EDT 8/27/2025 $19.00 Packed j…" at bounding box center [593, 328] width 1079 height 349
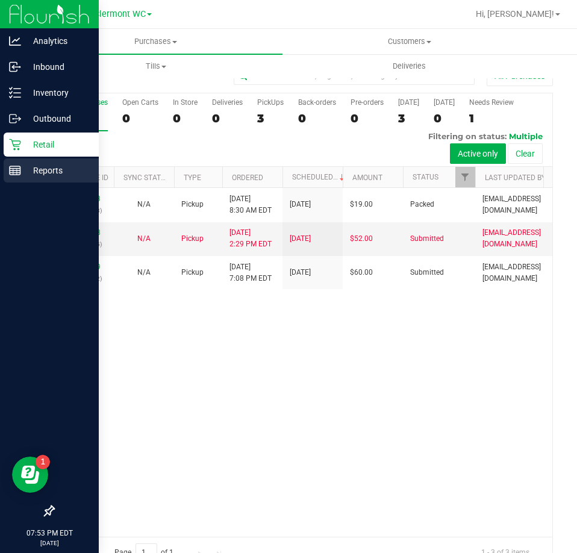
click at [12, 177] on div "Reports" at bounding box center [51, 171] width 95 height 24
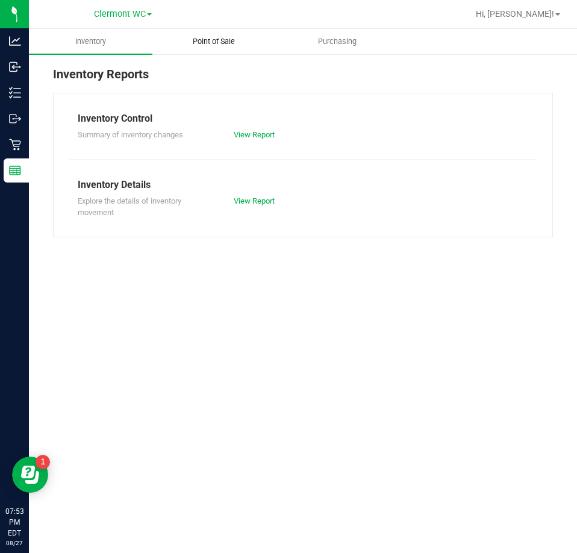
click at [212, 42] on span "Point of Sale" at bounding box center [214, 41] width 75 height 11
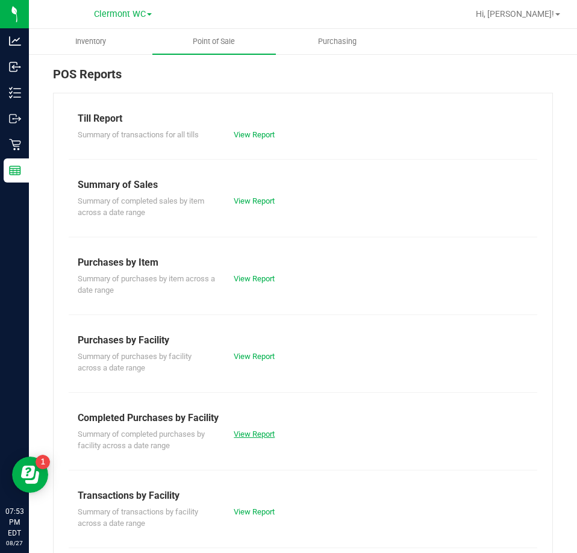
click at [262, 434] on link "View Report" at bounding box center [254, 434] width 41 height 9
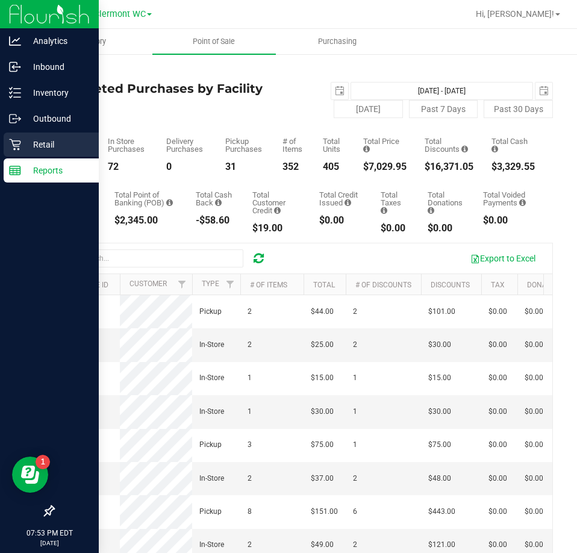
click at [24, 140] on p "Retail" at bounding box center [57, 144] width 72 height 14
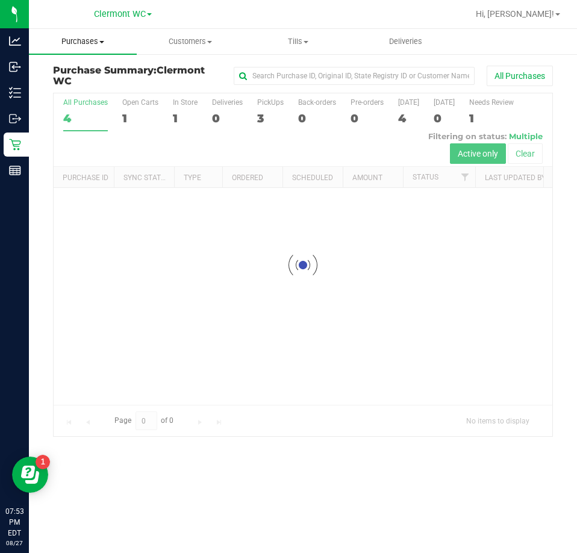
click at [99, 44] on span "Purchases" at bounding box center [83, 41] width 108 height 11
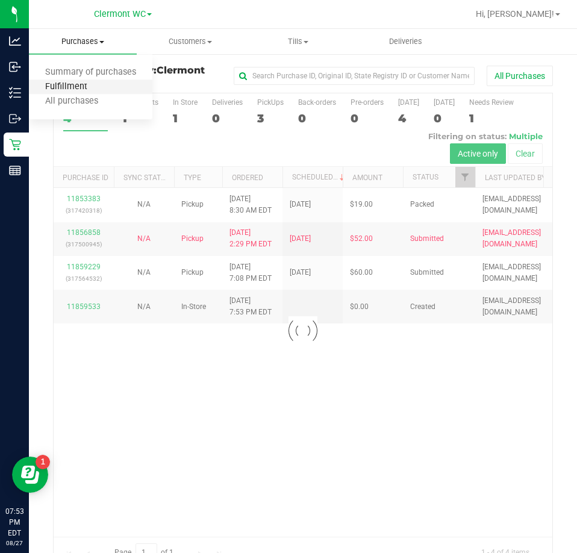
click at [84, 83] on span "Fulfillment" at bounding box center [66, 87] width 75 height 10
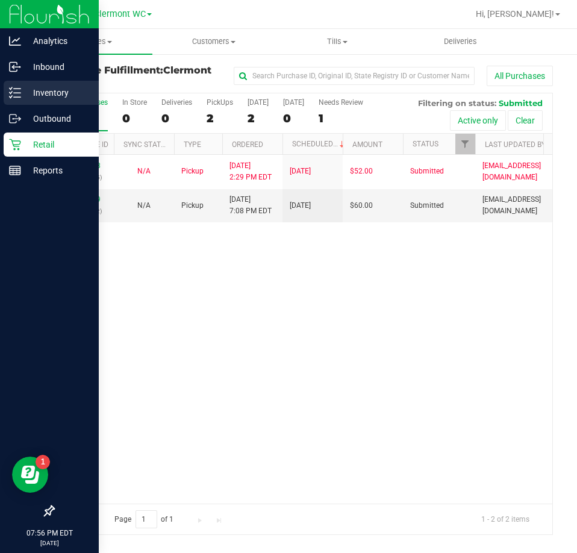
click at [14, 105] on link "Inventory" at bounding box center [49, 94] width 99 height 26
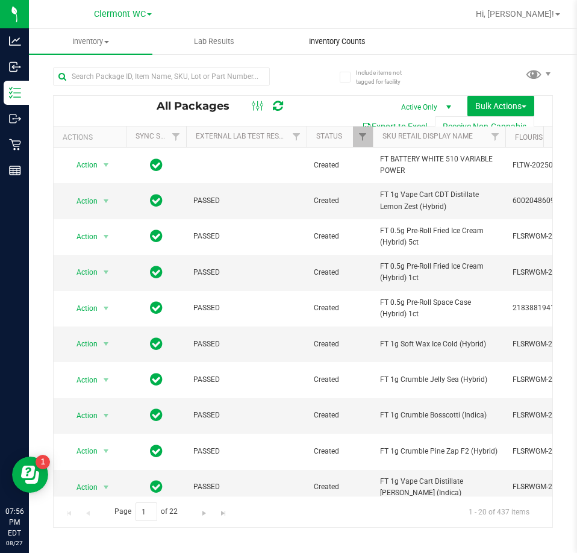
click at [356, 42] on span "Inventory Counts" at bounding box center [337, 41] width 89 height 11
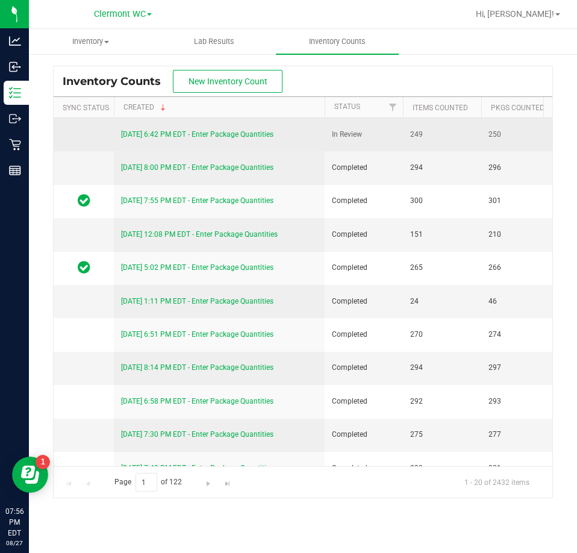
click at [148, 132] on link "8/27/25 6:42 PM EDT - Enter Package Quantities" at bounding box center [197, 134] width 153 height 8
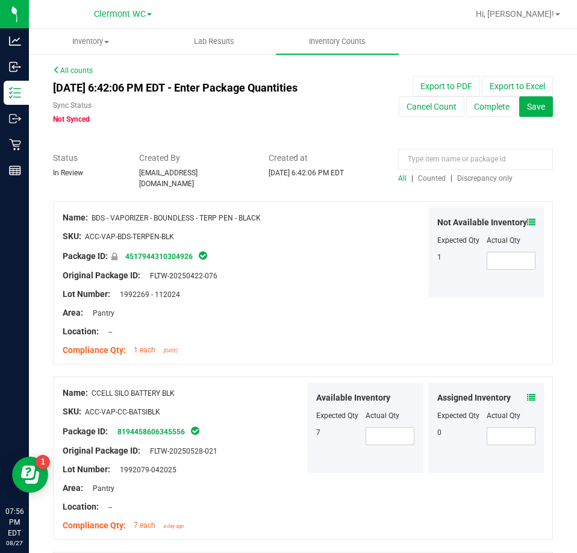
click at [476, 175] on span "Discrepancy only" at bounding box center [485, 178] width 55 height 8
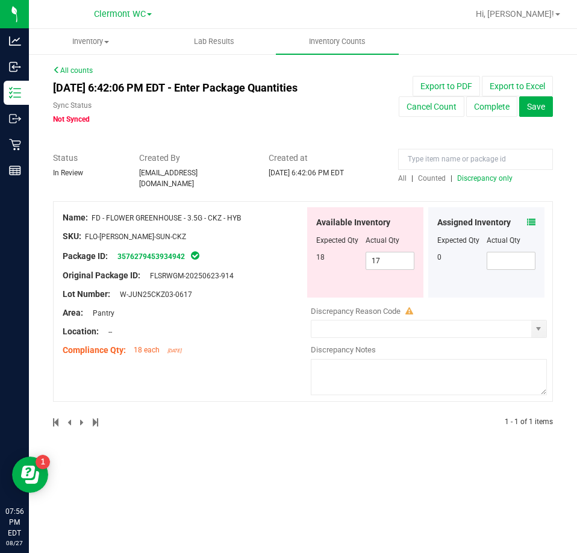
click at [536, 221] on div "Assigned Inventory Expected Qty Actual Qty 0" at bounding box center [487, 252] width 116 height 90
click at [534, 220] on icon at bounding box center [531, 222] width 8 height 8
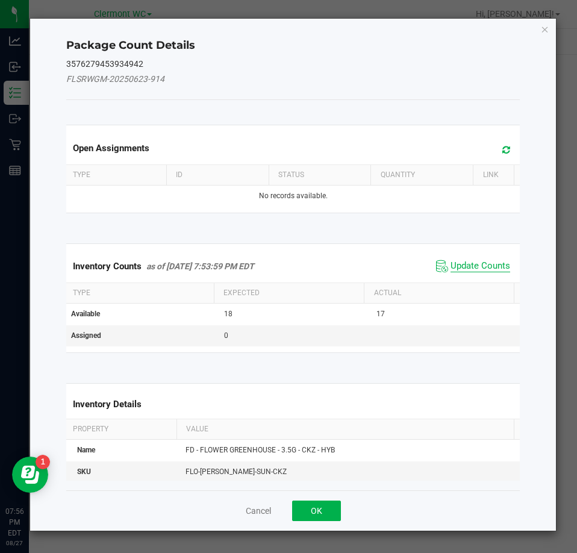
click at [467, 266] on span "Update Counts" at bounding box center [481, 266] width 60 height 12
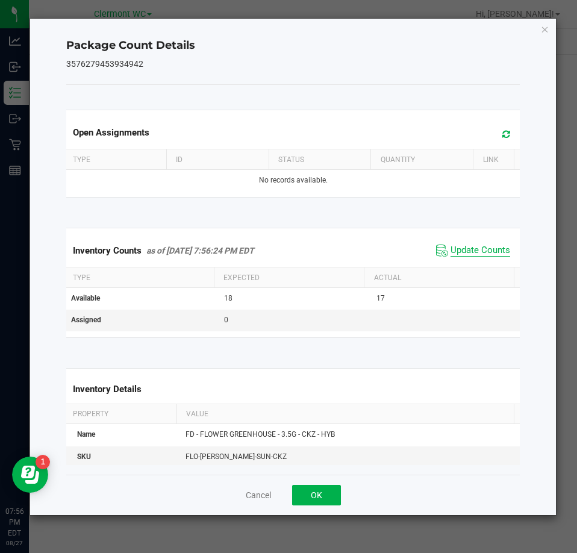
click at [473, 254] on span "Update Counts" at bounding box center [481, 251] width 60 height 12
click at [543, 31] on icon "Close" at bounding box center [545, 29] width 8 height 14
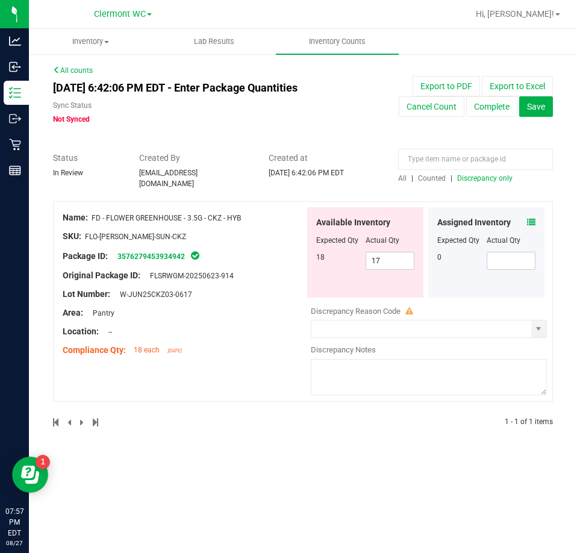
click at [534, 218] on icon at bounding box center [531, 222] width 8 height 8
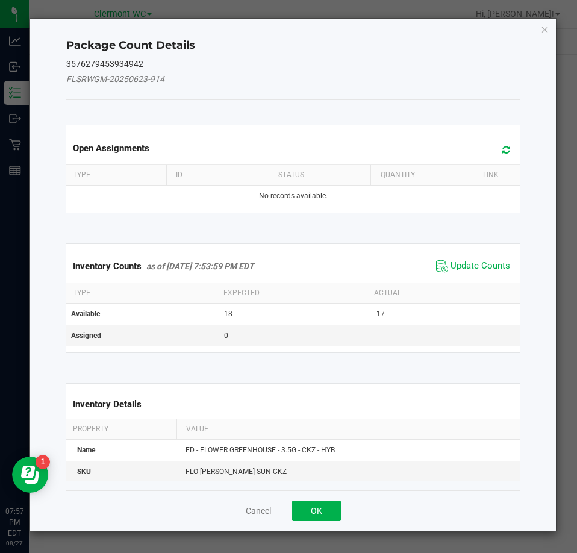
click at [462, 260] on span "Update Counts" at bounding box center [481, 266] width 60 height 12
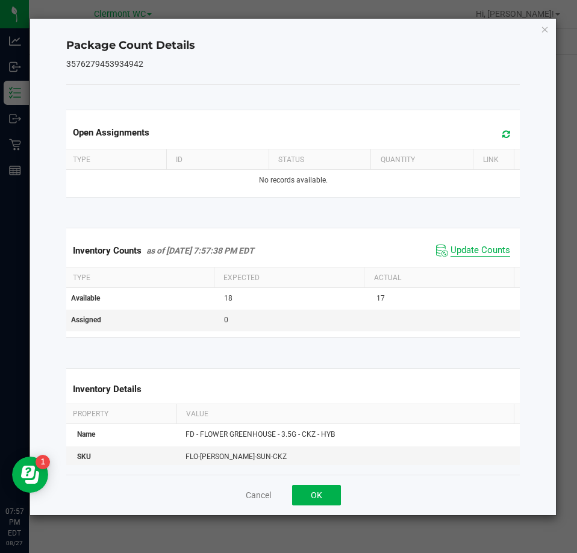
click at [465, 250] on span "Update Counts" at bounding box center [481, 251] width 60 height 12
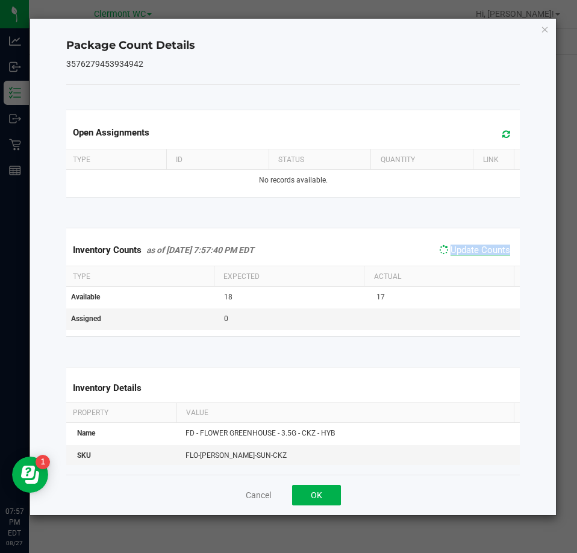
click at [465, 250] on span "Update Counts" at bounding box center [481, 250] width 60 height 11
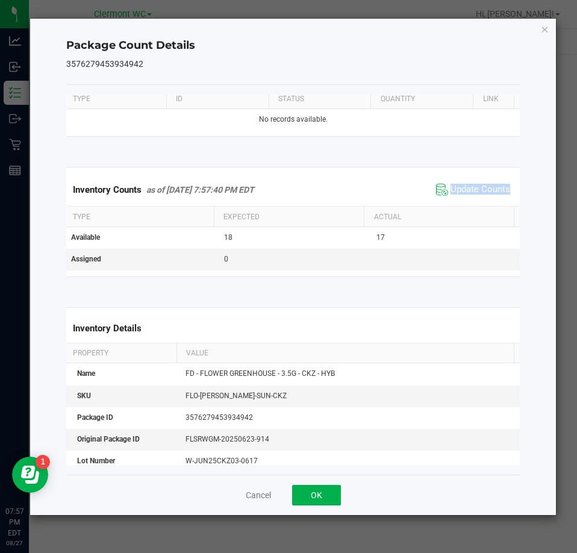
scroll to position [186, 0]
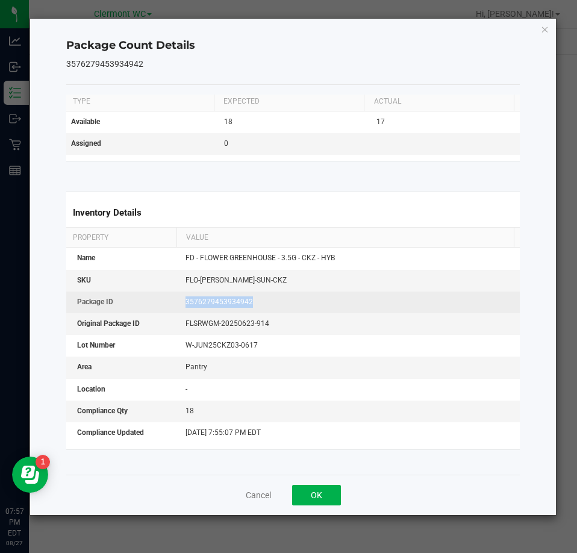
drag, startPoint x: 171, startPoint y: 290, endPoint x: 259, endPoint y: 286, distance: 88.1
click at [259, 292] on tr "Package ID 3576279453934942" at bounding box center [293, 303] width 459 height 22
copy tr "3576279453934942"
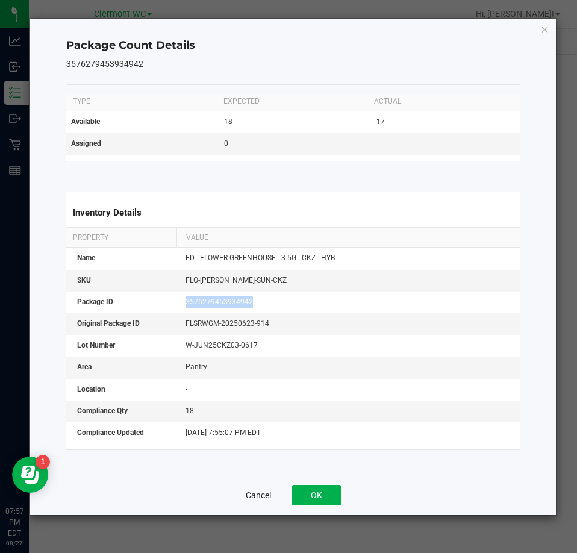
click at [256, 499] on button "Cancel" at bounding box center [258, 495] width 25 height 12
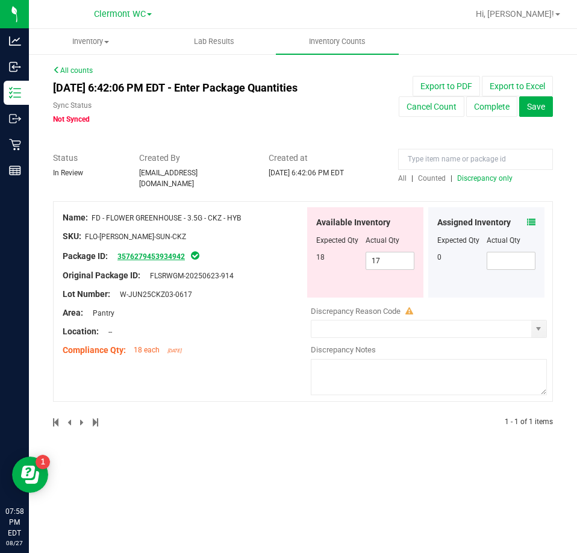
click at [148, 253] on link "3576279453934942" at bounding box center [152, 257] width 68 height 8
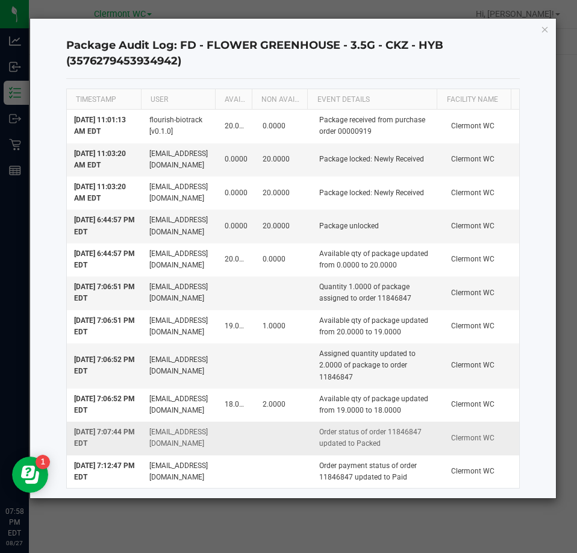
click at [267, 445] on td at bounding box center [284, 438] width 57 height 33
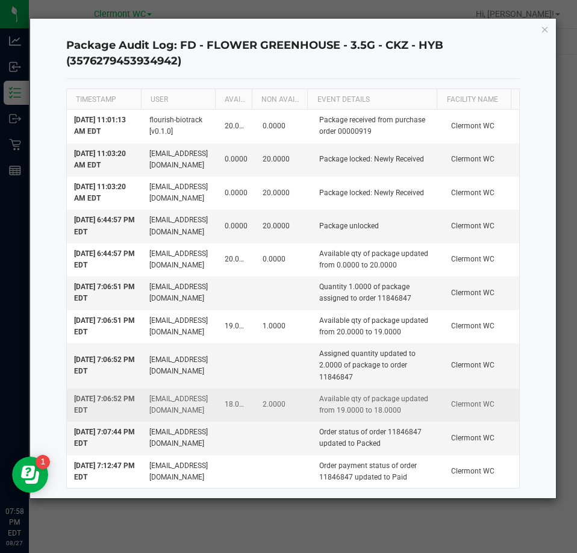
click at [288, 413] on td "2.0000" at bounding box center [284, 405] width 57 height 33
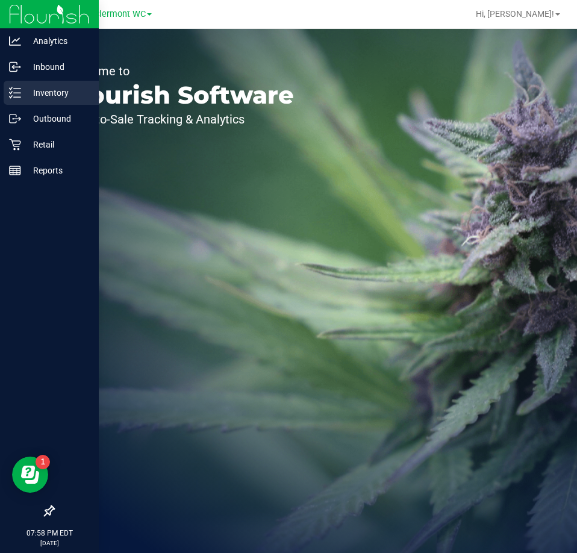
click at [22, 94] on p "Inventory" at bounding box center [57, 93] width 72 height 14
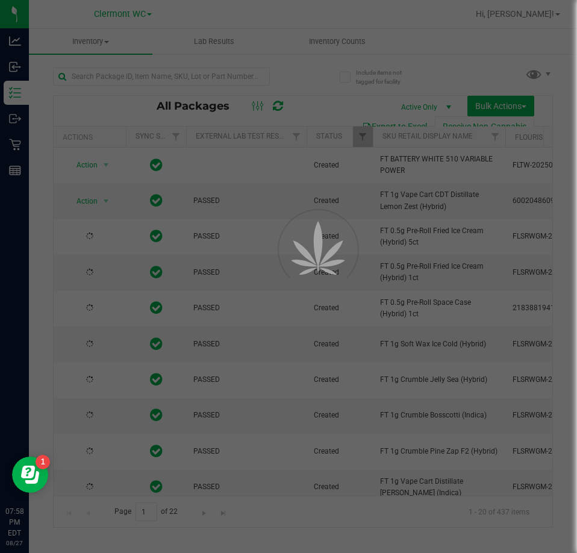
type input "[DATE]"
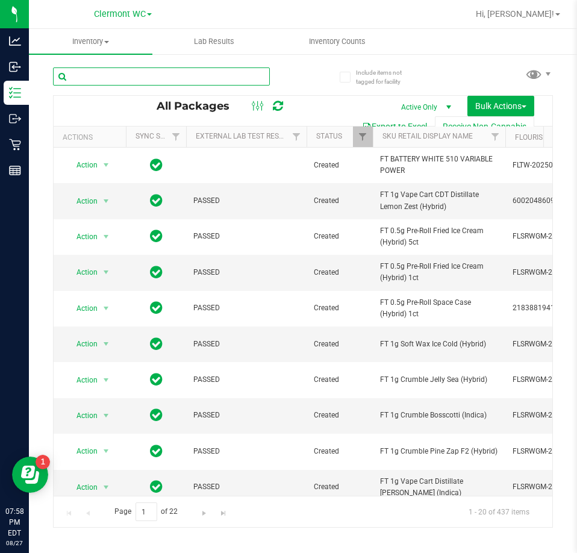
click at [162, 78] on input "text" at bounding box center [161, 77] width 217 height 18
paste input "3576279453934942"
type input "3576279453934942"
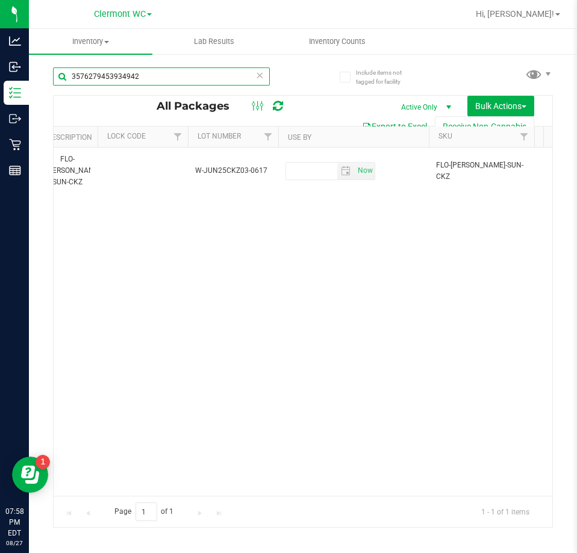
scroll to position [0, 1594]
